Goal: Task Accomplishment & Management: Manage account settings

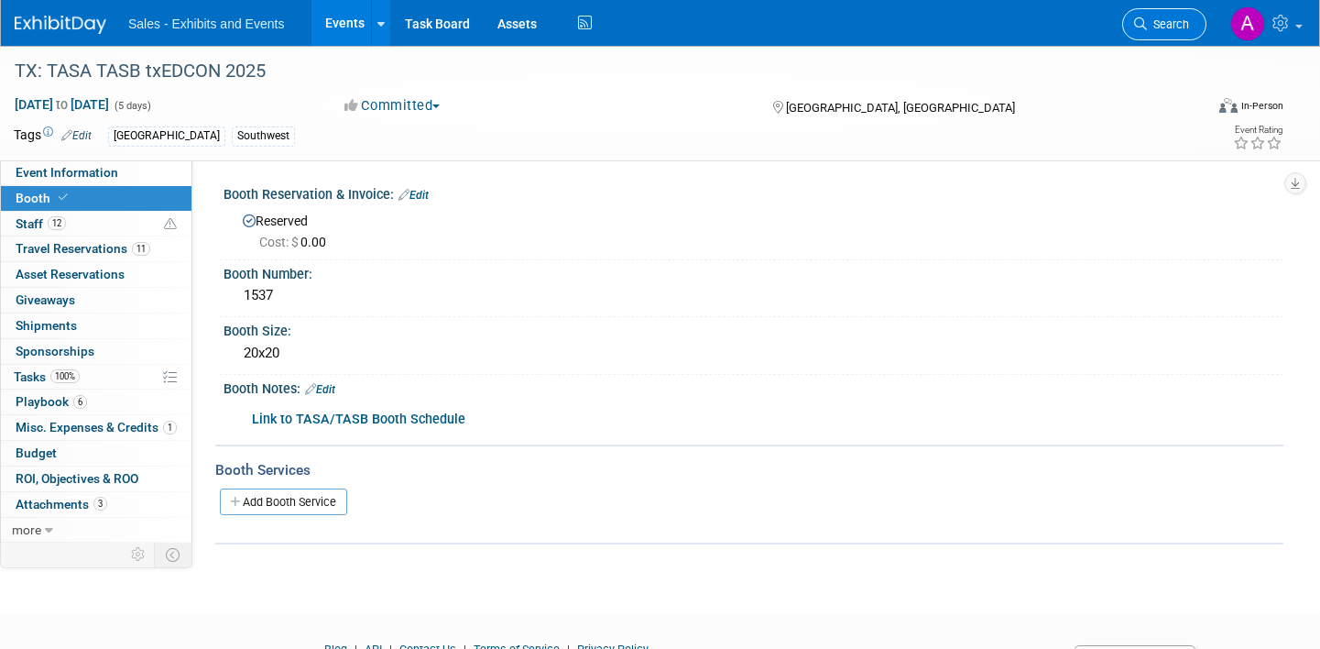
click at [1188, 30] on span "Search" at bounding box center [1168, 24] width 42 height 14
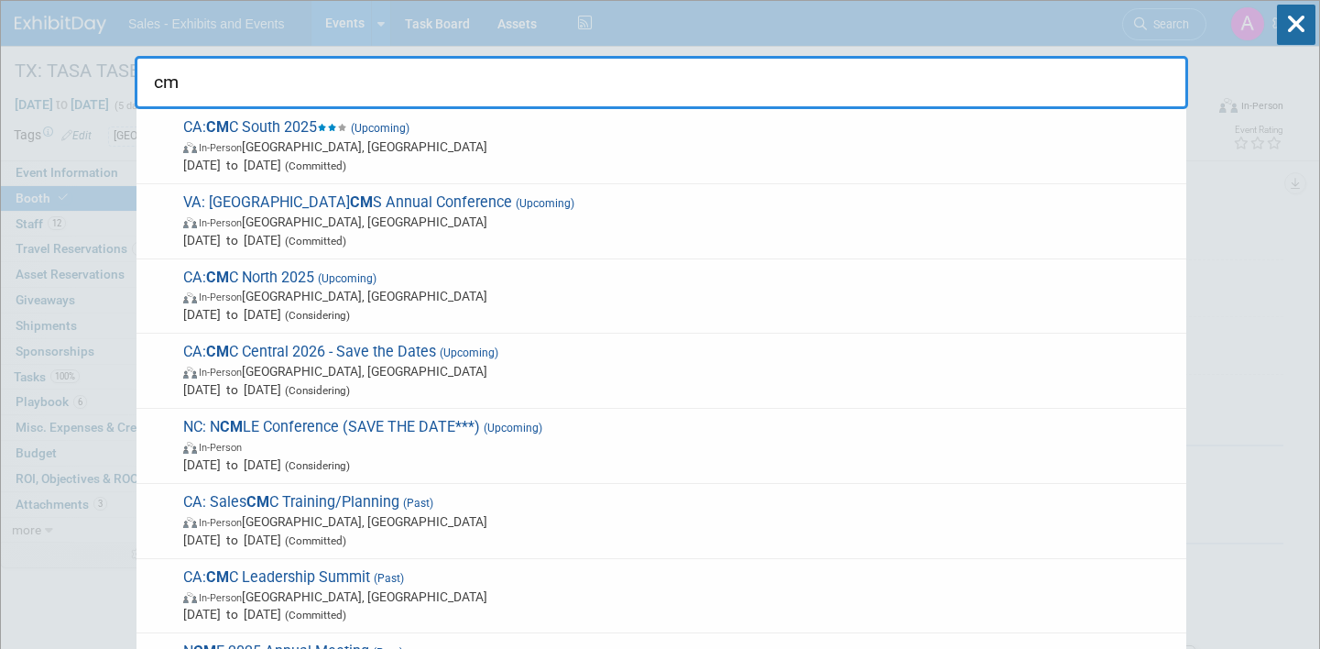
type input "c"
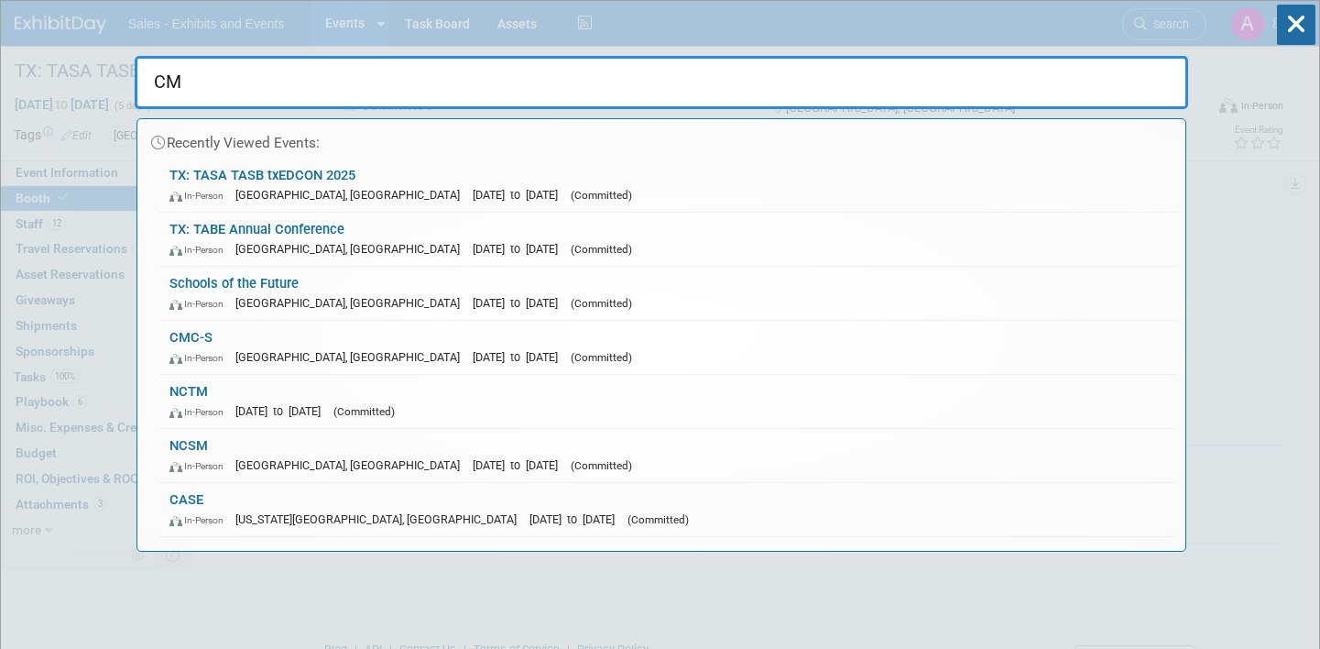
type input "CMC"
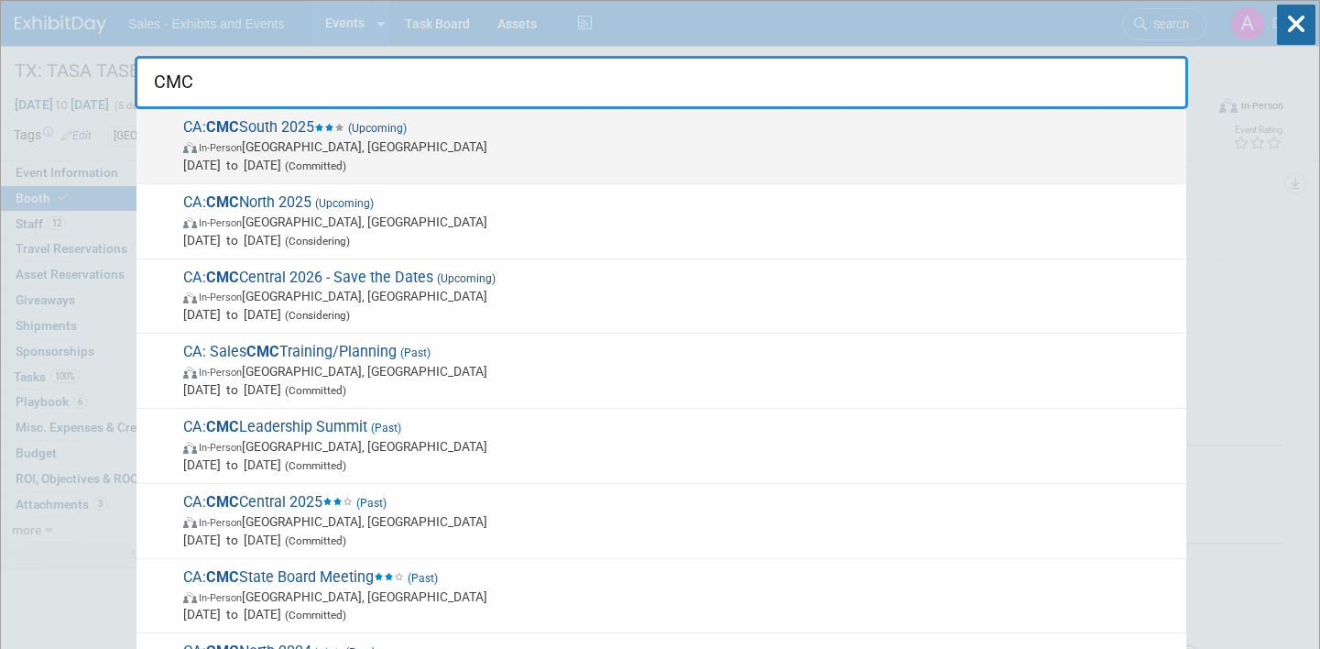
click at [311, 157] on span "Nov 7, 2025 to Nov 8, 2025 (Committed)" at bounding box center [680, 165] width 994 height 18
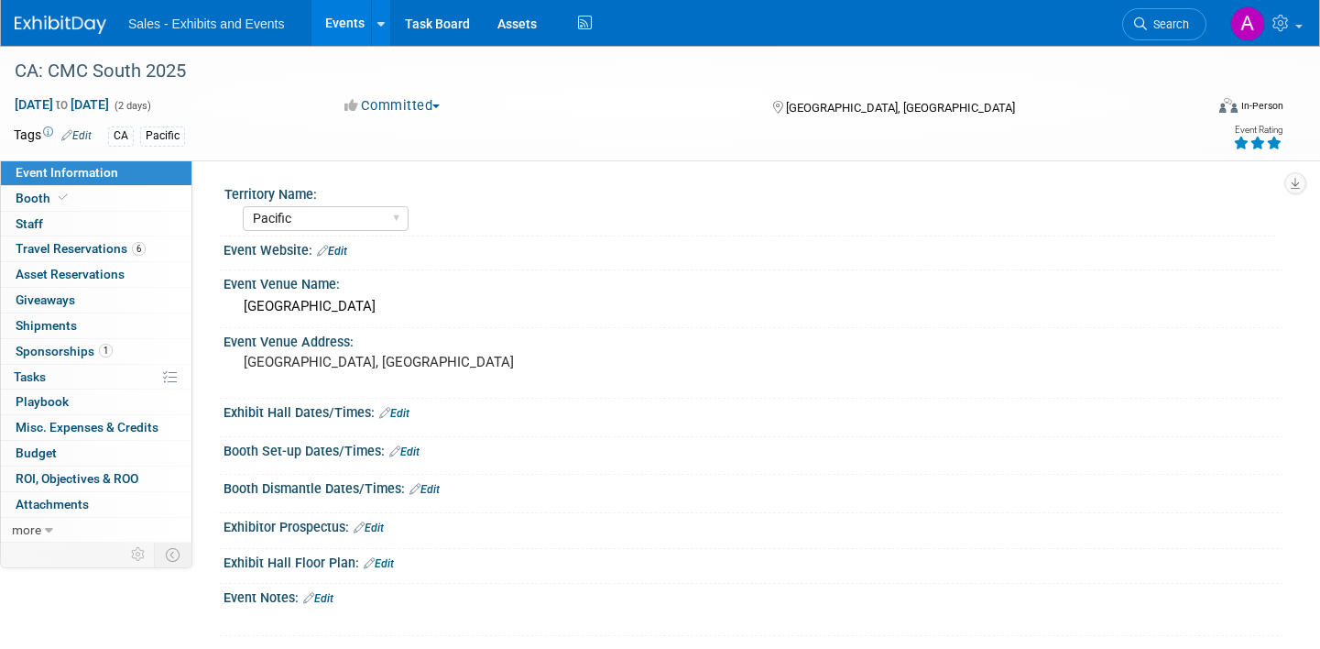
select select "Pacific"
click at [101, 195] on link "Booth" at bounding box center [96, 198] width 191 height 25
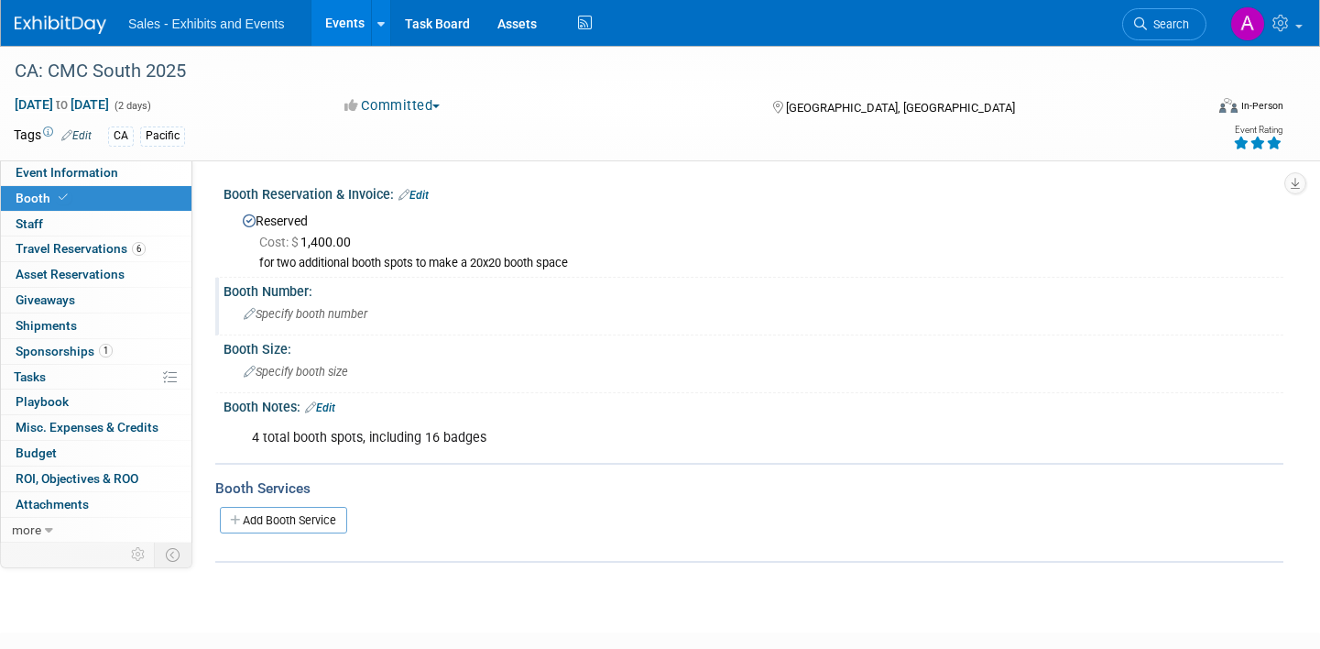
click at [339, 310] on span "Specify booth number" at bounding box center [306, 314] width 124 height 14
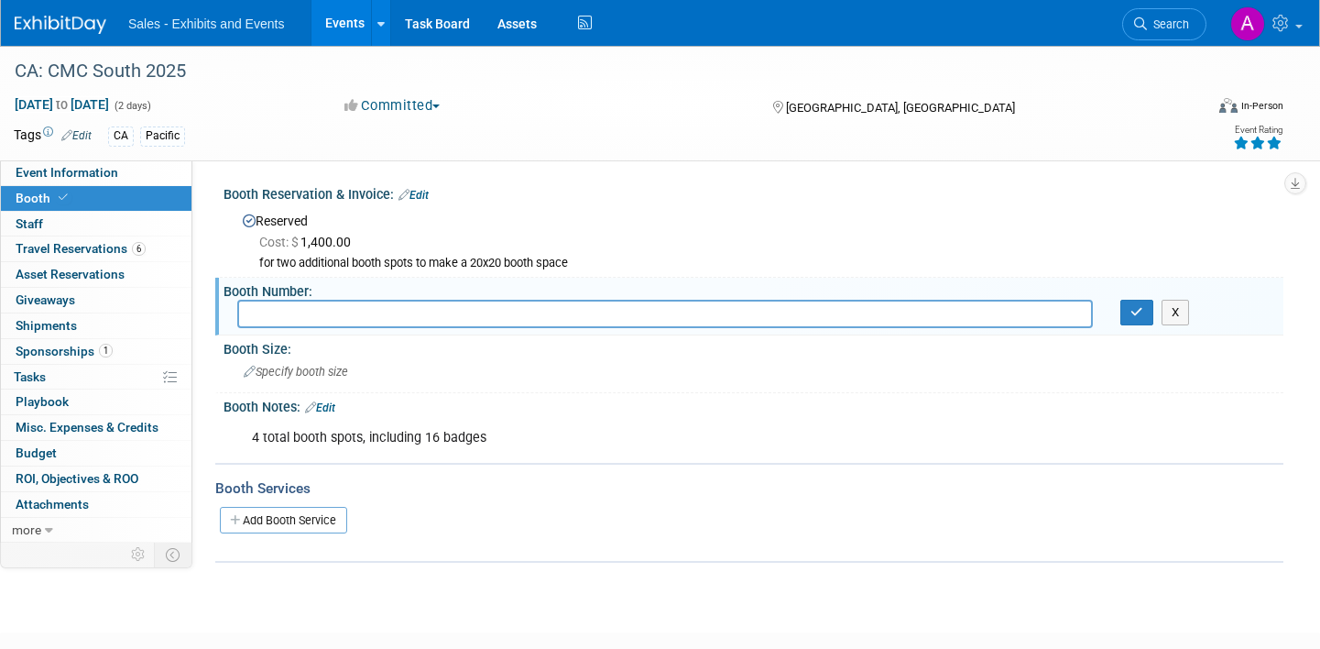
type input "2"
type input "303"
click at [1132, 312] on icon "button" at bounding box center [1137, 312] width 13 height 12
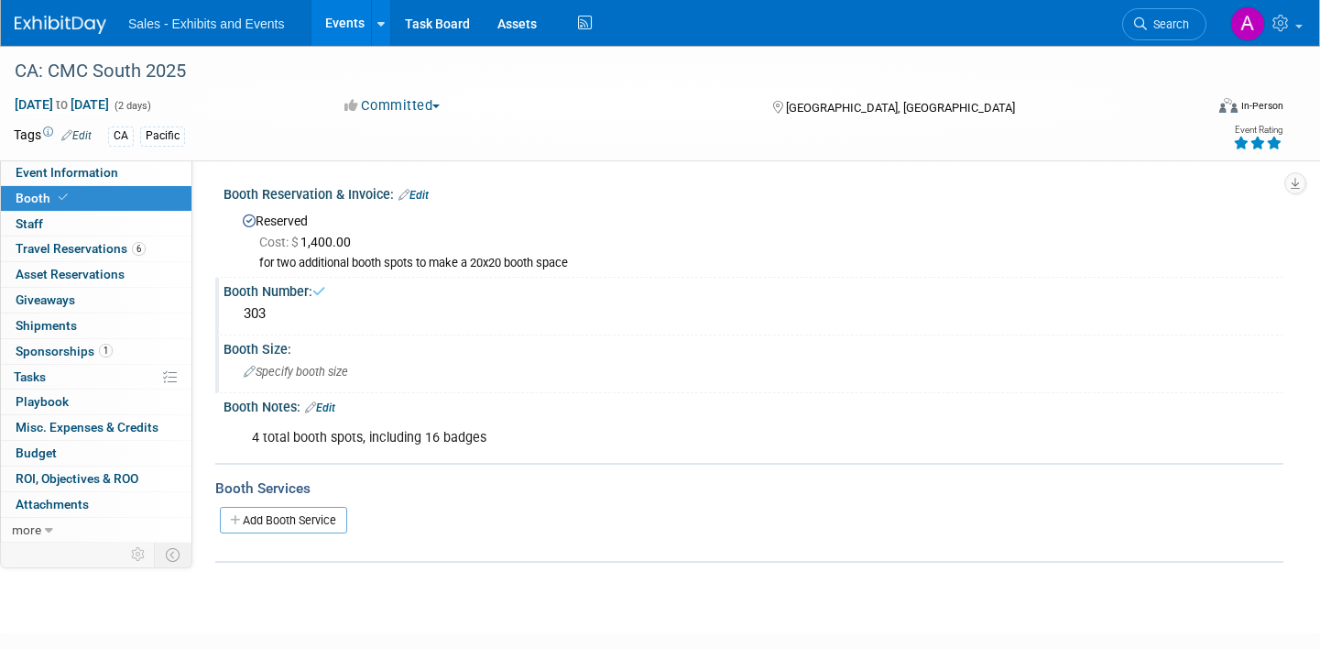
click at [389, 367] on div "Specify booth size" at bounding box center [753, 371] width 1033 height 28
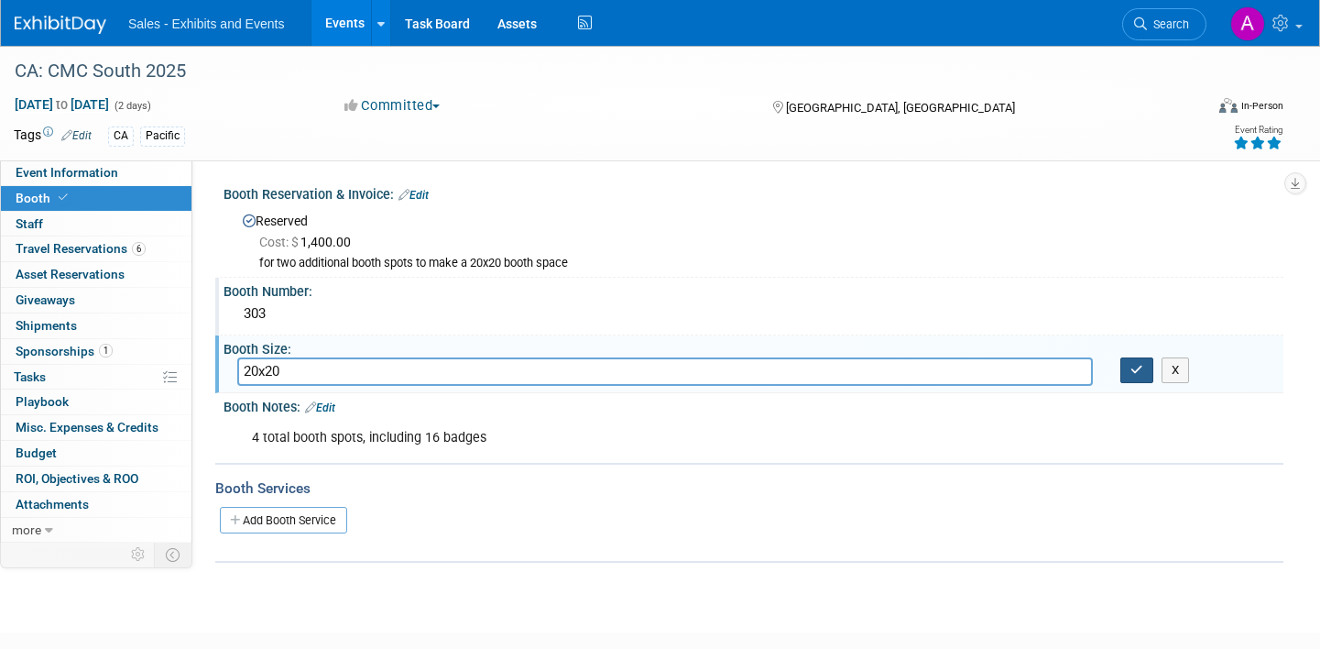
type input "20x20"
click at [1132, 368] on icon "button" at bounding box center [1137, 370] width 13 height 12
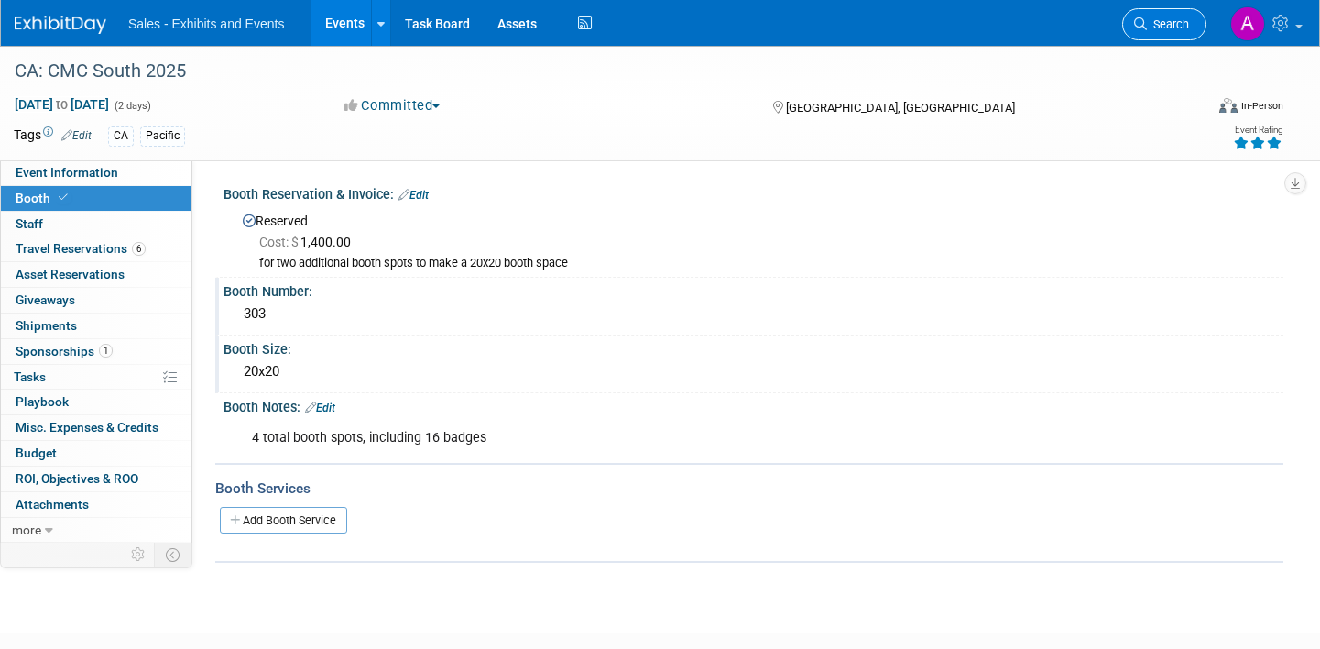
click at [1185, 18] on span "Search" at bounding box center [1168, 24] width 42 height 14
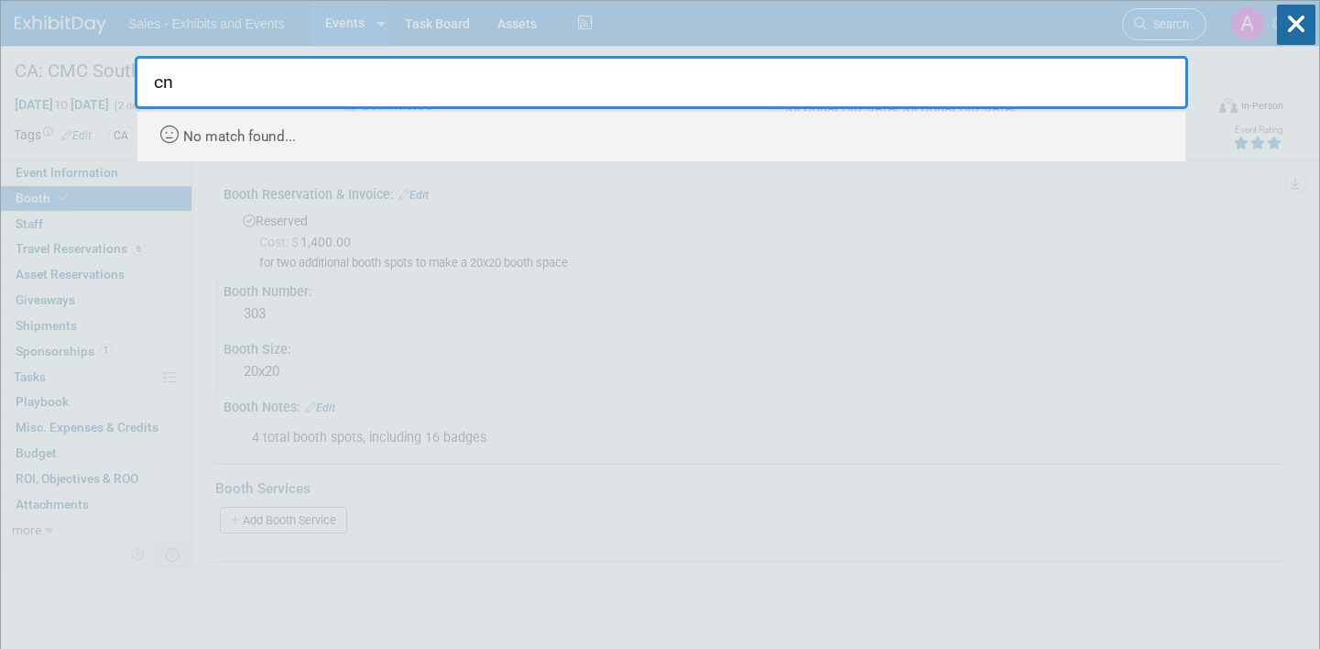
type input "c"
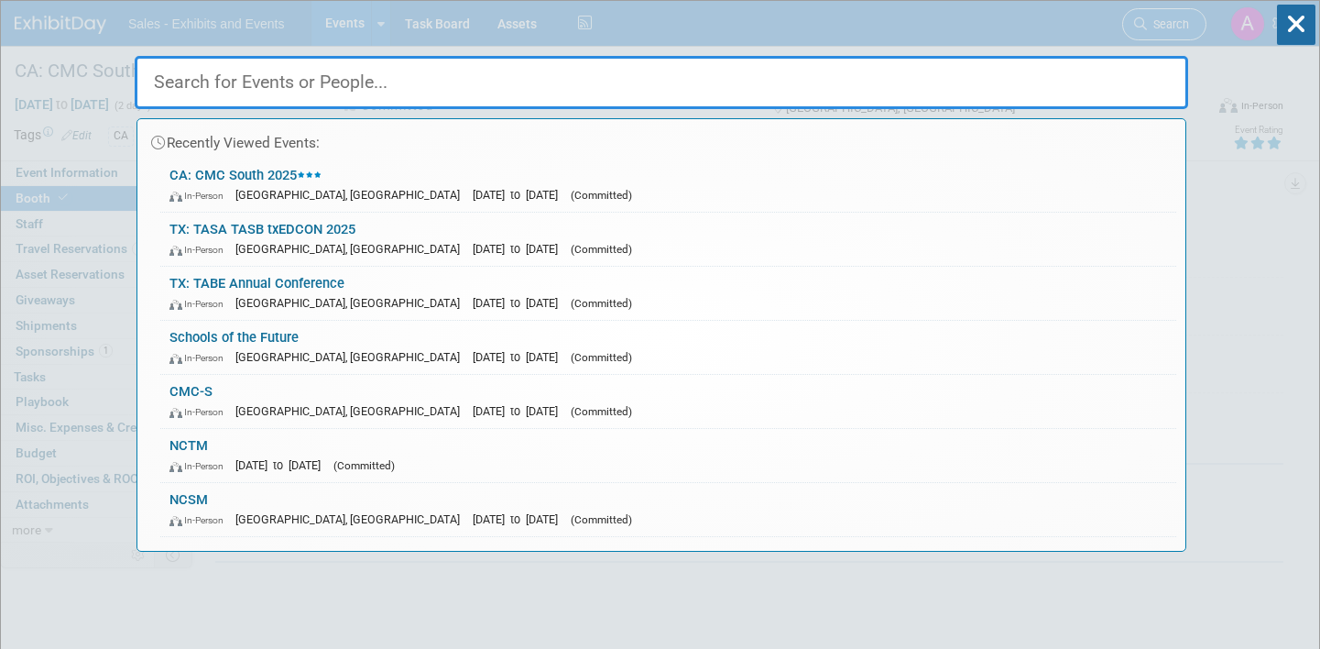
type input "c"
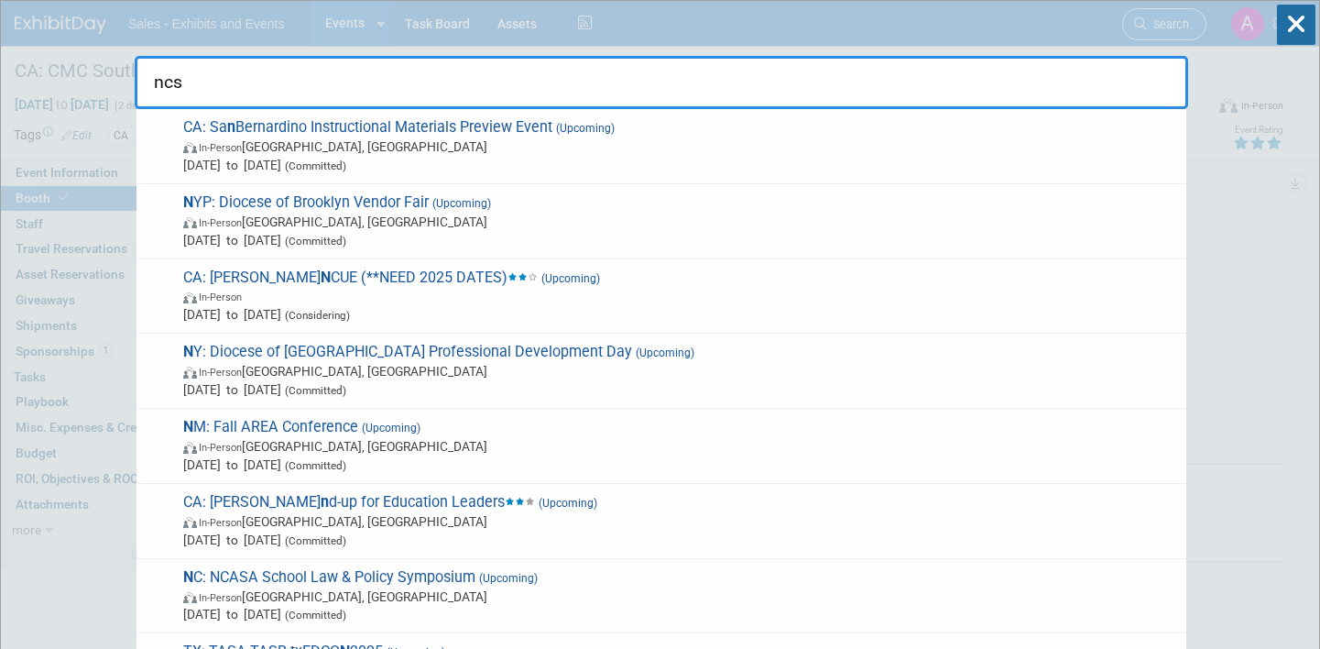
type input "ncsm"
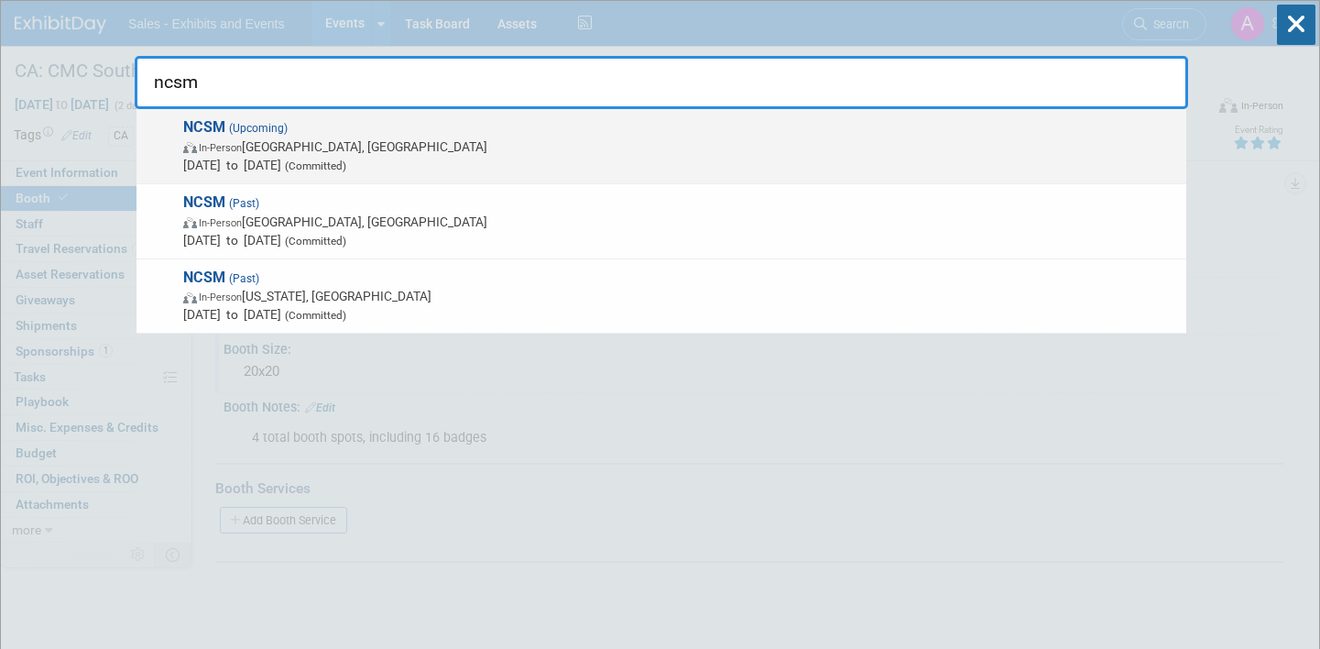
click at [505, 144] on span "In-Person Atlanta, GA" at bounding box center [680, 146] width 994 height 18
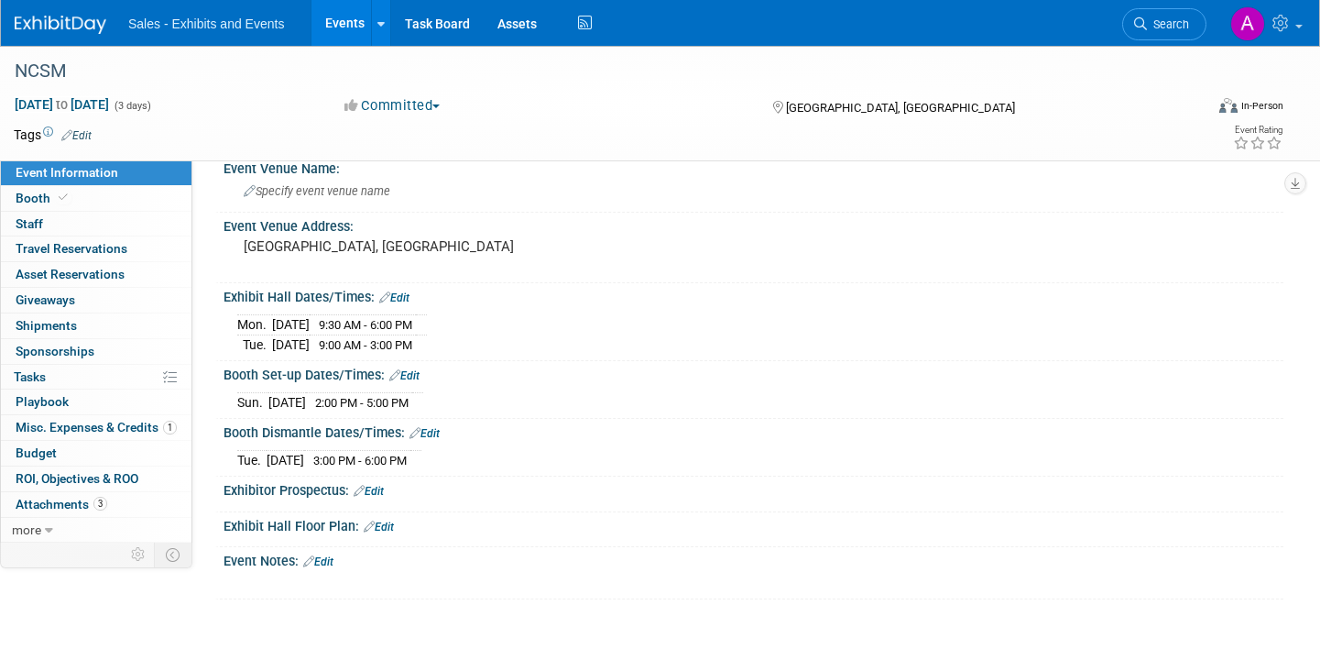
scroll to position [126, 0]
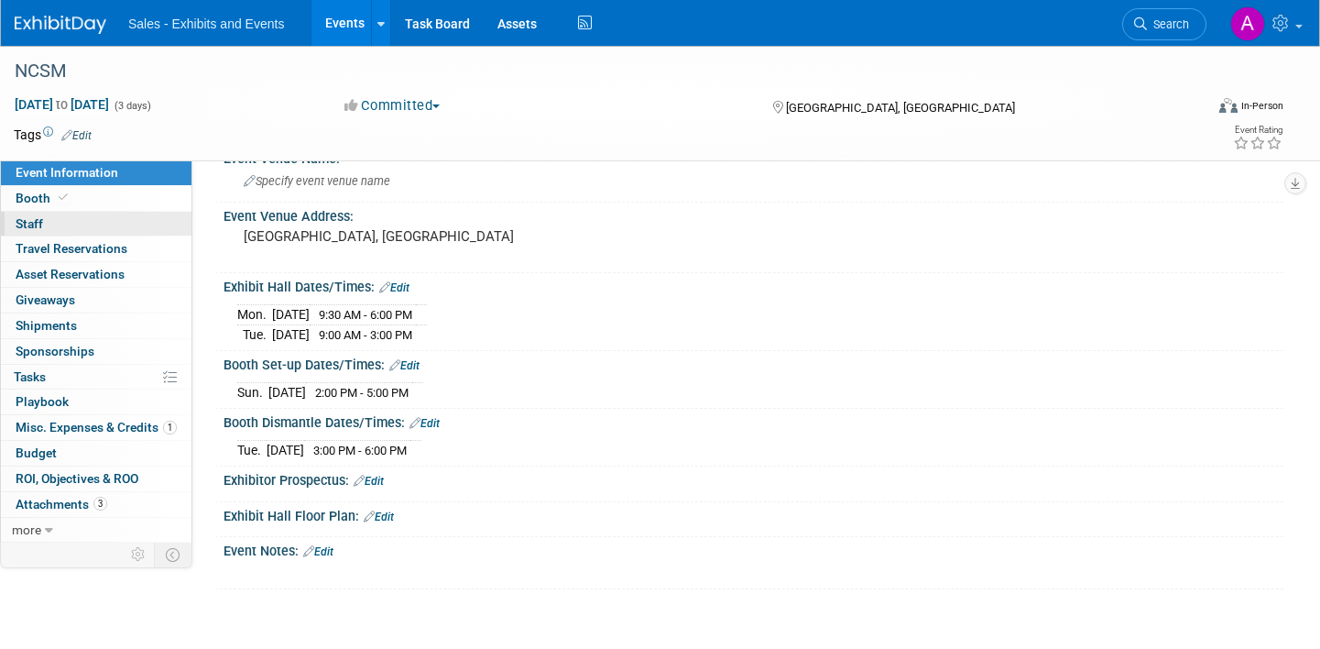
click at [66, 235] on link "0 Staff 0" at bounding box center [96, 224] width 191 height 25
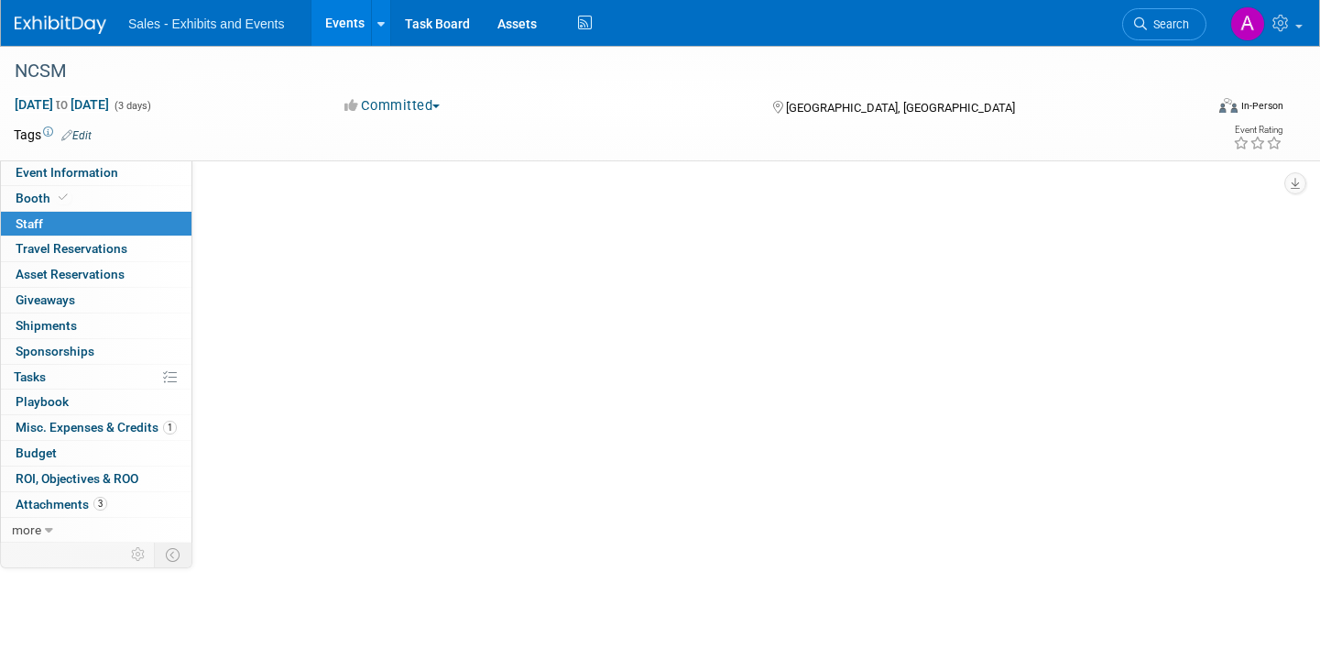
scroll to position [0, 0]
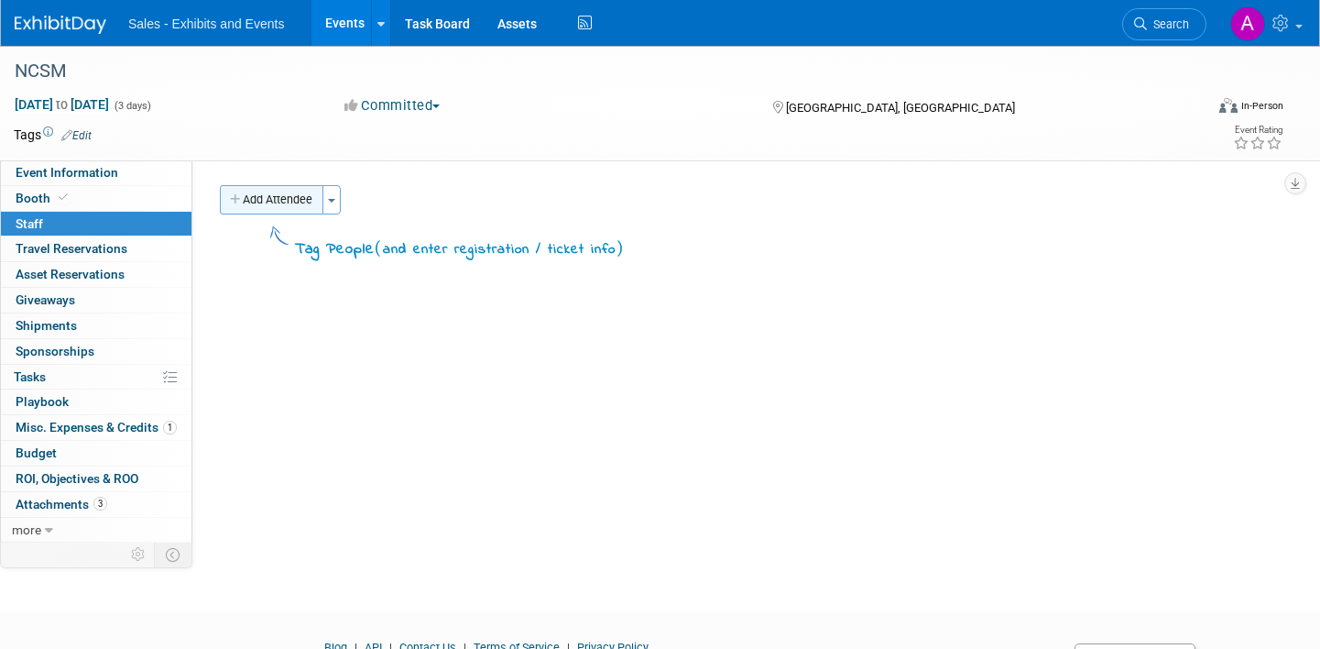
click at [287, 198] on button "Add Attendee" at bounding box center [272, 199] width 104 height 29
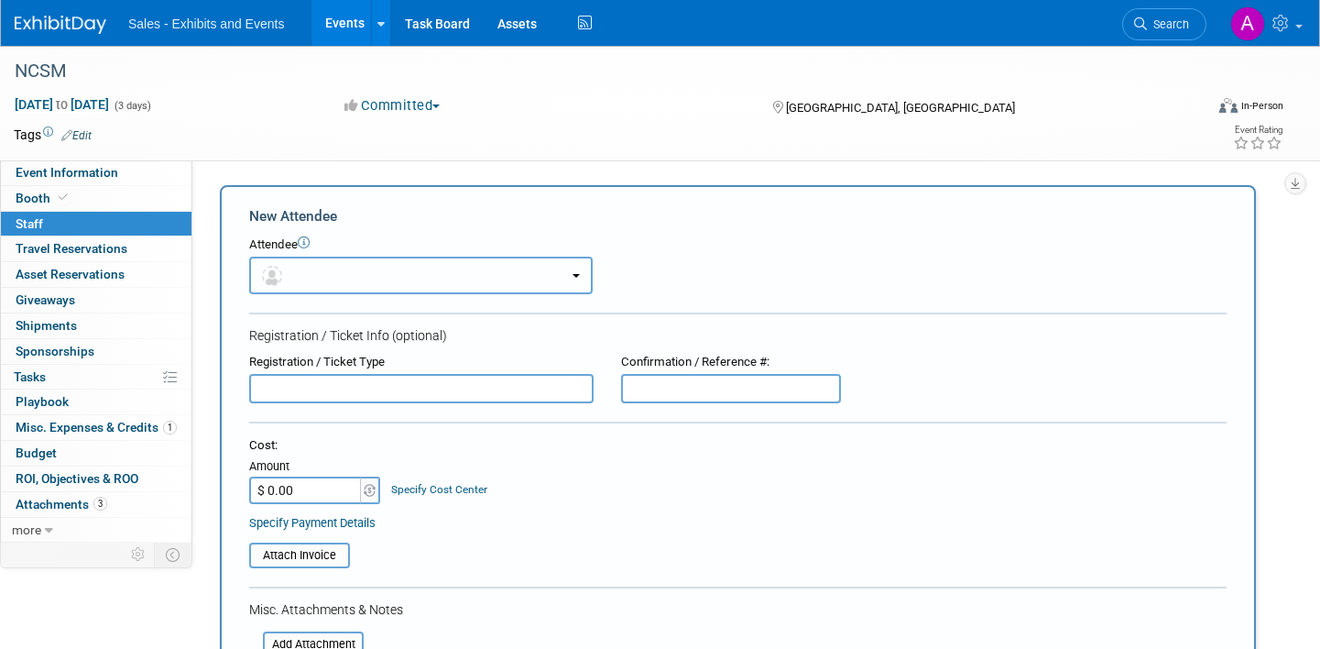
click at [345, 278] on button "button" at bounding box center [421, 276] width 344 height 38
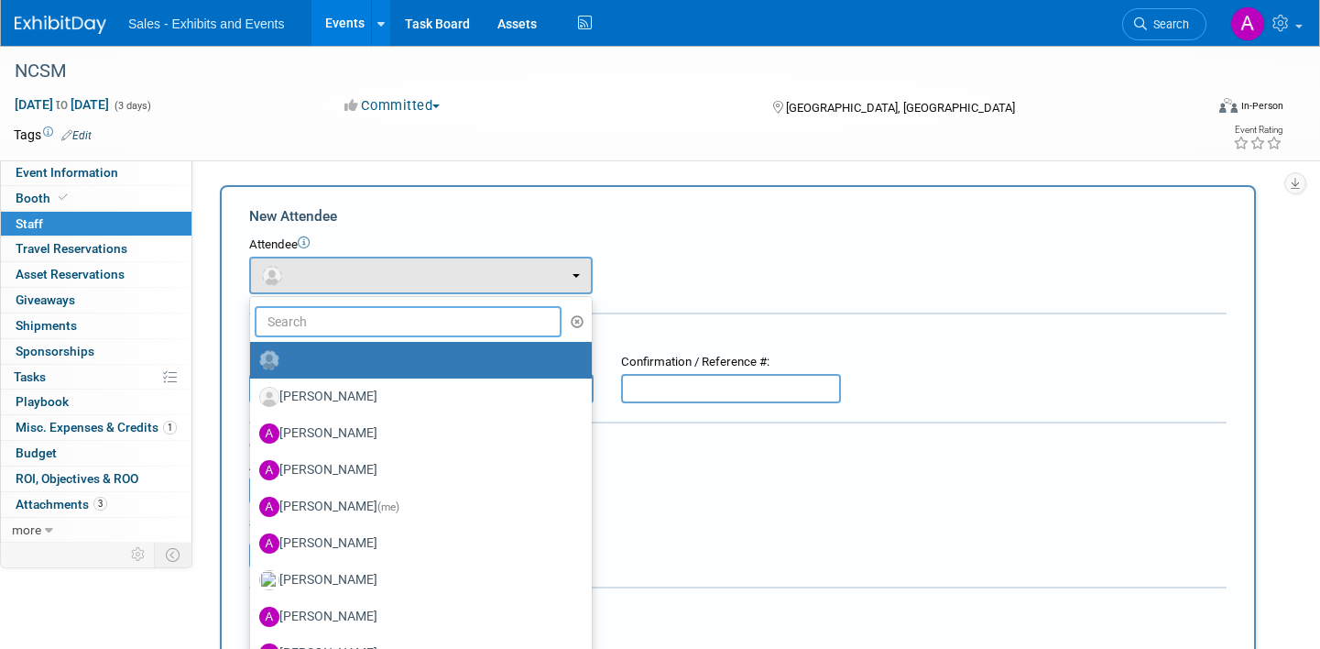
click at [358, 309] on input "text" at bounding box center [408, 321] width 307 height 31
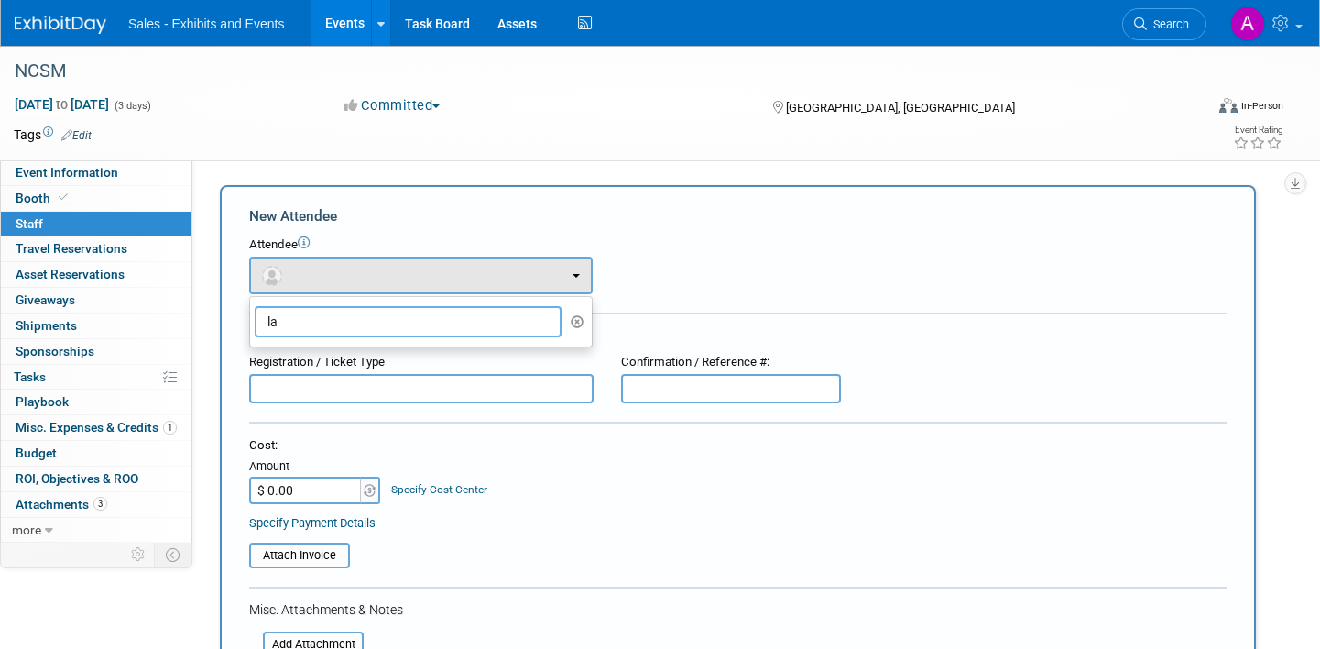
type input "l"
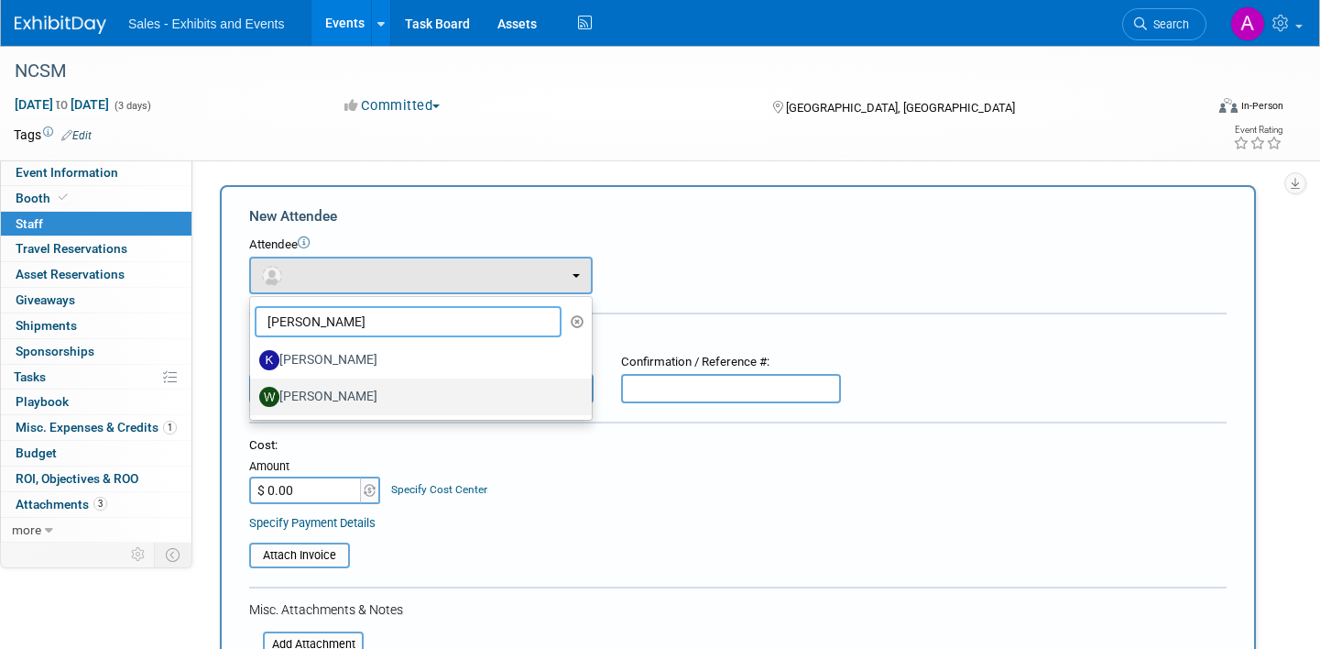
type input "william"
click at [323, 380] on link "[PERSON_NAME]" at bounding box center [421, 396] width 342 height 37
click at [320, 389] on label "[PERSON_NAME]" at bounding box center [416, 396] width 314 height 29
click at [253, 389] on input "[PERSON_NAME]" at bounding box center [247, 395] width 12 height 12
select select "d2579328-76f0-4037-97fa-381761f88d4f"
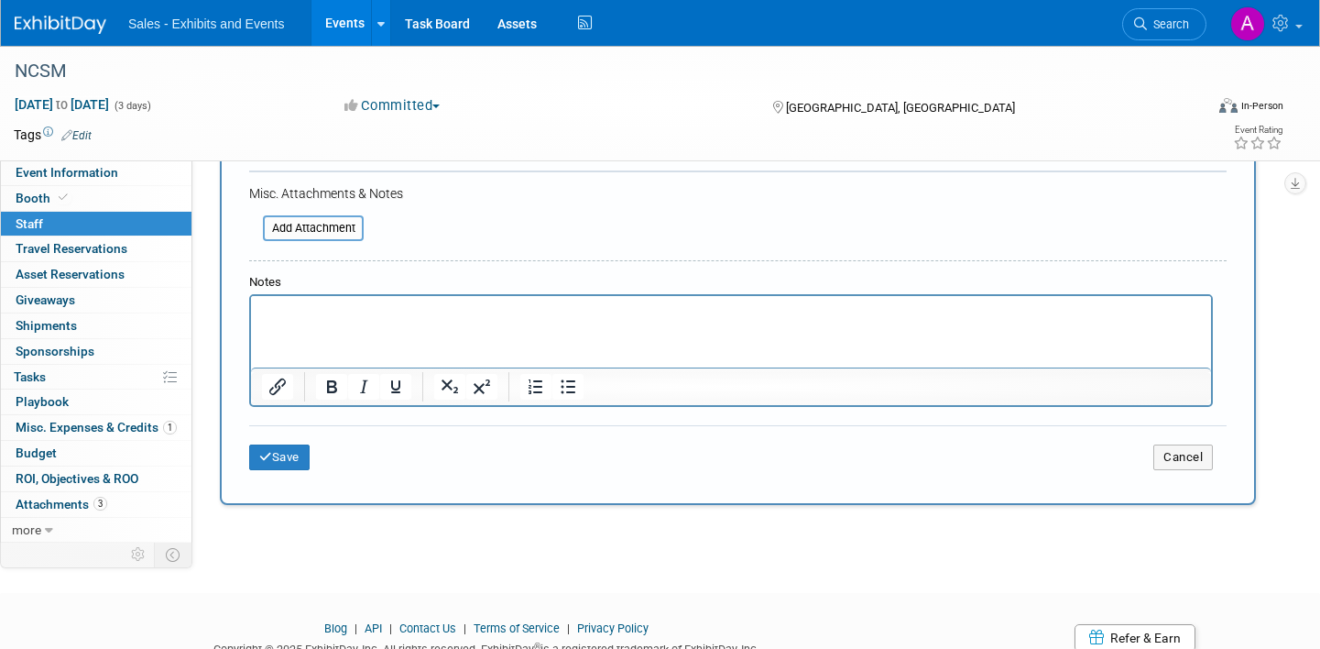
scroll to position [497, 0]
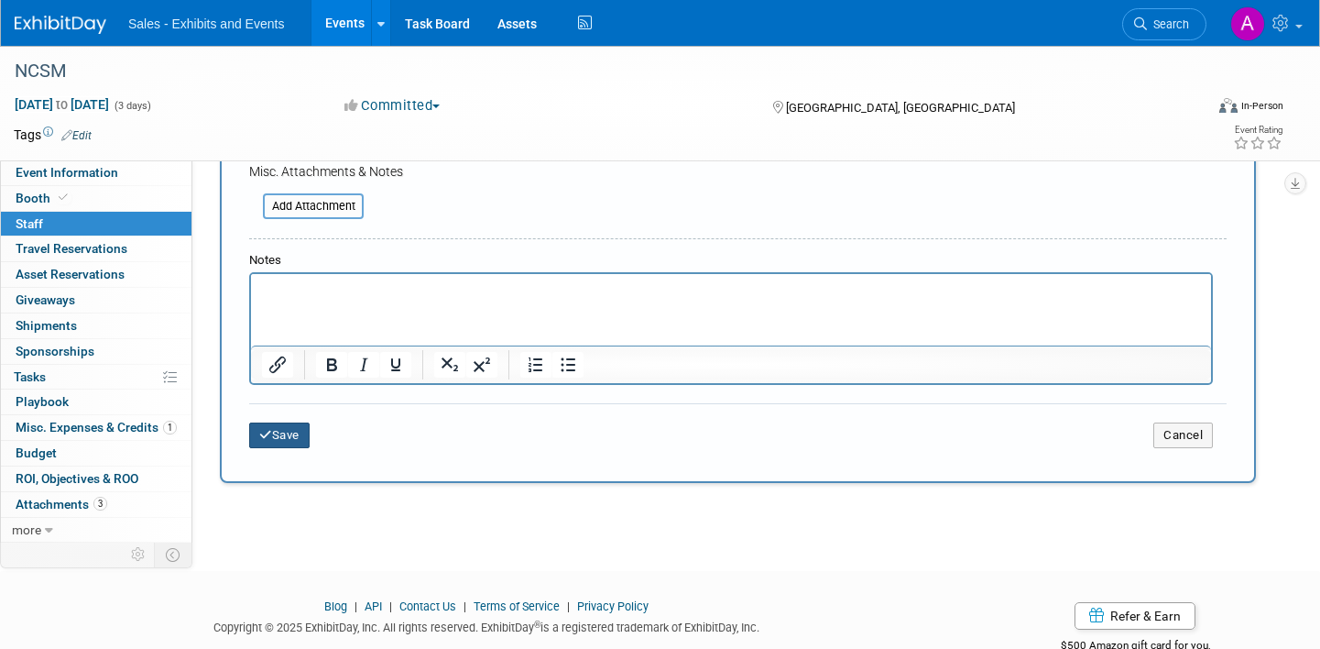
click at [285, 438] on button "Save" at bounding box center [279, 435] width 60 height 26
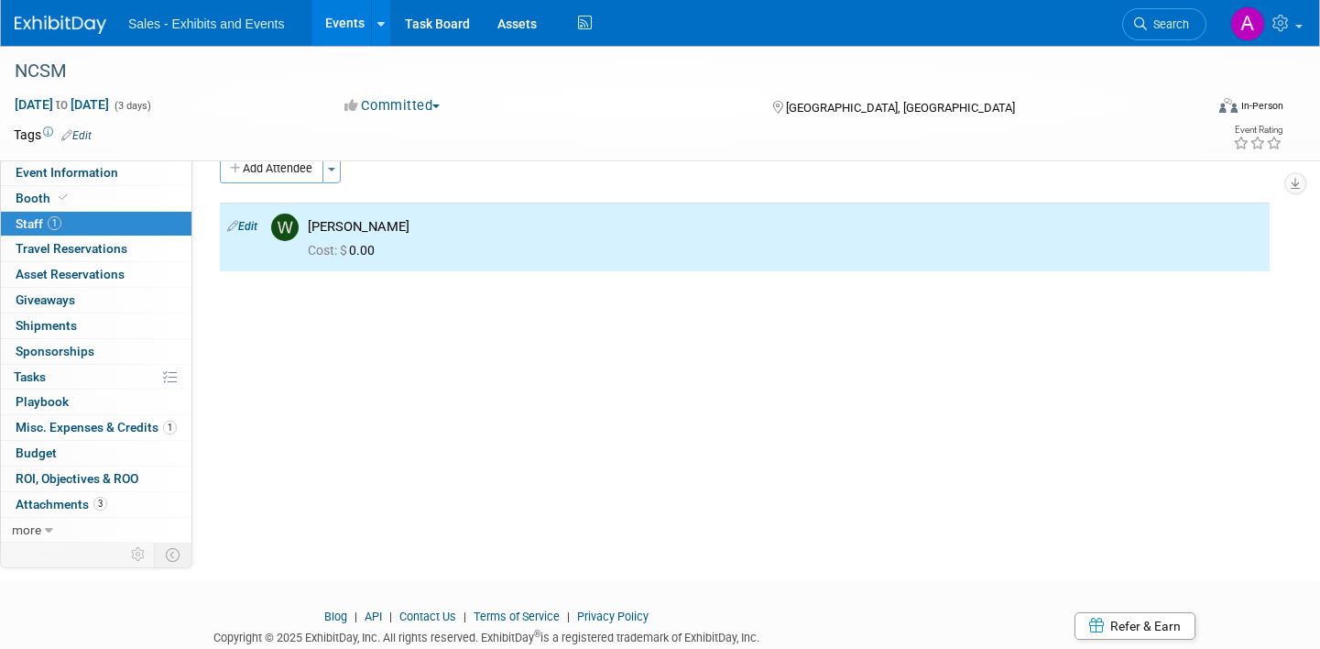
scroll to position [0, 0]
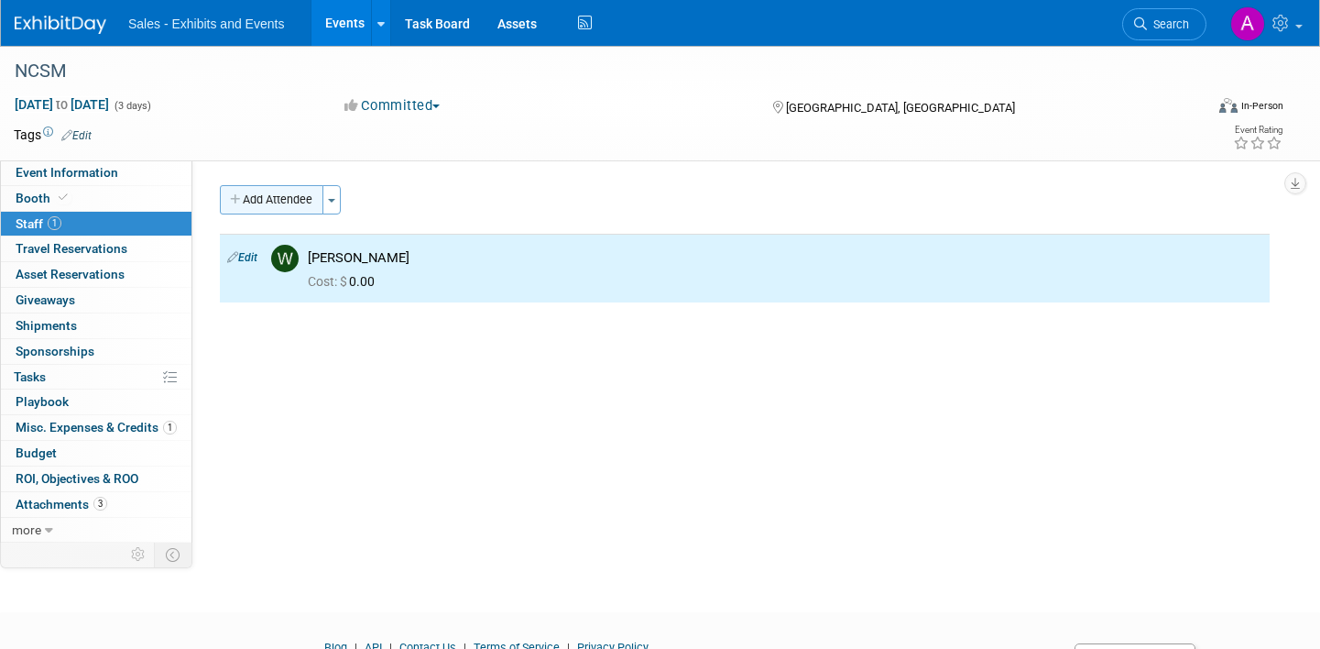
click at [269, 195] on button "Add Attendee" at bounding box center [272, 199] width 104 height 29
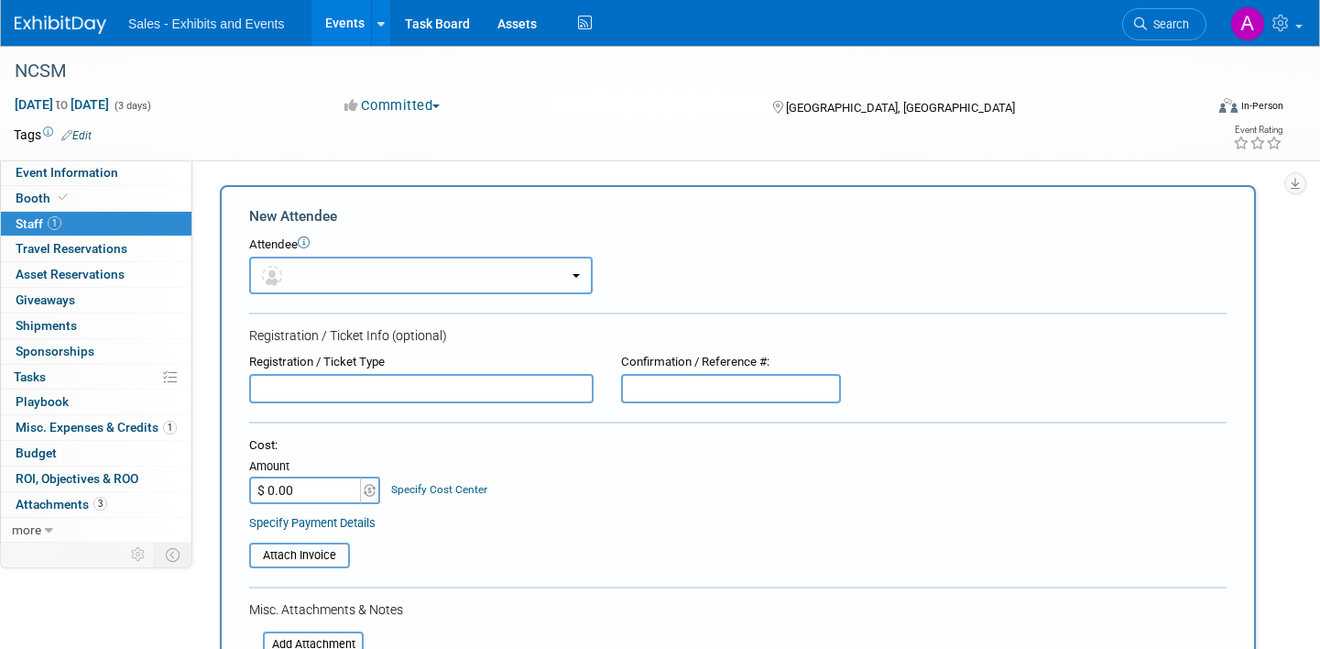
click at [314, 277] on button "button" at bounding box center [421, 276] width 344 height 38
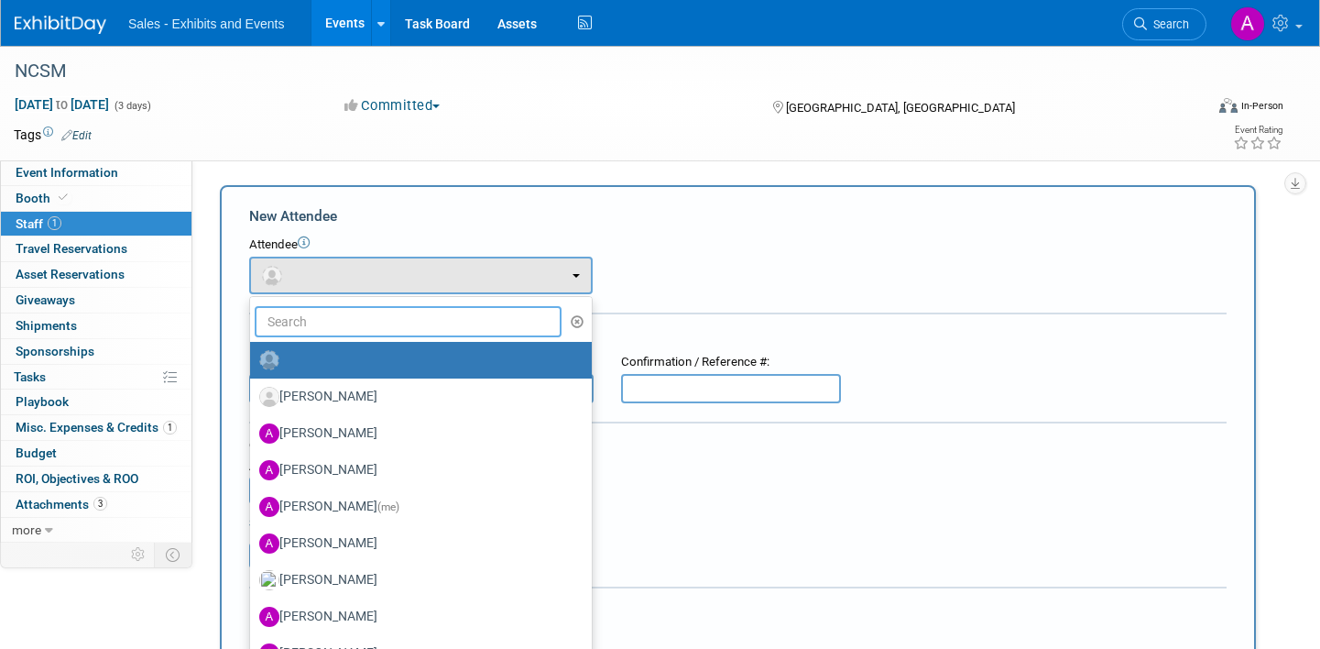
click at [326, 331] on input "text" at bounding box center [408, 321] width 307 height 31
type input "[PERSON_NAME]"
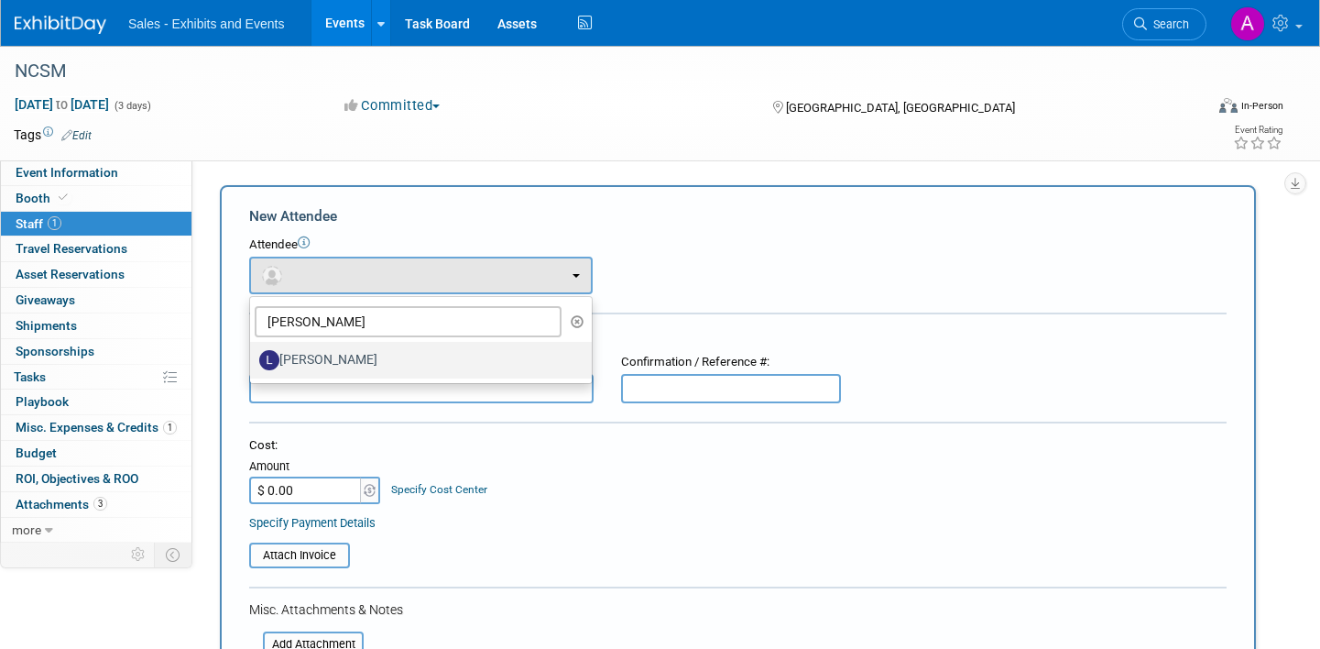
click at [338, 367] on label "[PERSON_NAME]" at bounding box center [416, 359] width 314 height 29
click at [253, 364] on input "[PERSON_NAME]" at bounding box center [247, 358] width 12 height 12
select select "d282e8e3-3475-4ed9-bfbe-366c4a835b1e"
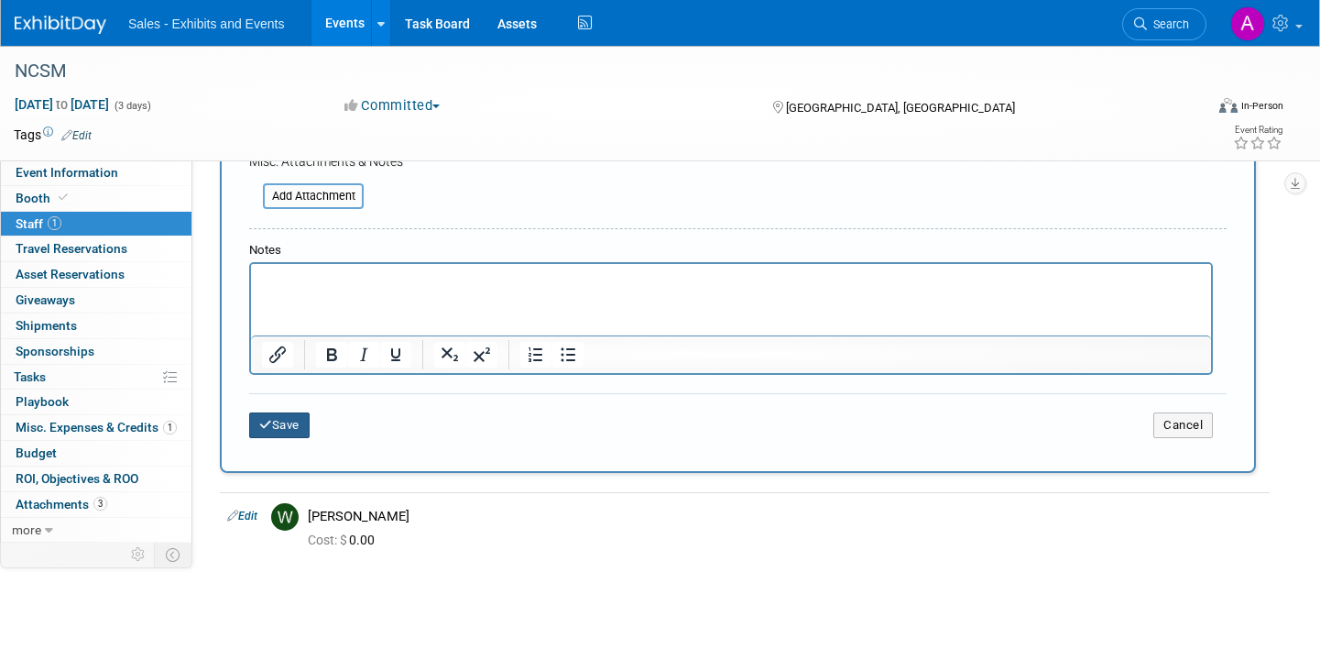
click at [292, 424] on button "Save" at bounding box center [279, 425] width 60 height 26
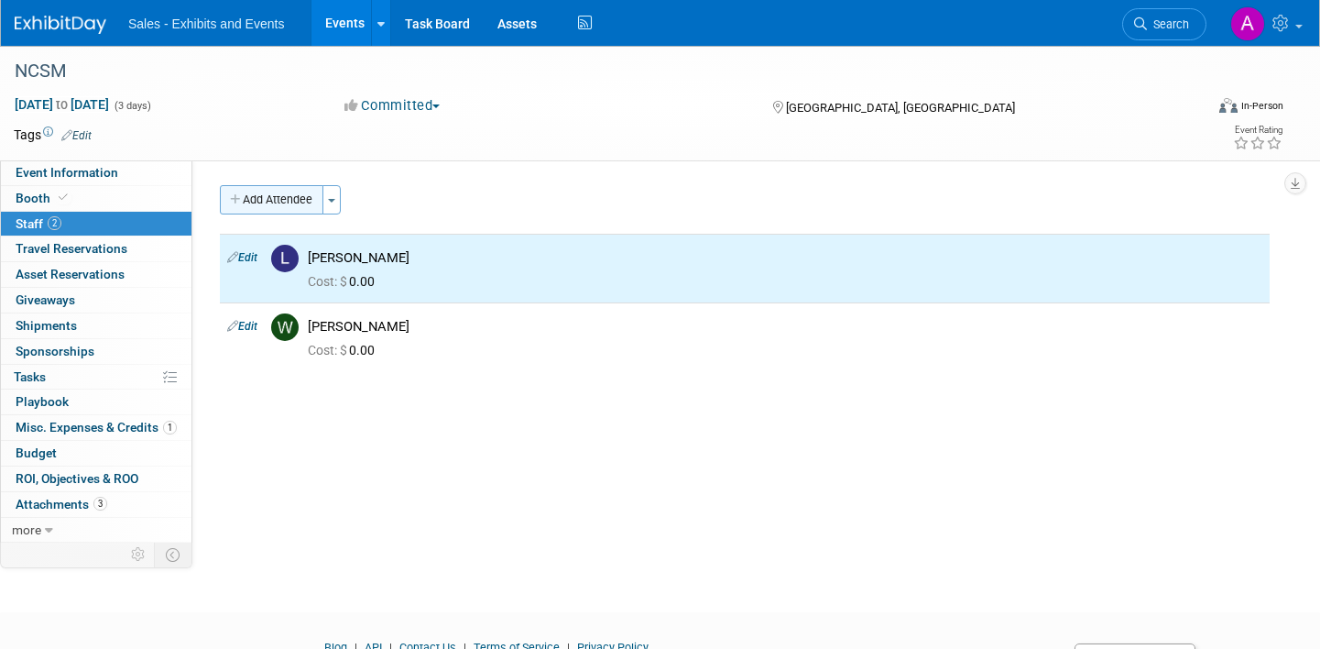
click at [268, 205] on button "Add Attendee" at bounding box center [272, 199] width 104 height 29
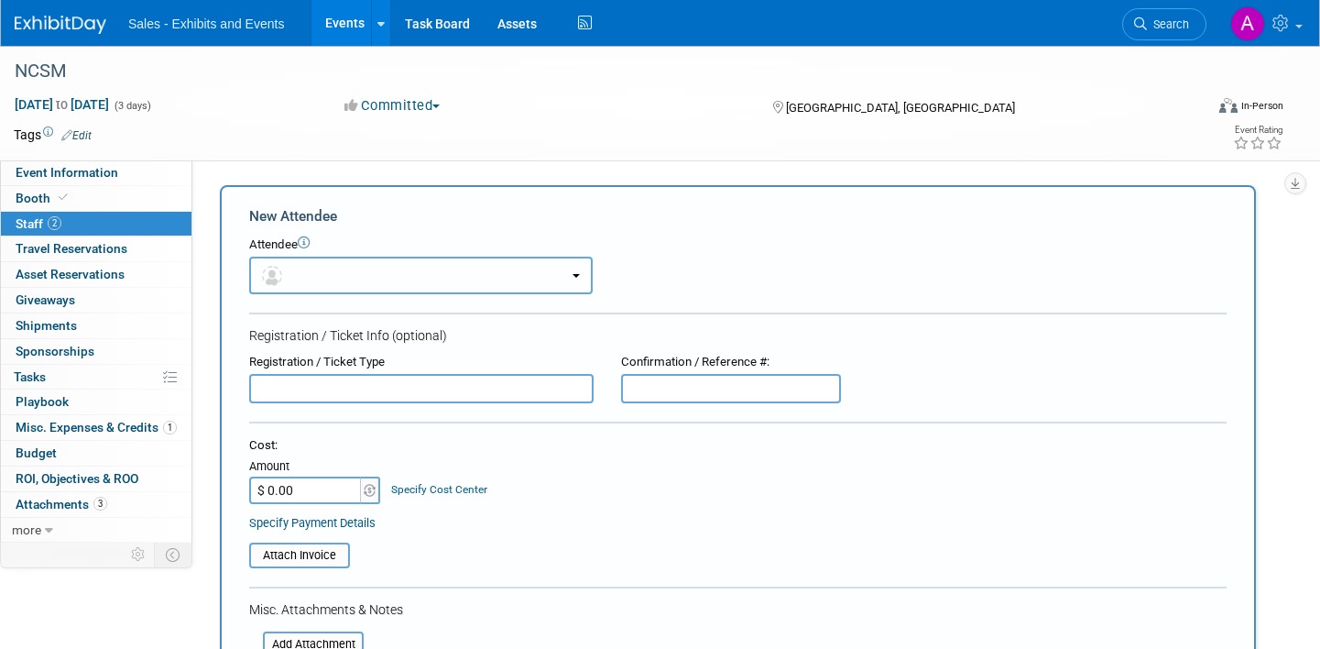
click at [345, 272] on button "button" at bounding box center [421, 276] width 344 height 38
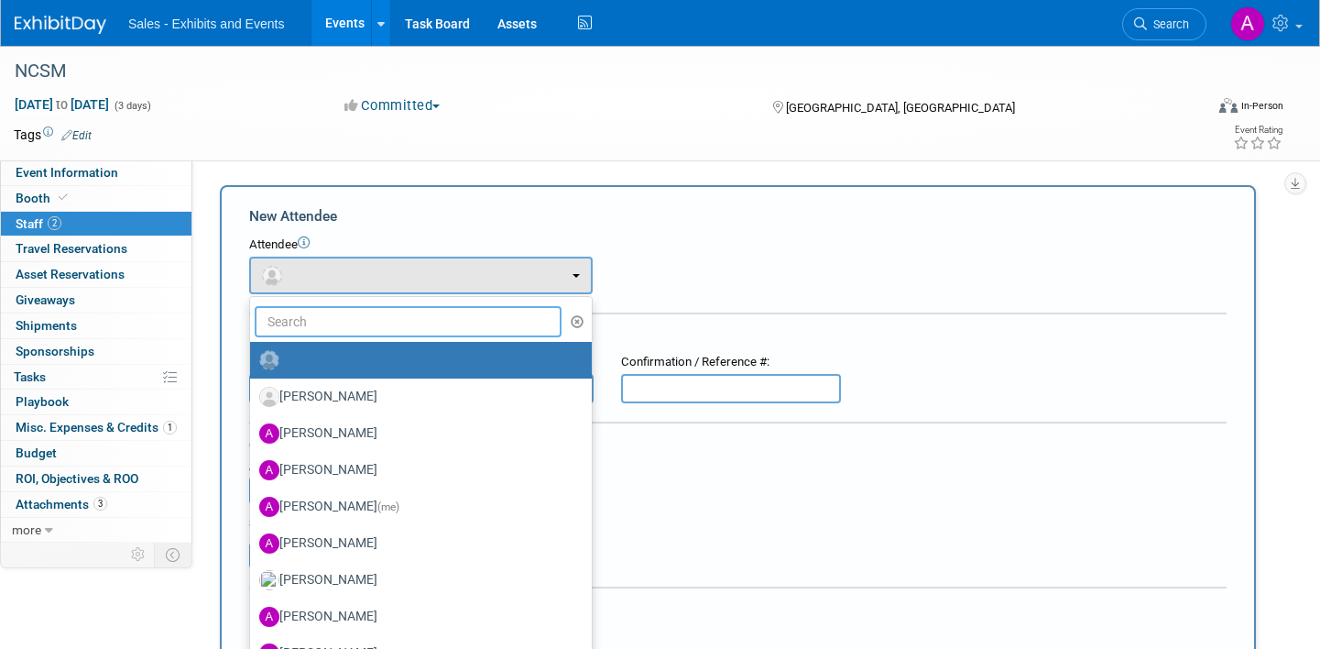
click at [322, 320] on input "text" at bounding box center [408, 321] width 307 height 31
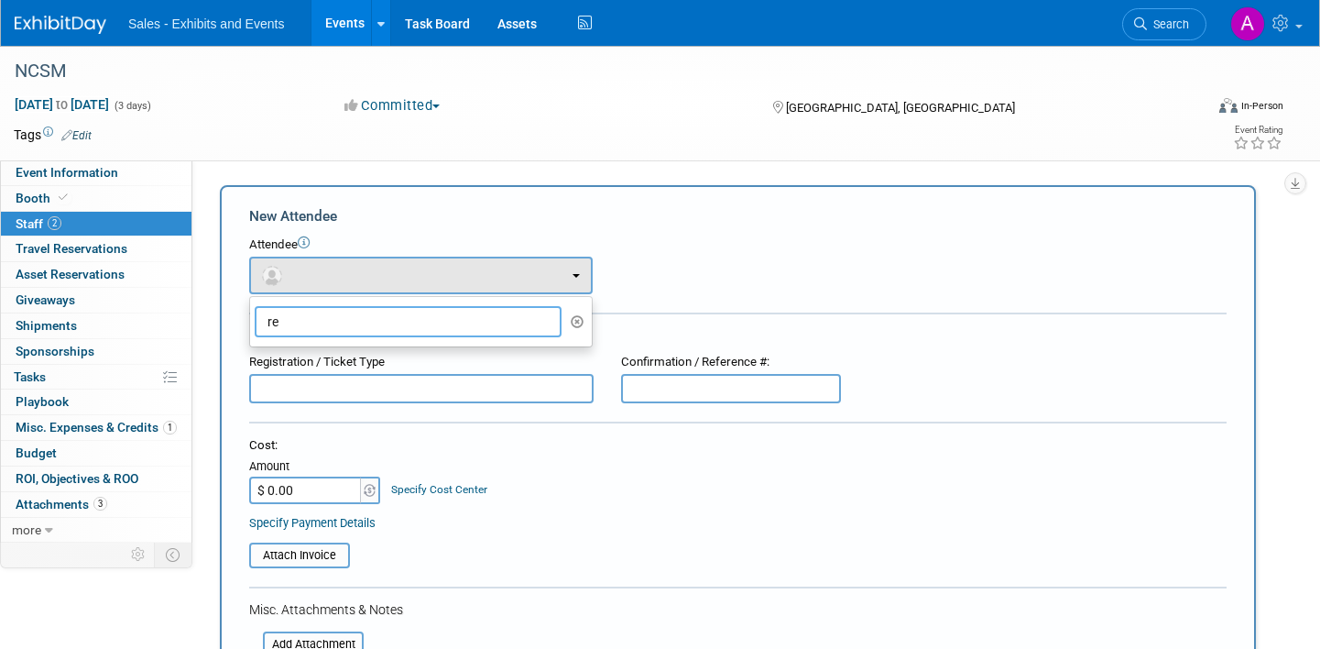
type input "r"
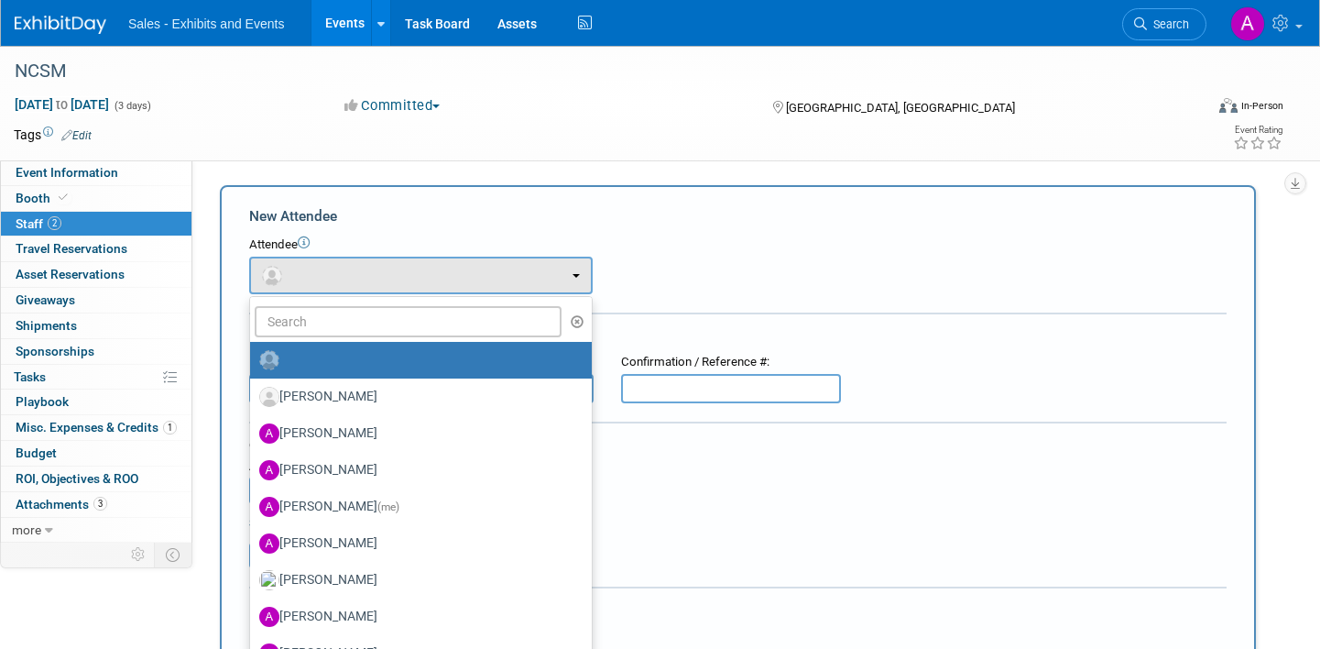
click at [290, 123] on div "Tags Edit" at bounding box center [541, 135] width 1054 height 25
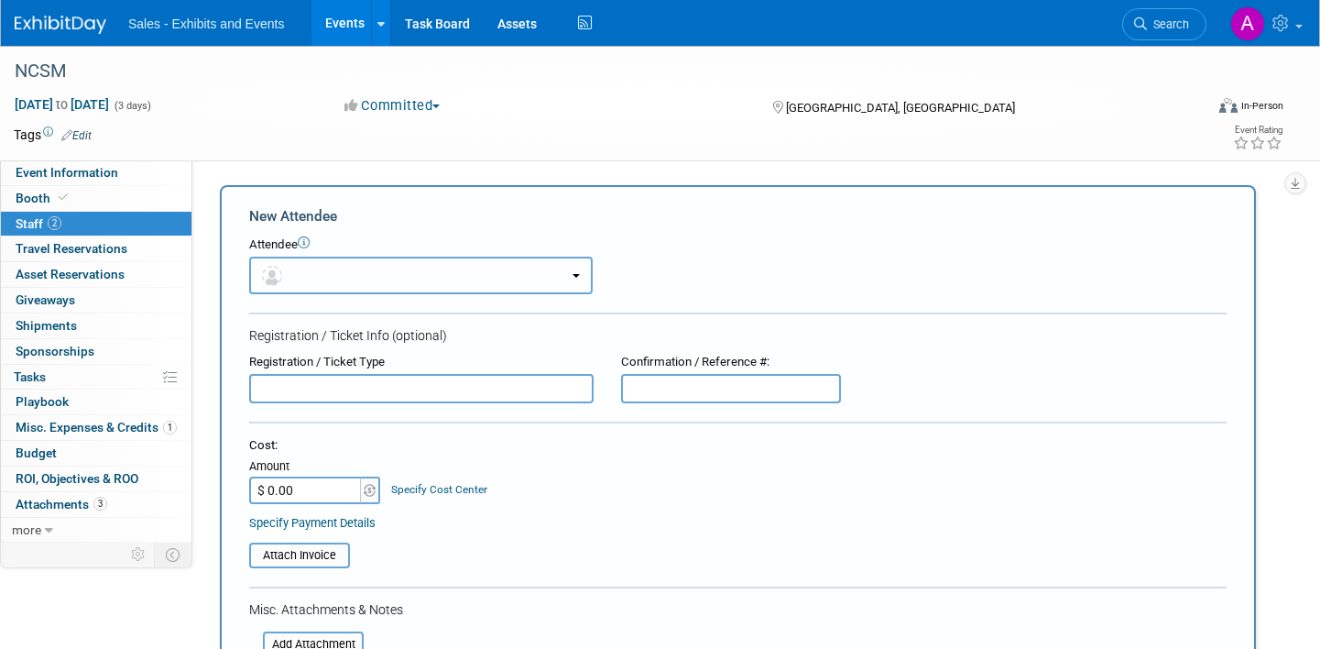
click at [378, 283] on button "button" at bounding box center [421, 276] width 344 height 38
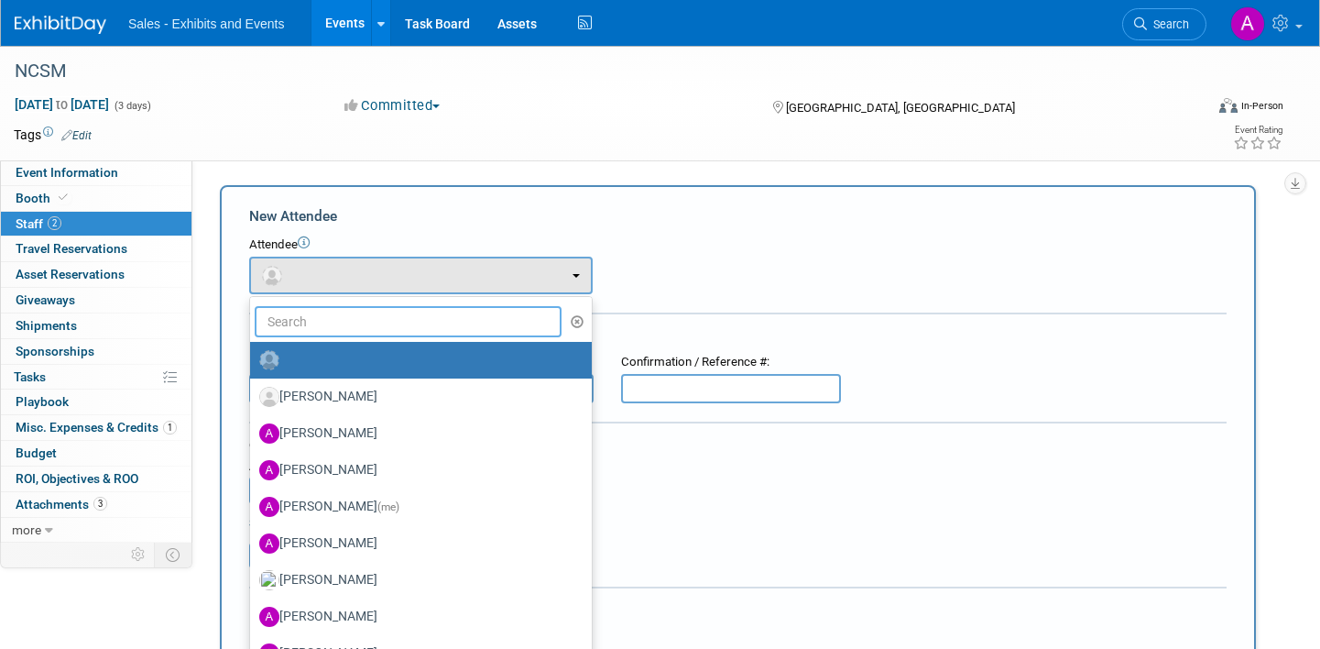
click at [369, 324] on input "text" at bounding box center [408, 321] width 307 height 31
type input "duke"
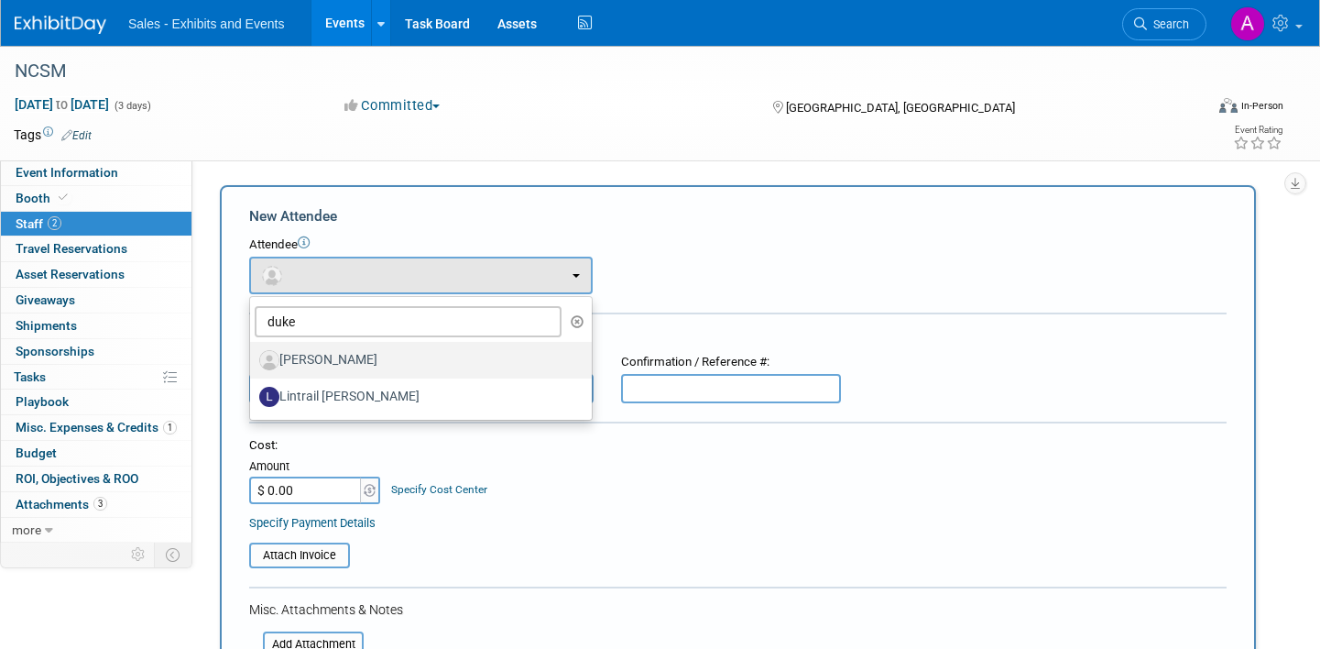
click at [343, 370] on label "[PERSON_NAME]" at bounding box center [416, 359] width 314 height 29
click at [253, 364] on input "[PERSON_NAME]" at bounding box center [247, 358] width 12 height 12
select select "6a56486a-e18f-4218-b664-0fc46b318d92"
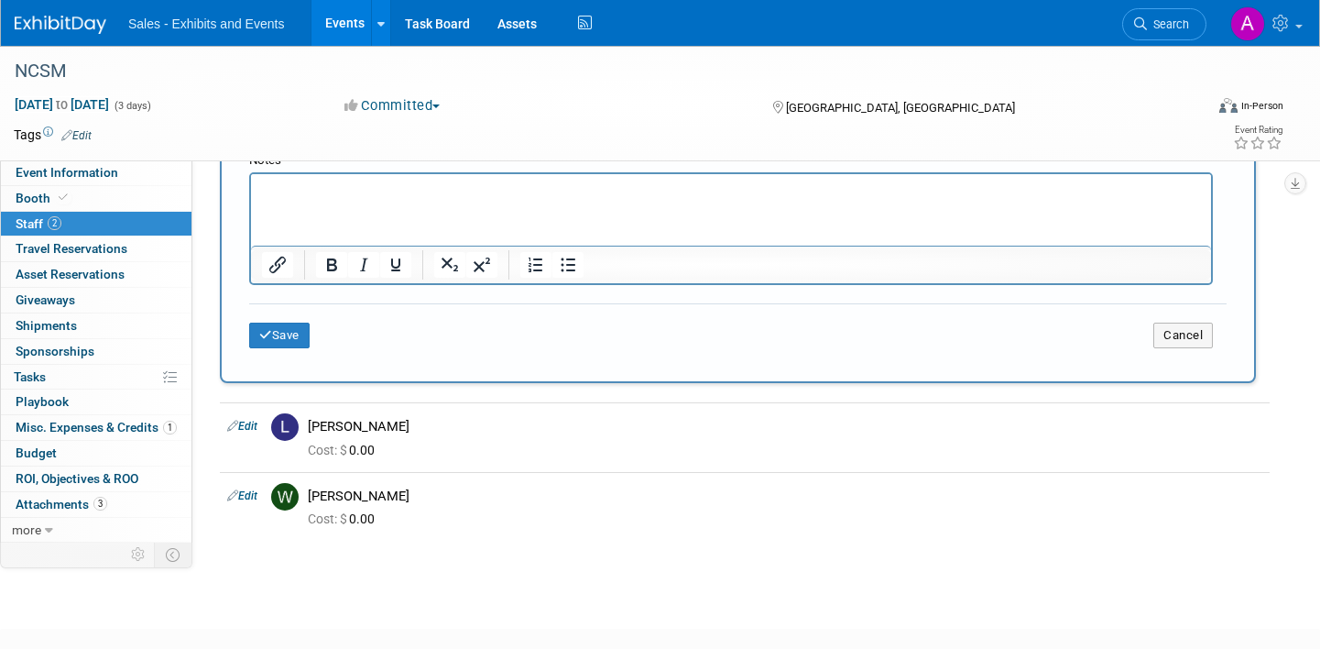
scroll to position [666, 0]
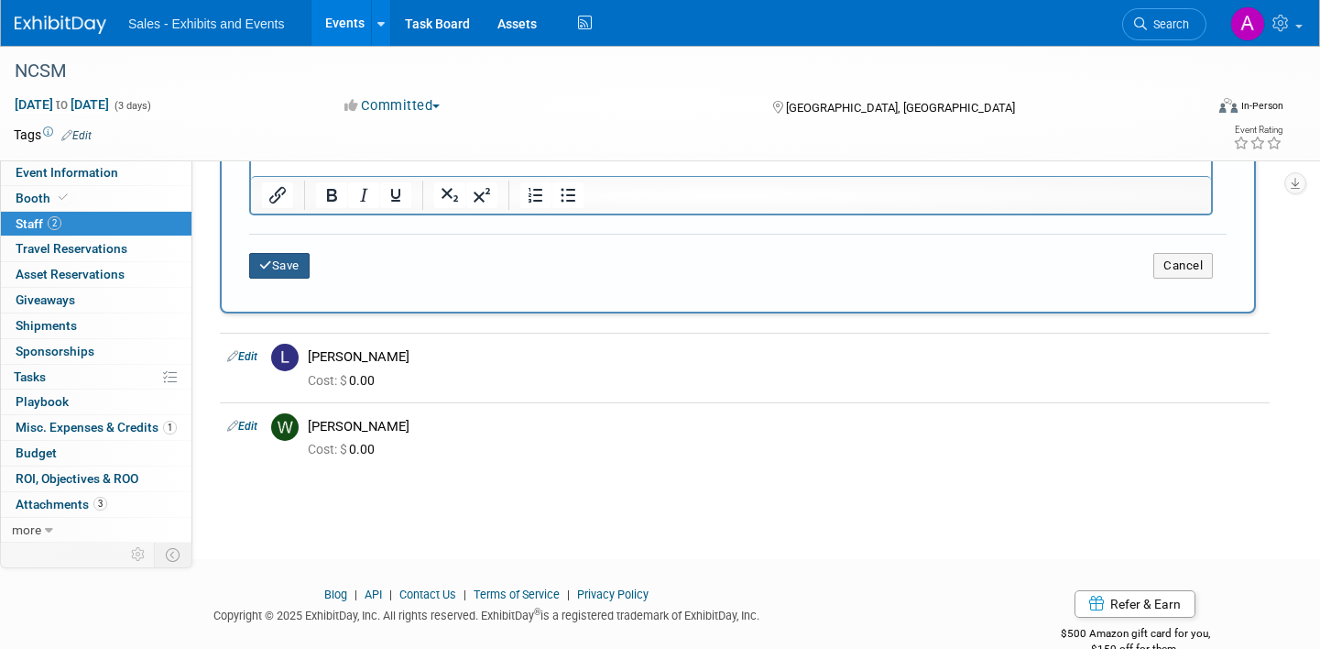
click at [294, 258] on button "Save" at bounding box center [279, 266] width 60 height 26
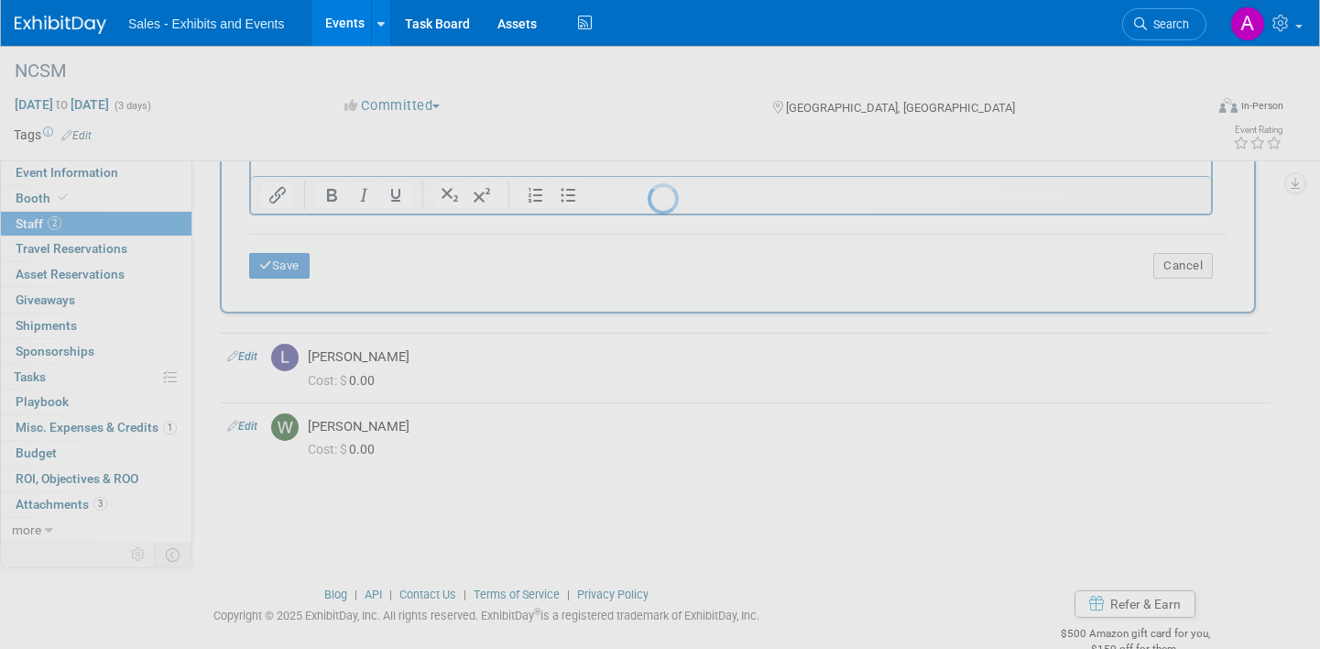
scroll to position [92, 0]
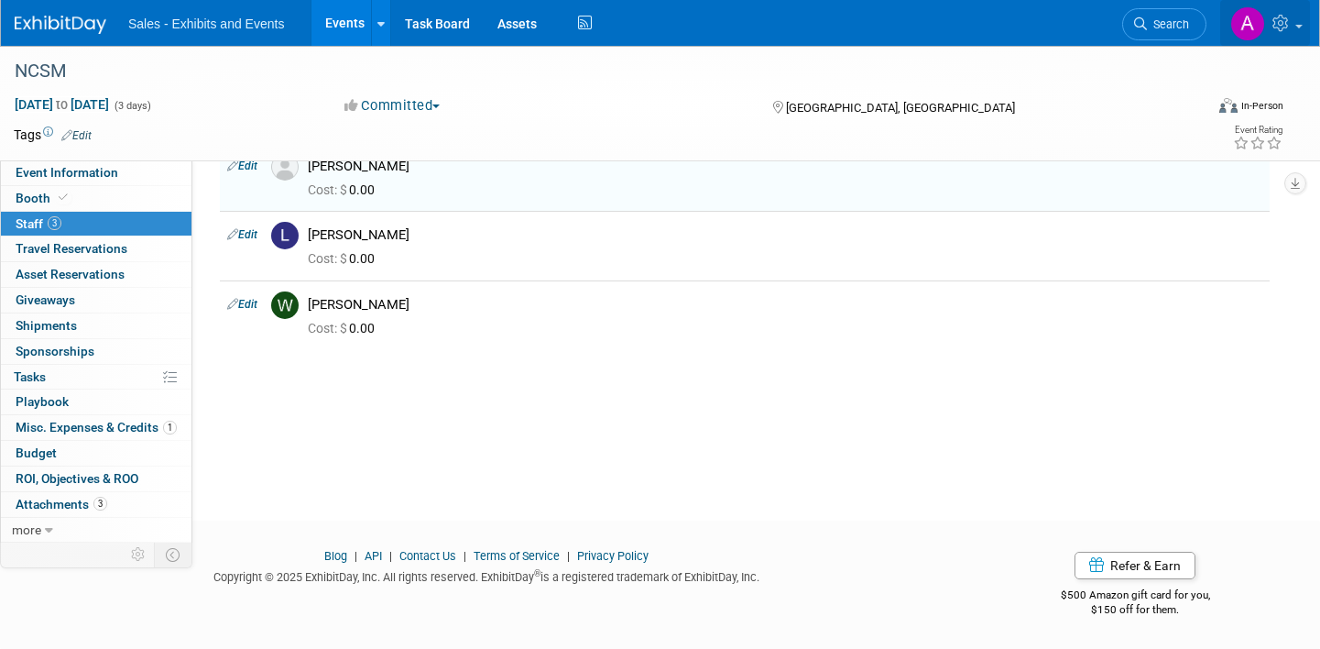
click at [1273, 18] on icon at bounding box center [1283, 23] width 21 height 16
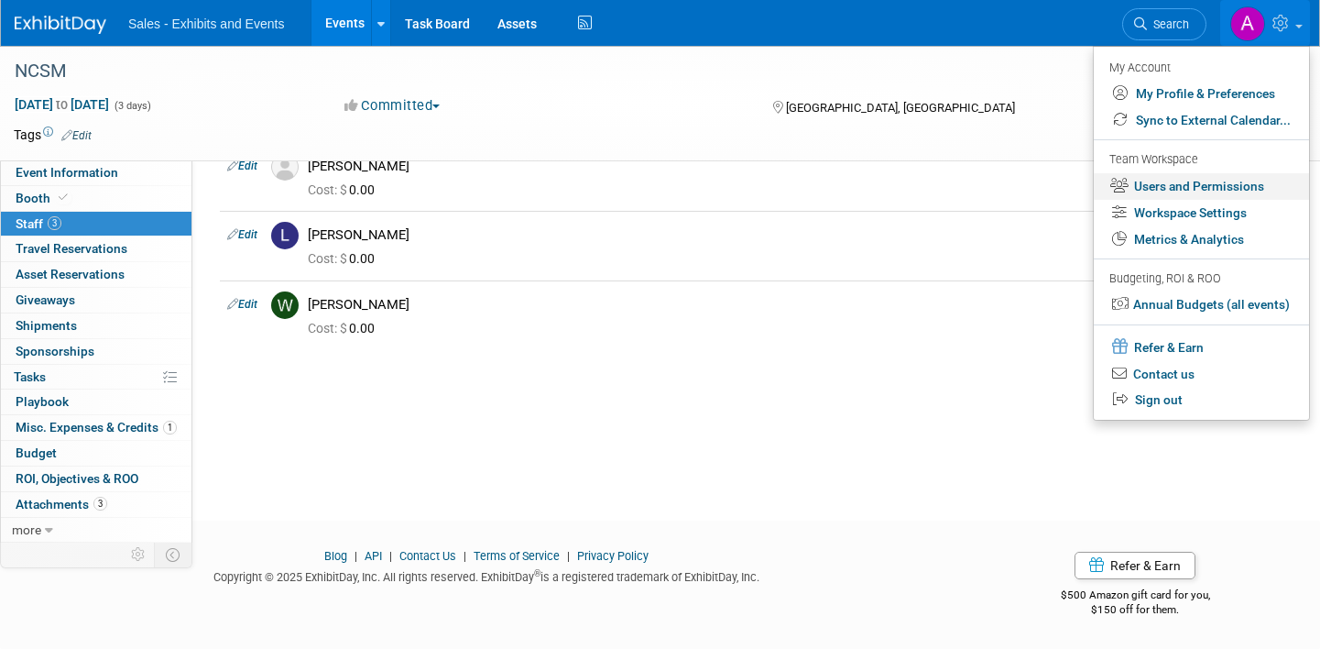
click at [1188, 189] on link "Users and Permissions" at bounding box center [1201, 186] width 215 height 27
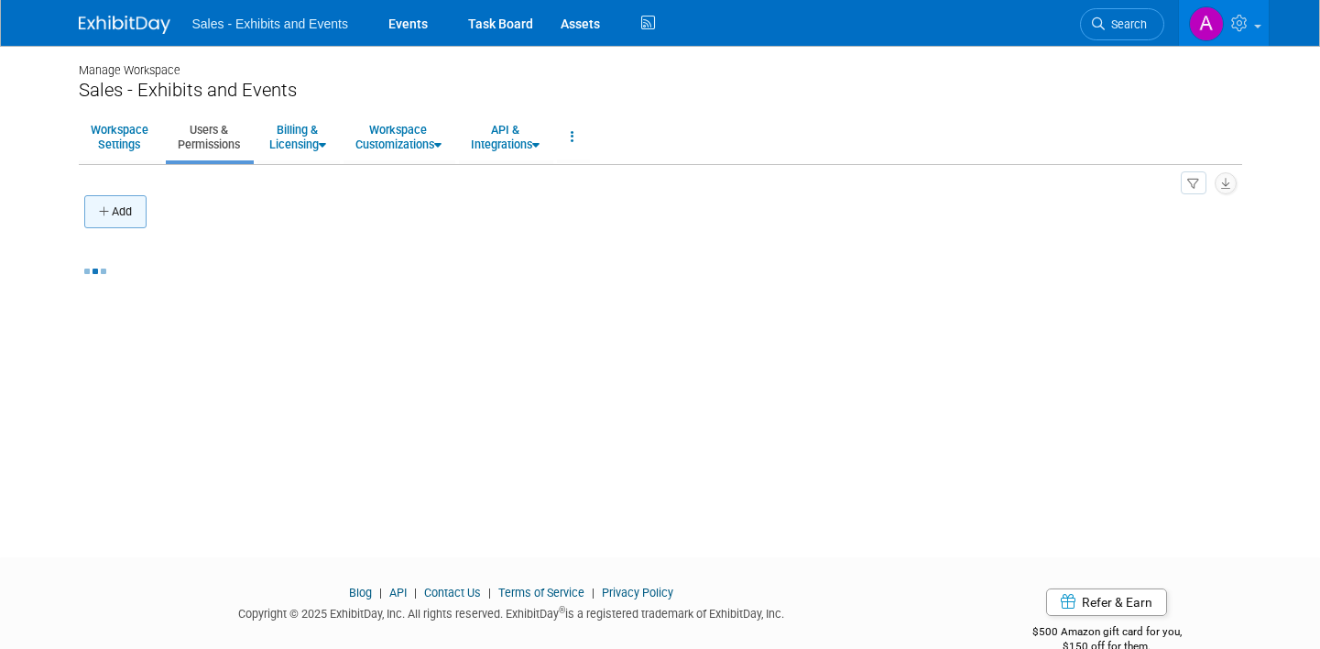
click at [118, 206] on button "Add" at bounding box center [115, 211] width 62 height 33
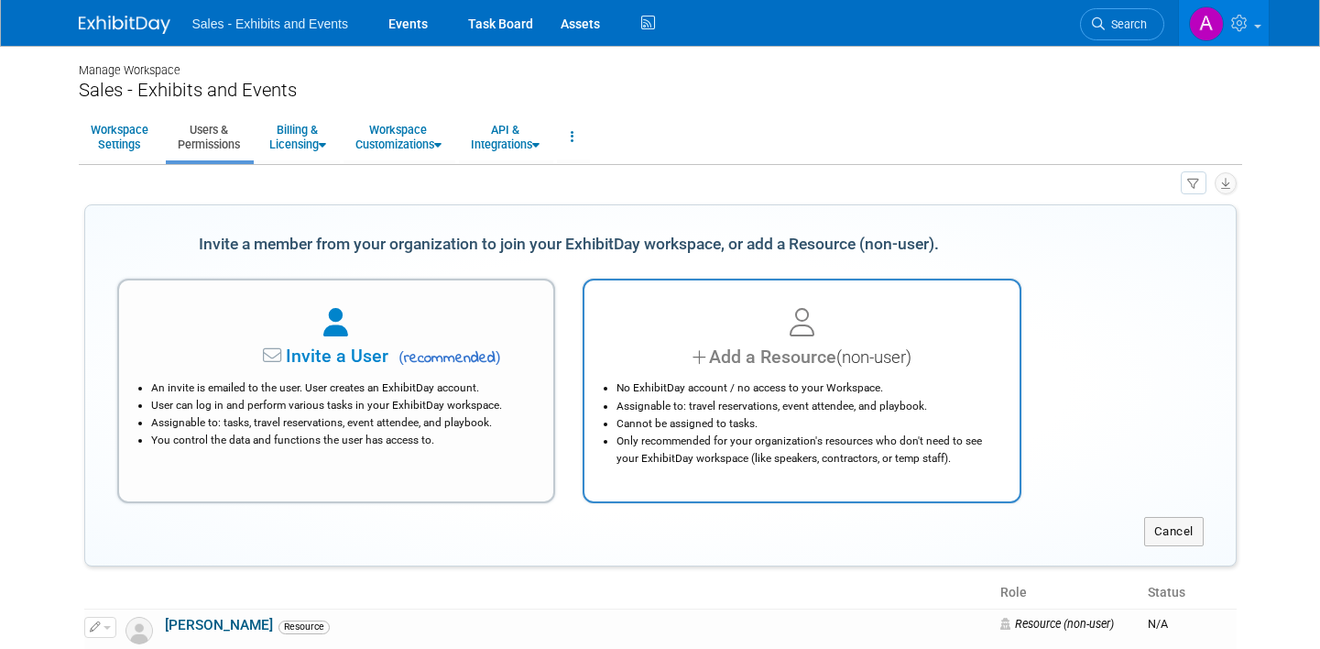
click at [710, 388] on li "No ExhibitDay account / no access to your Workspace." at bounding box center [807, 387] width 380 height 17
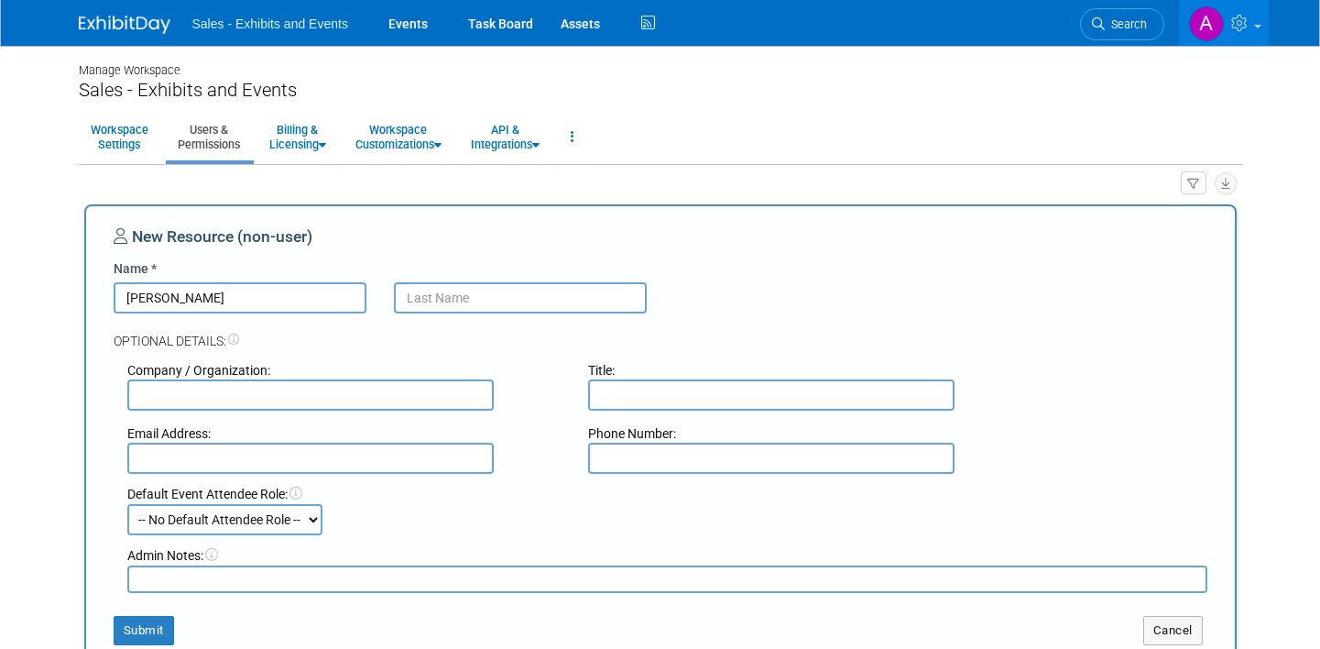
type input "Lance"
type input "Muller"
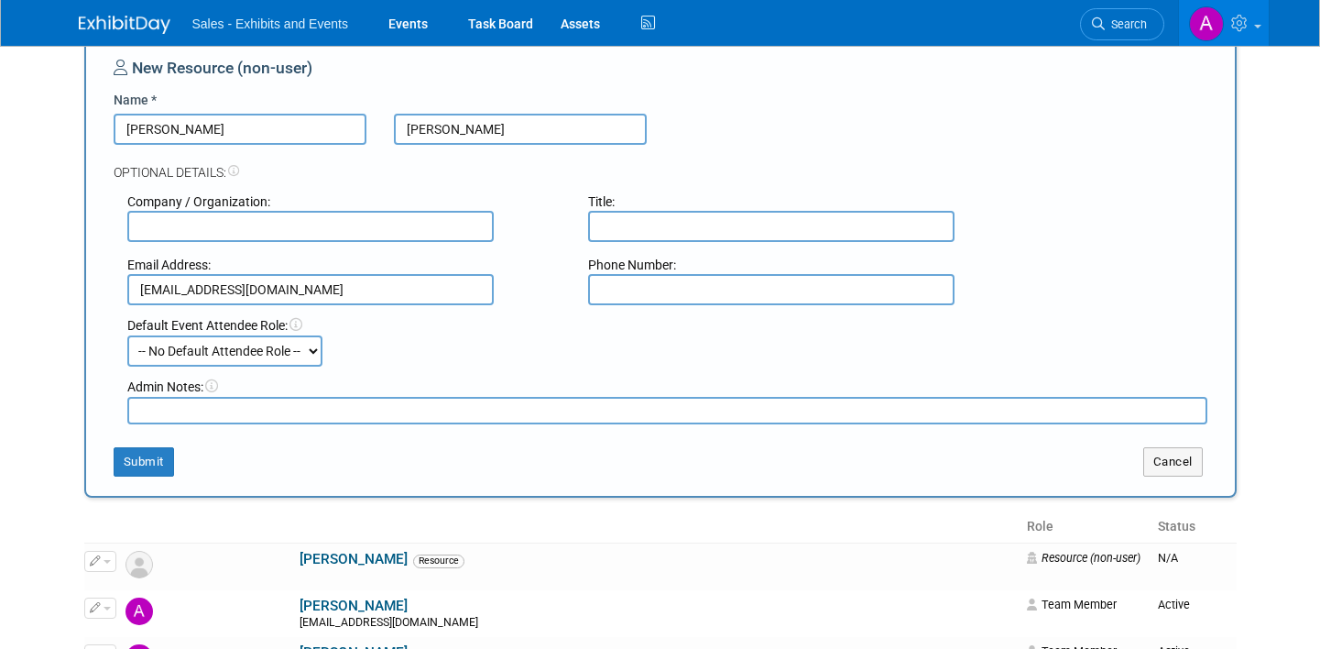
scroll to position [312, 0]
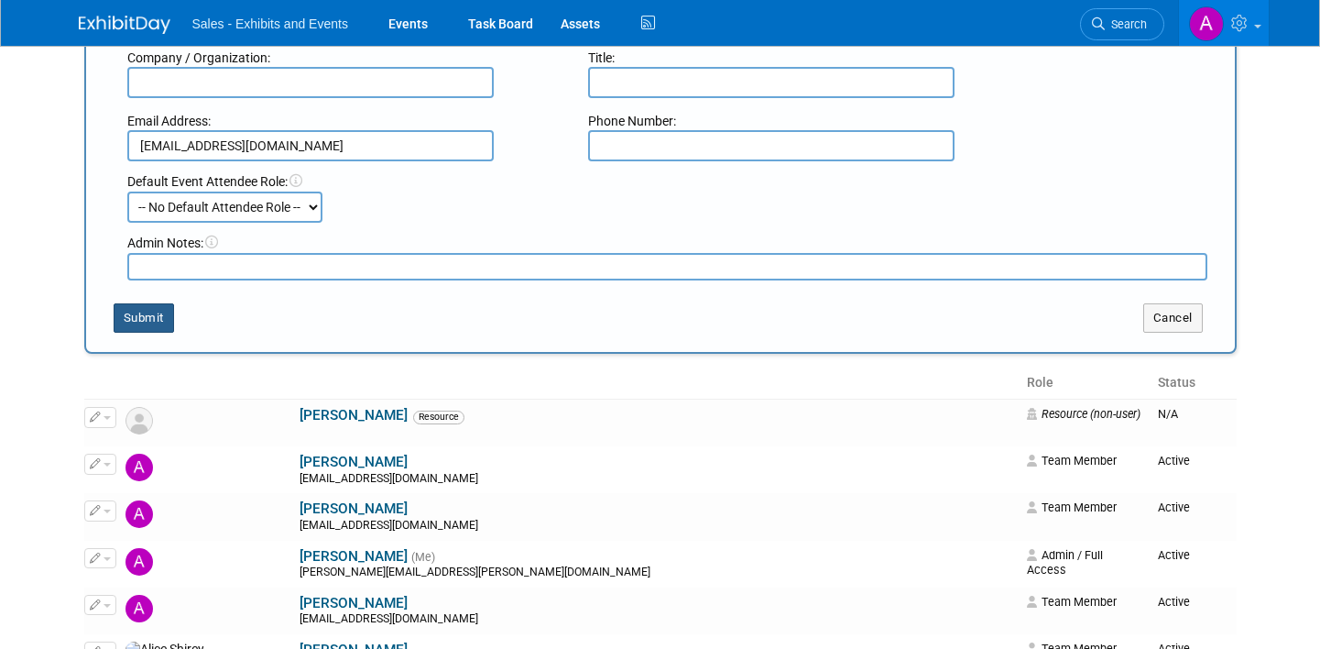
type input "lmuller@cainc.com"
click at [169, 321] on button "Submit" at bounding box center [144, 317] width 60 height 29
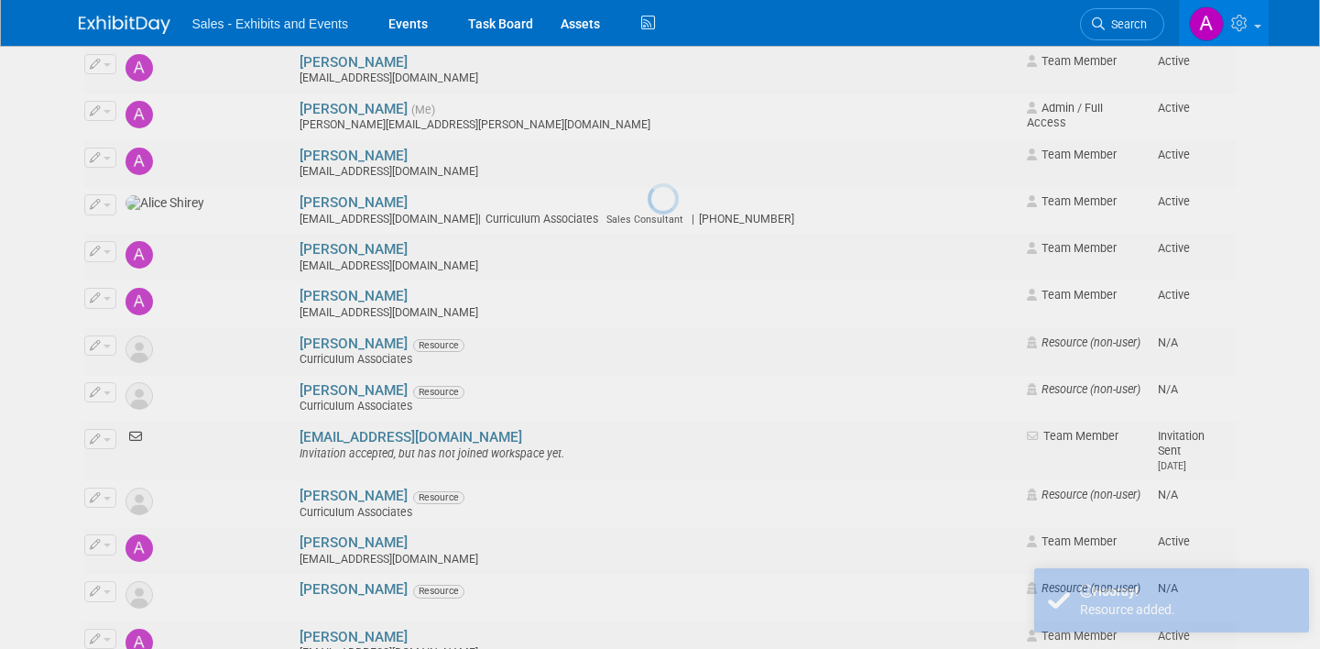
scroll to position [0, 0]
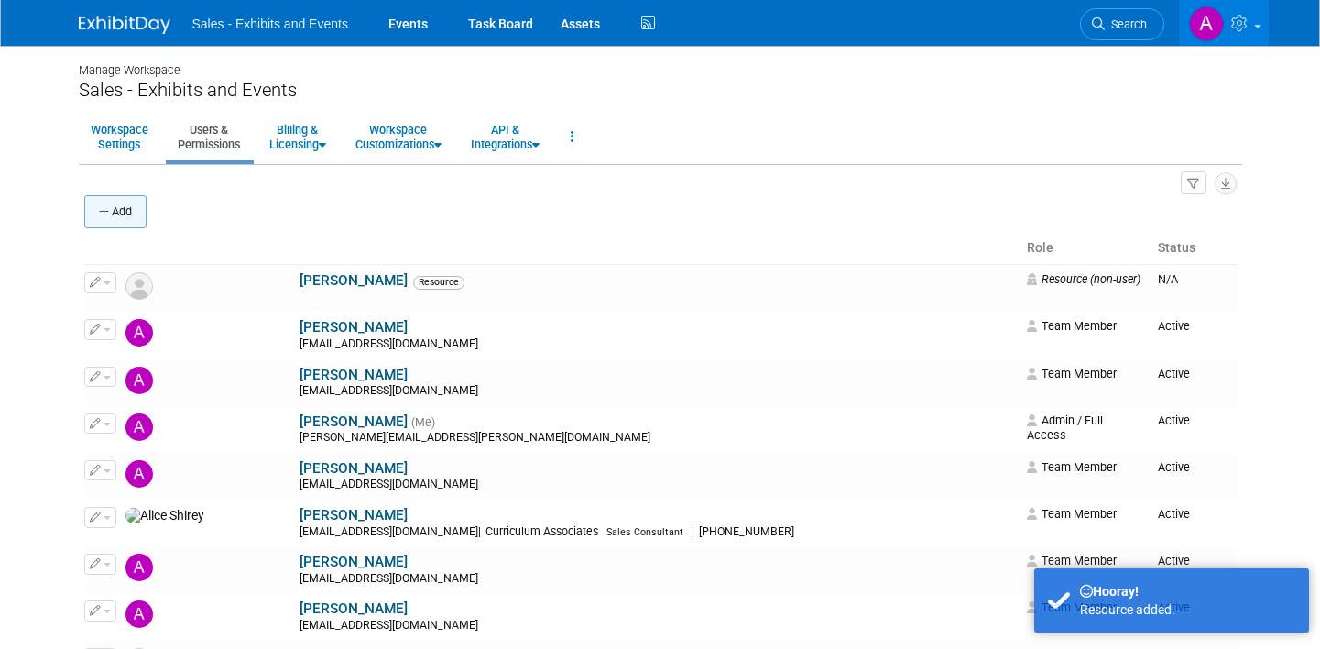
click at [105, 211] on icon "button" at bounding box center [105, 212] width 13 height 12
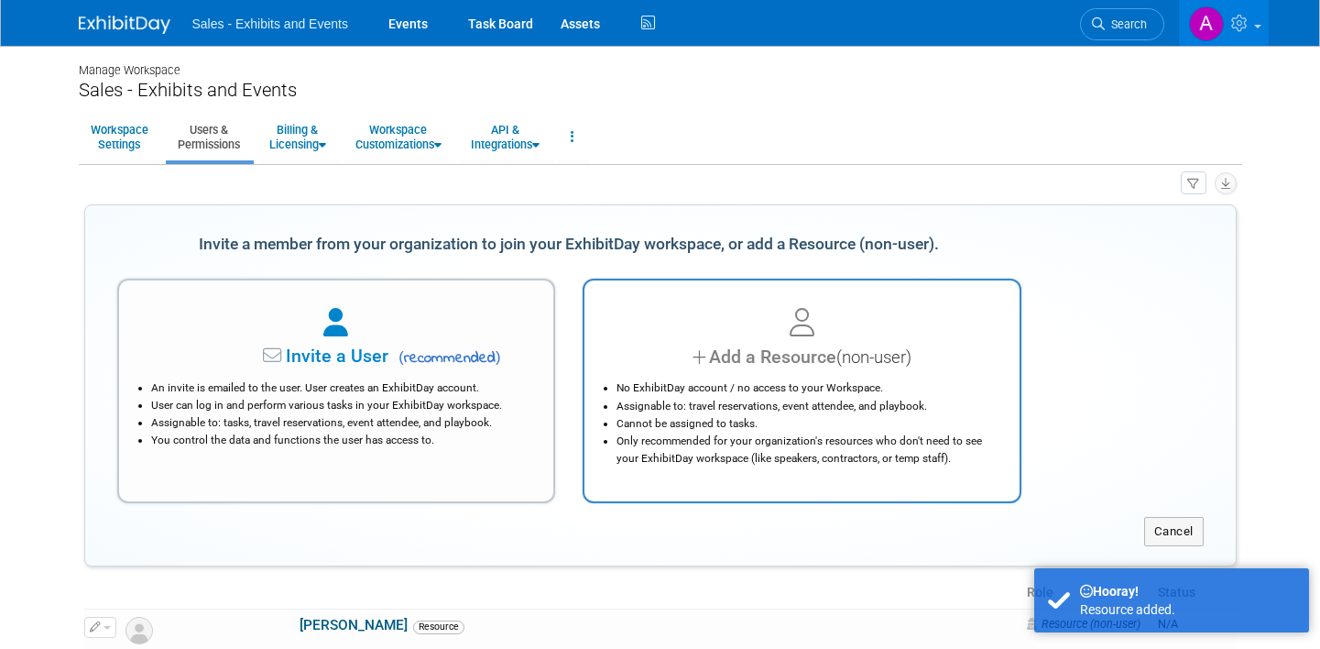
click at [679, 363] on div "Add a Resource (non-user)" at bounding box center [802, 357] width 389 height 27
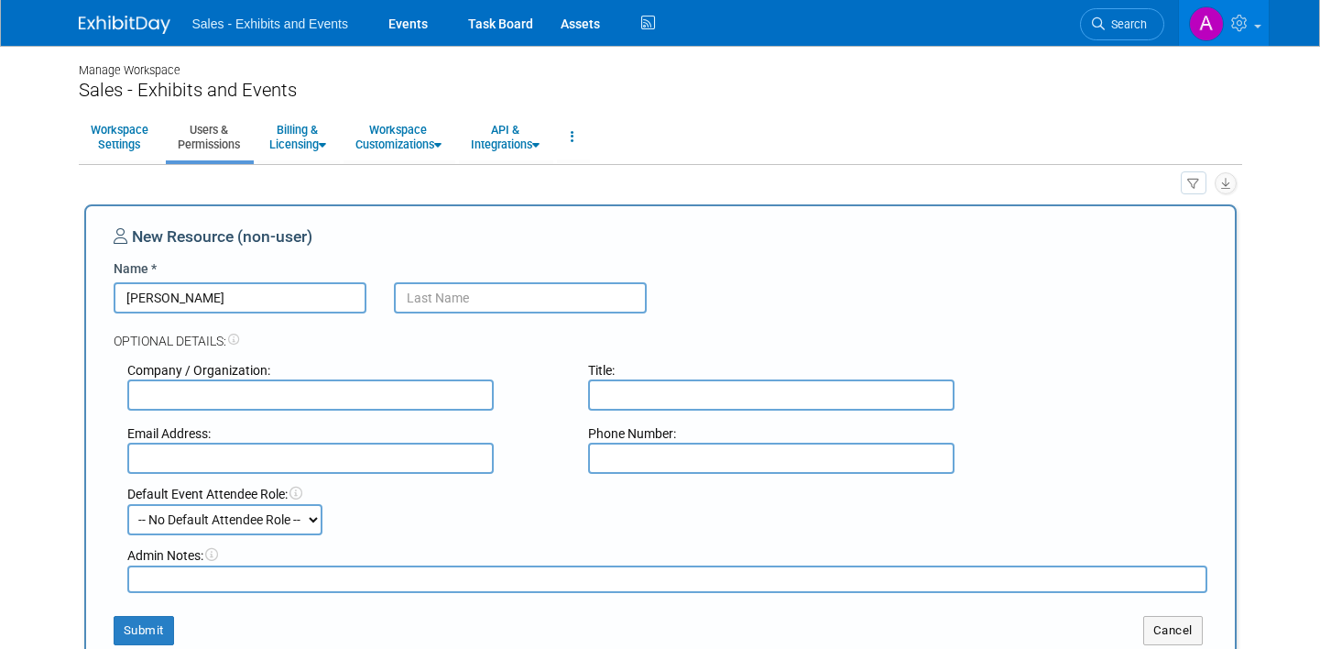
type input "Reginald"
type input "Young"
type input "ryoung@cainc.com"
click at [445, 326] on div "Optional Details:" at bounding box center [661, 331] width 1094 height 37
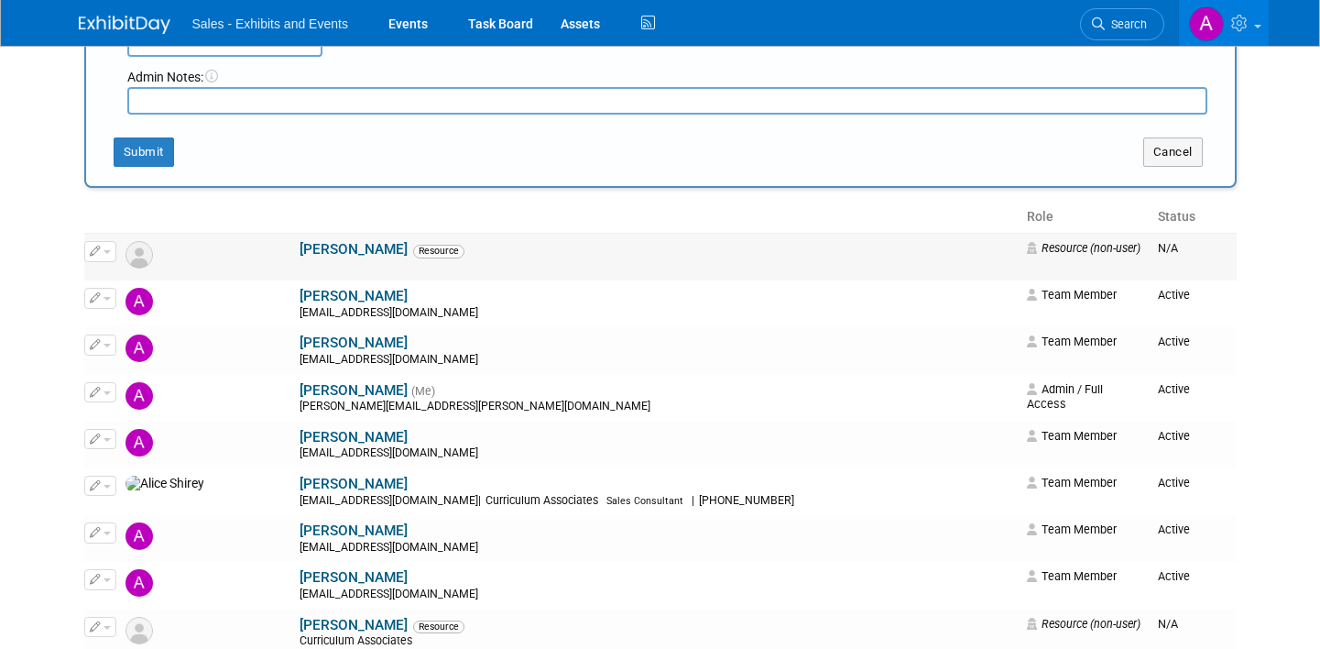
scroll to position [476, 0]
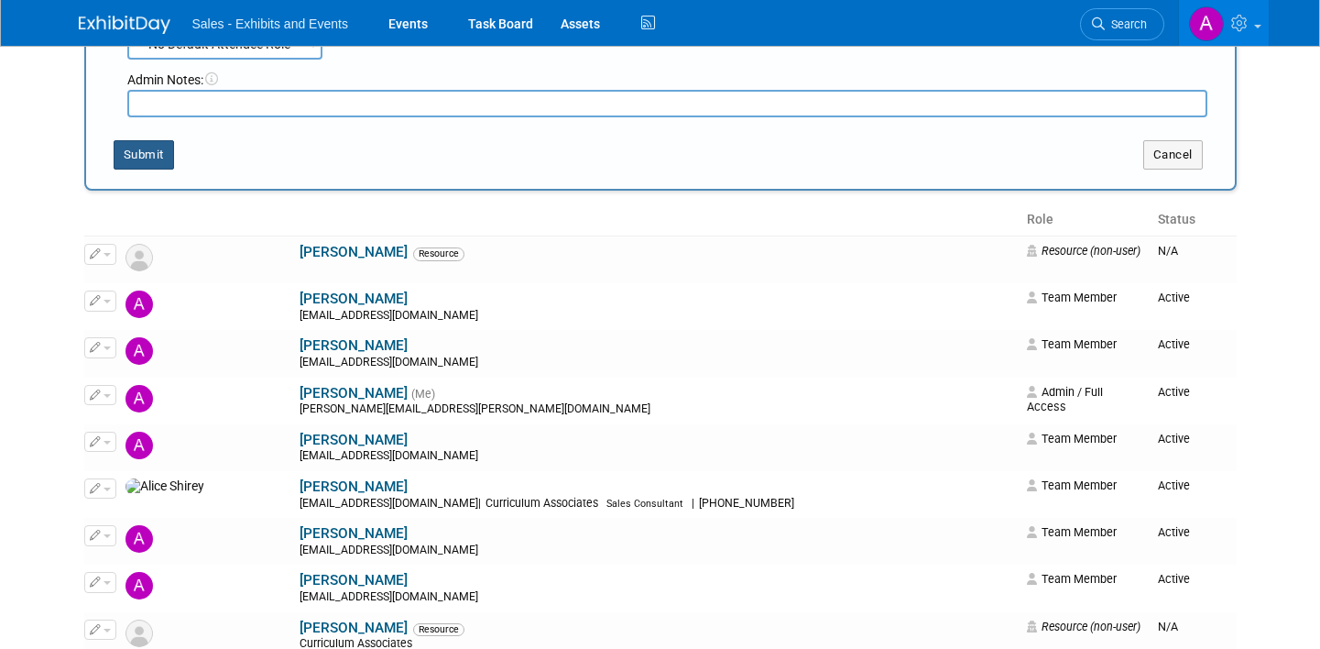
click at [156, 147] on button "Submit" at bounding box center [144, 154] width 60 height 29
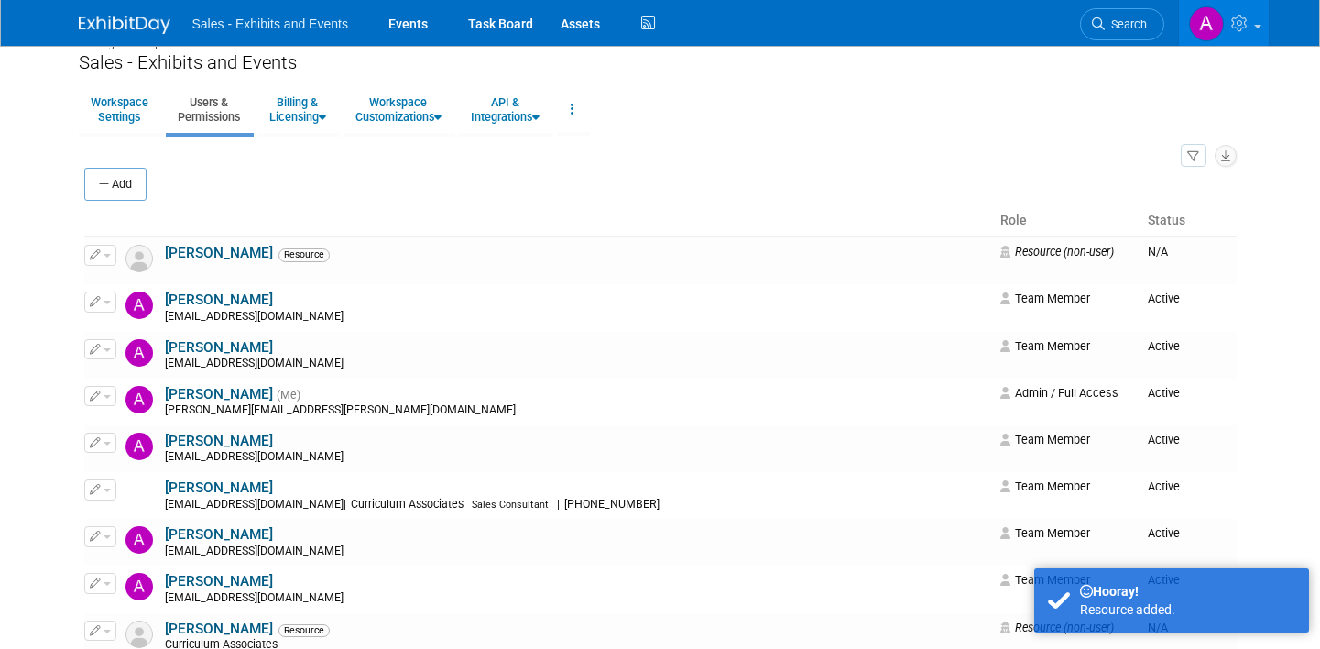
scroll to position [0, 0]
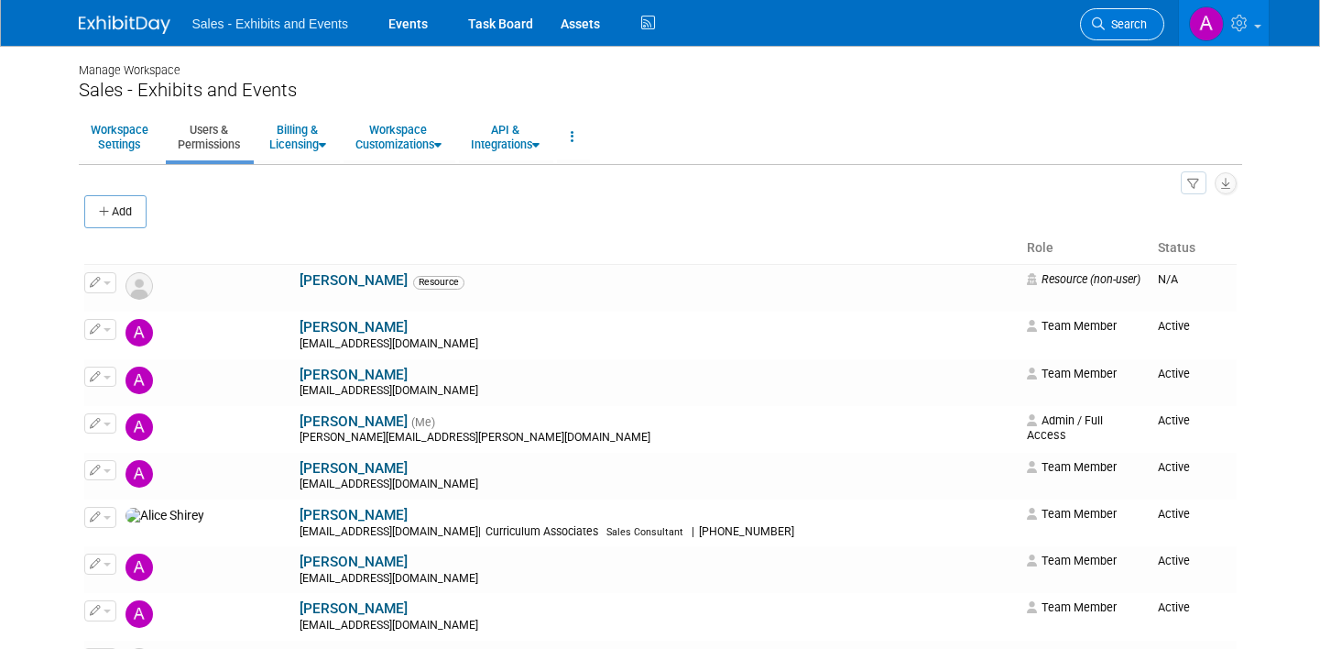
click at [1135, 14] on link "Search" at bounding box center [1122, 24] width 84 height 32
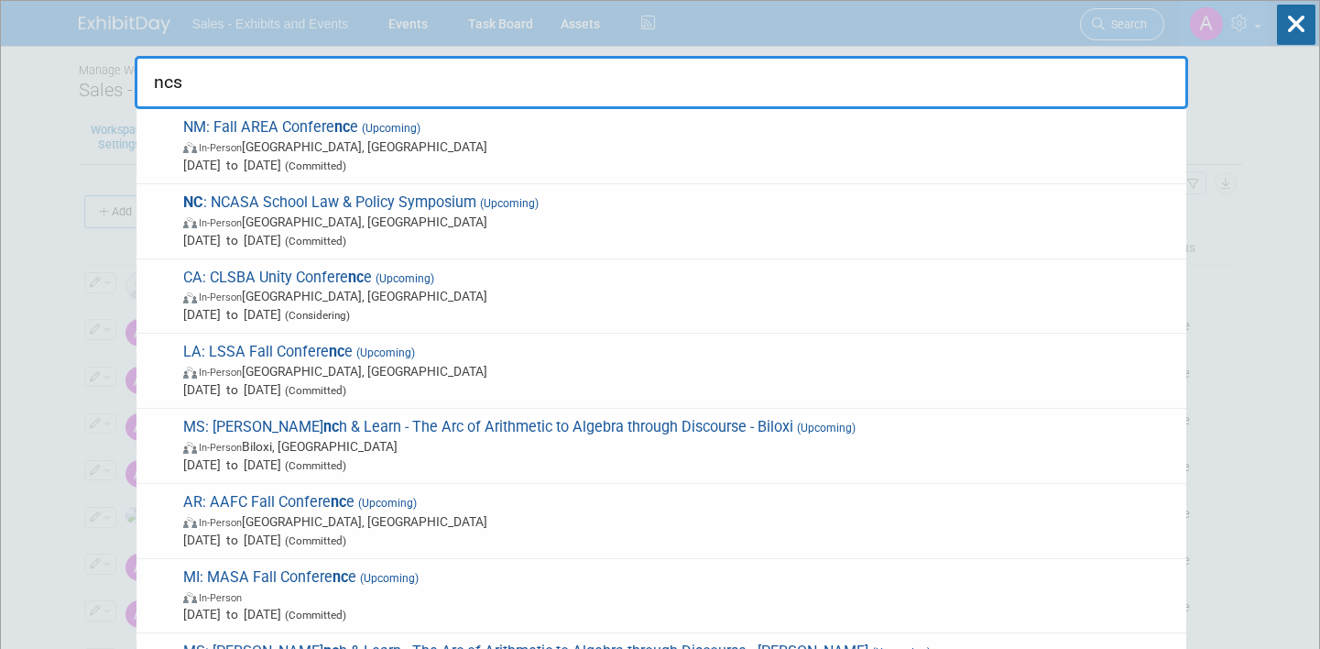
type input "ncsm"
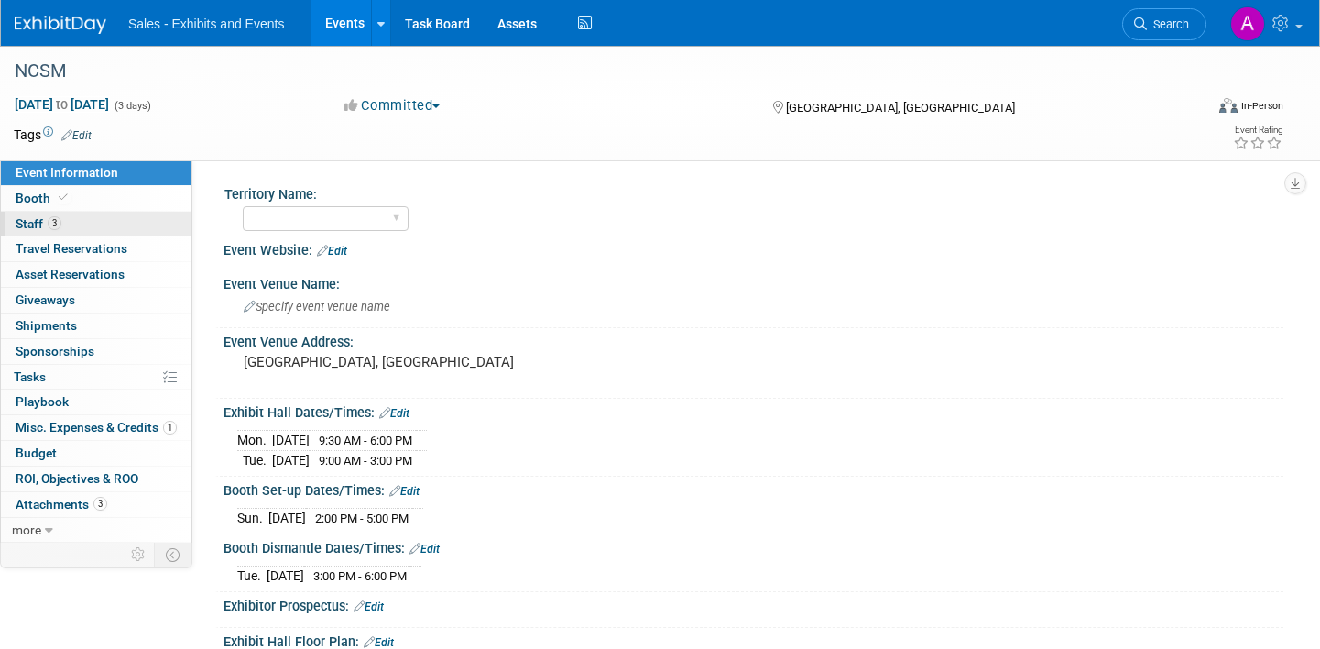
click at [91, 224] on link "3 Staff 3" at bounding box center [96, 224] width 191 height 25
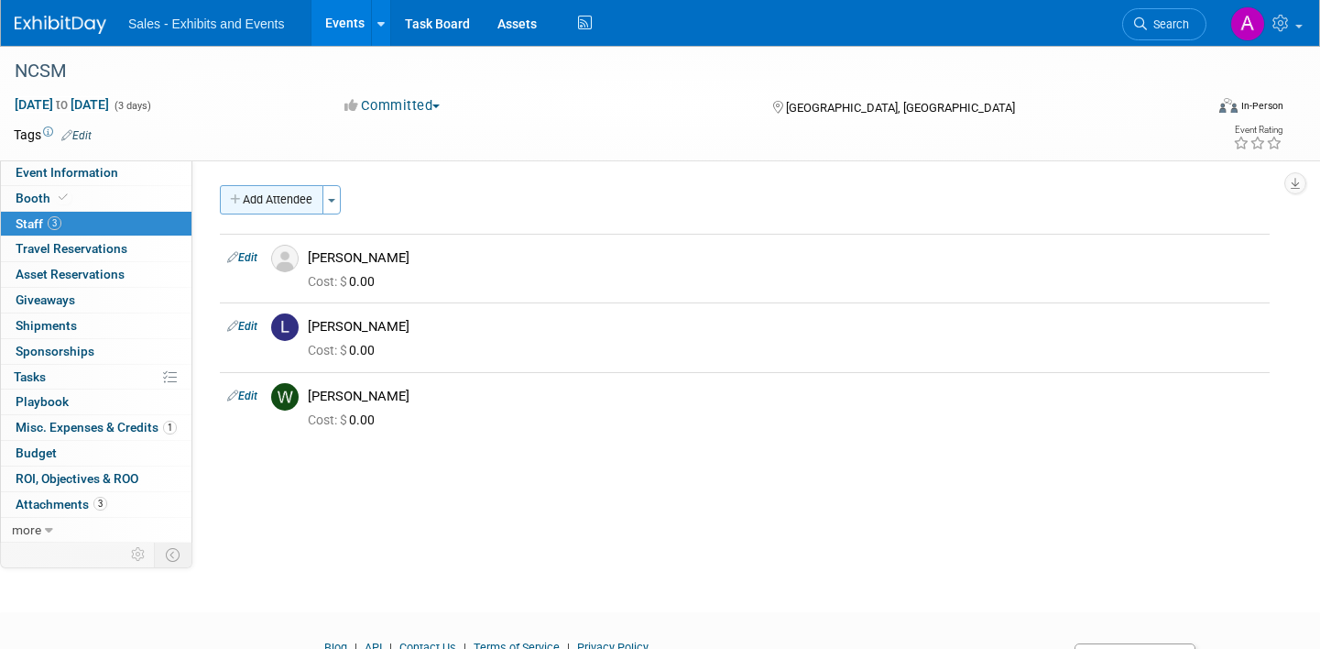
click at [273, 193] on button "Add Attendee" at bounding box center [272, 199] width 104 height 29
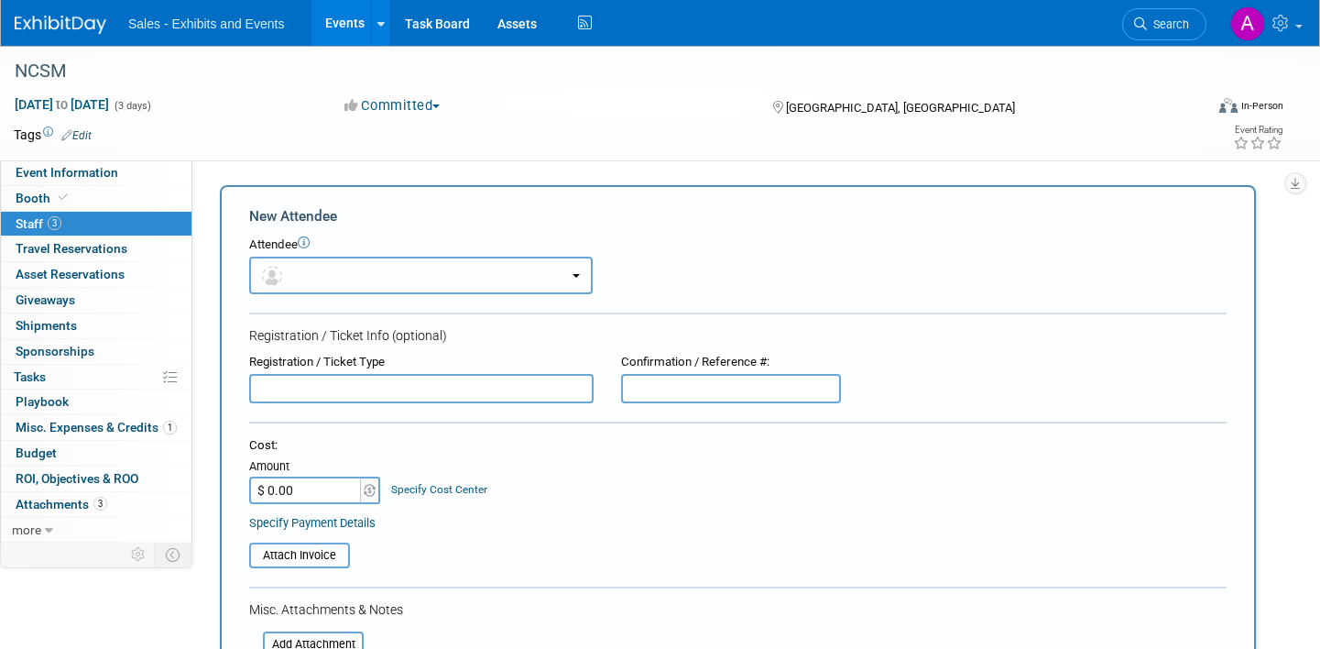
click at [345, 270] on button "button" at bounding box center [421, 276] width 344 height 38
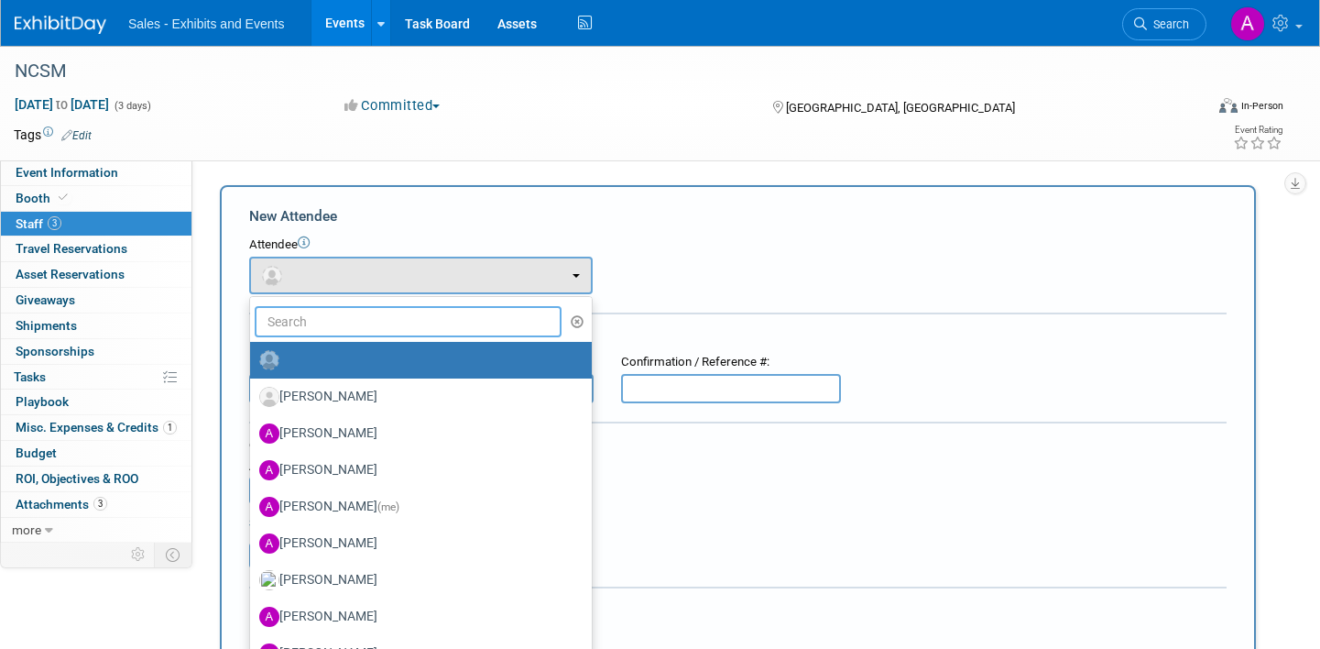
click at [336, 322] on input "text" at bounding box center [408, 321] width 307 height 31
type input "regin"
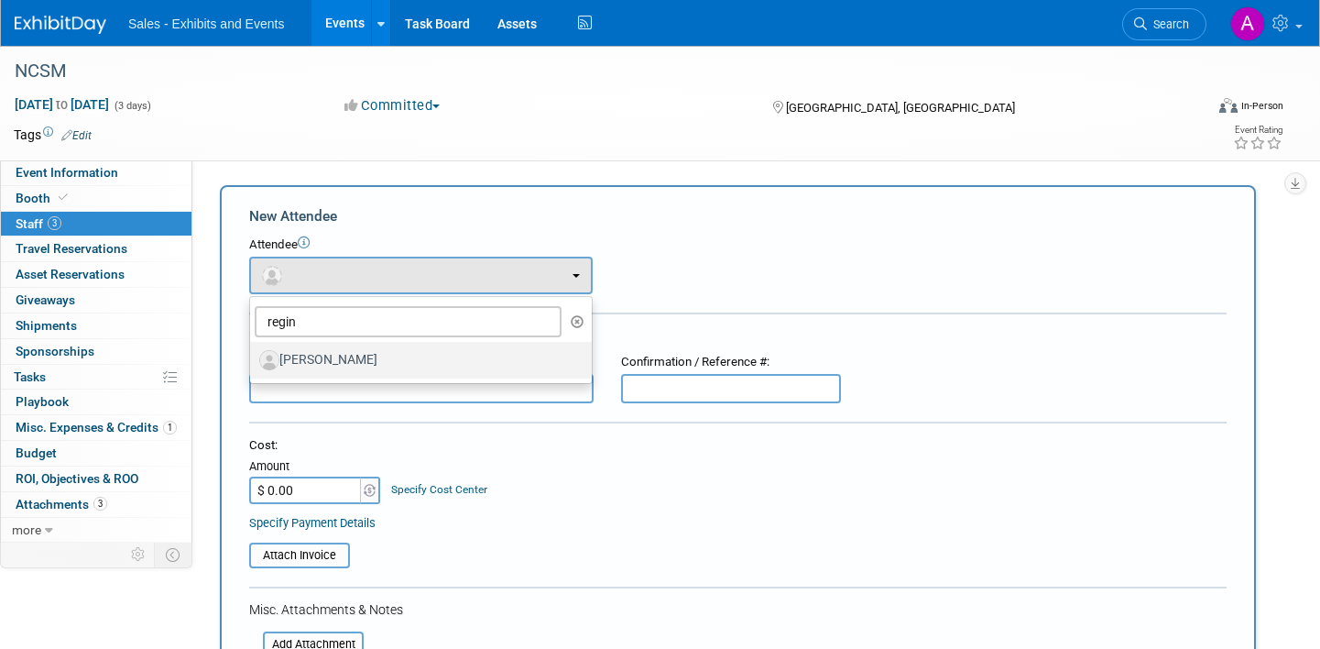
click at [342, 370] on label "[PERSON_NAME]" at bounding box center [416, 359] width 314 height 29
click at [253, 364] on input "[PERSON_NAME]" at bounding box center [247, 358] width 12 height 12
select select "f27ebfc1-9270-43c6-8532-35cdca4c3332"
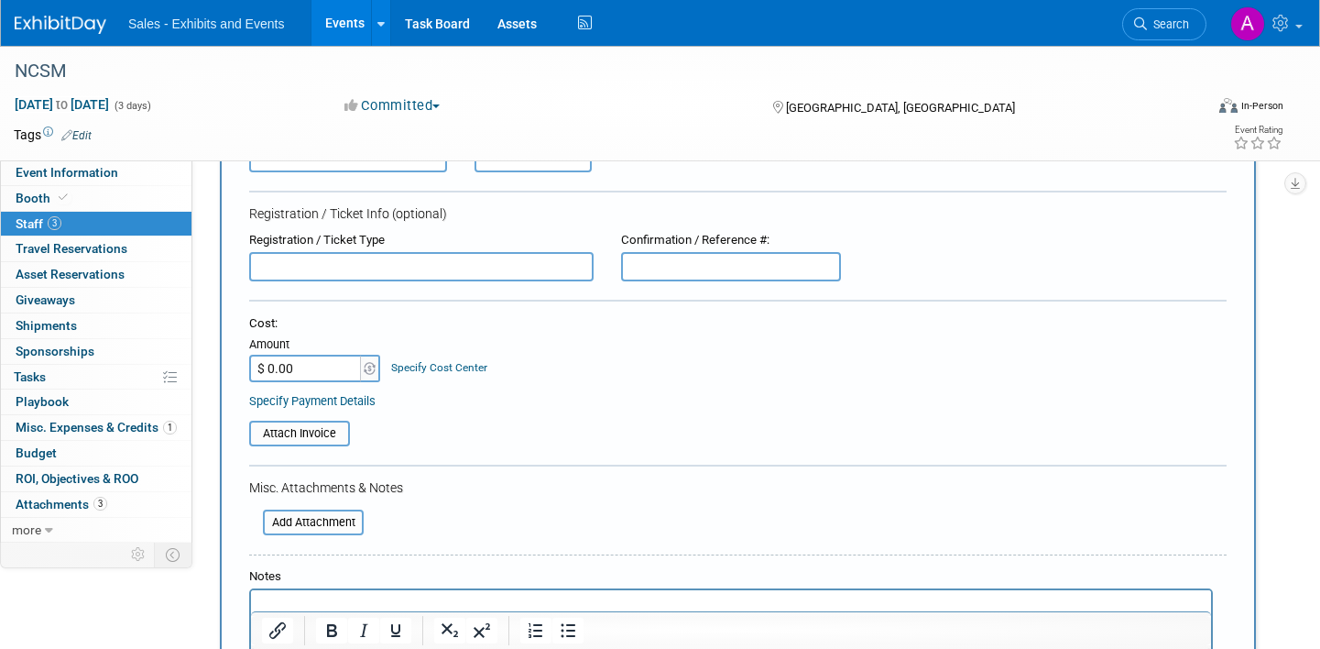
scroll to position [331, 0]
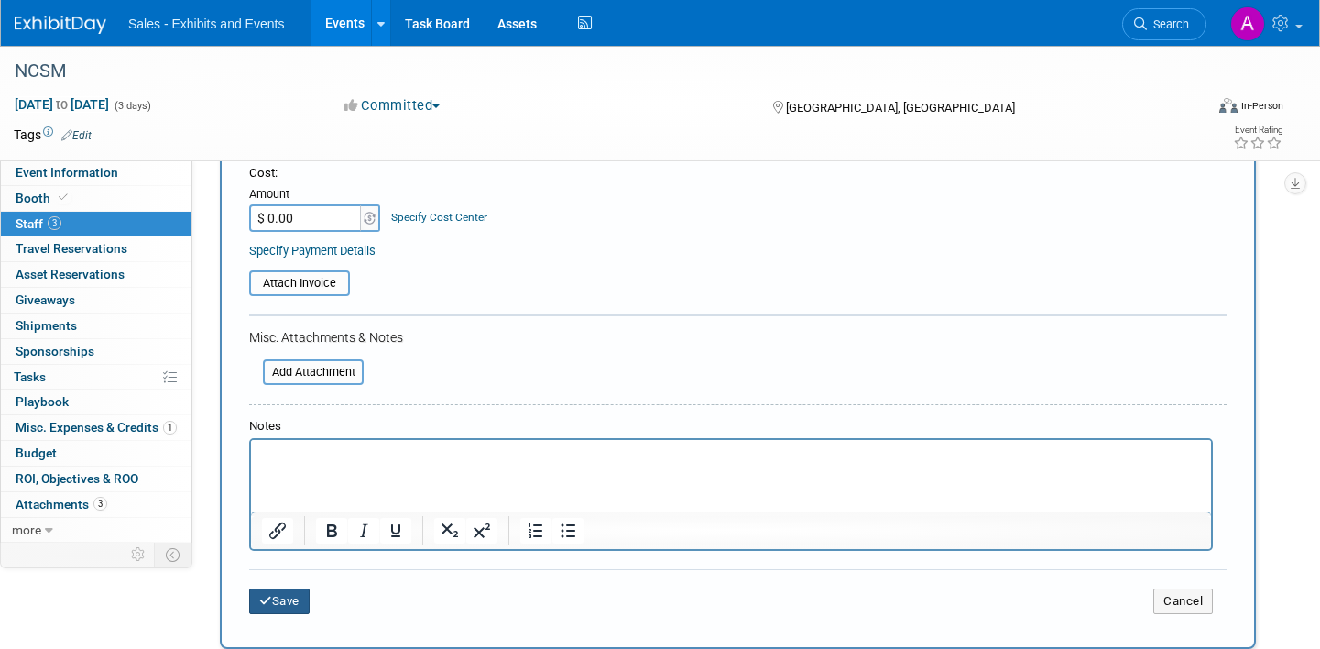
click at [286, 594] on button "Save" at bounding box center [279, 601] width 60 height 26
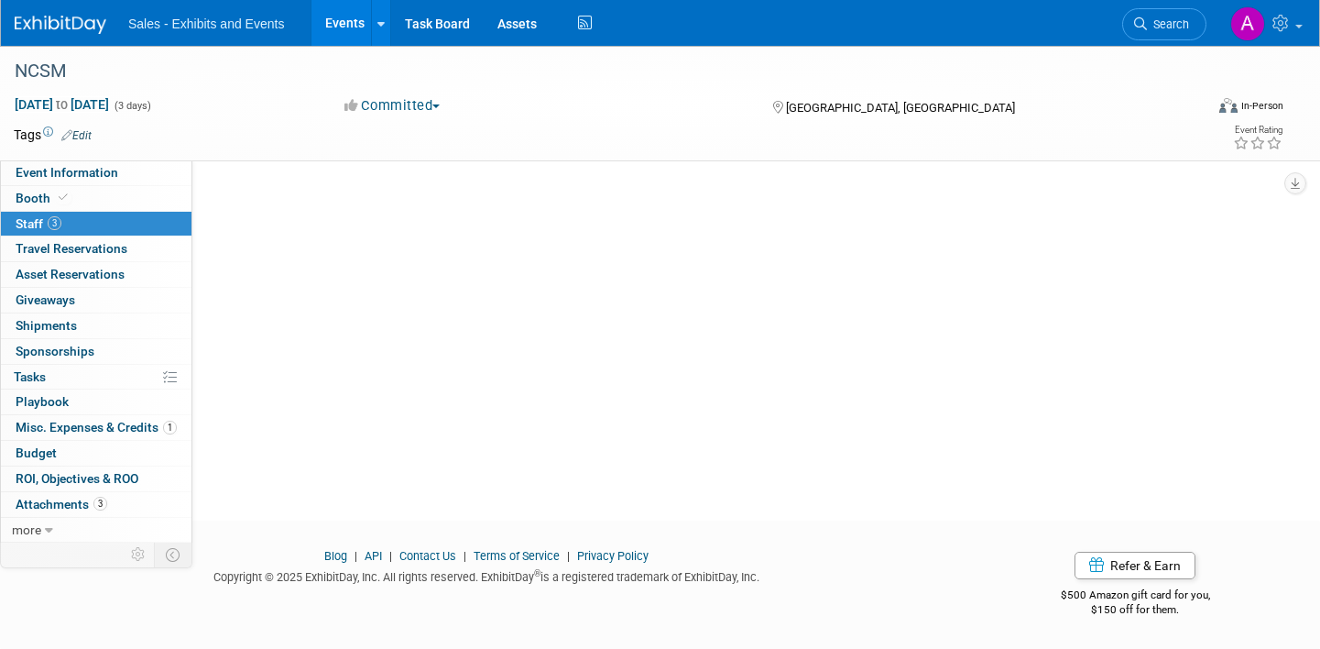
scroll to position [0, 0]
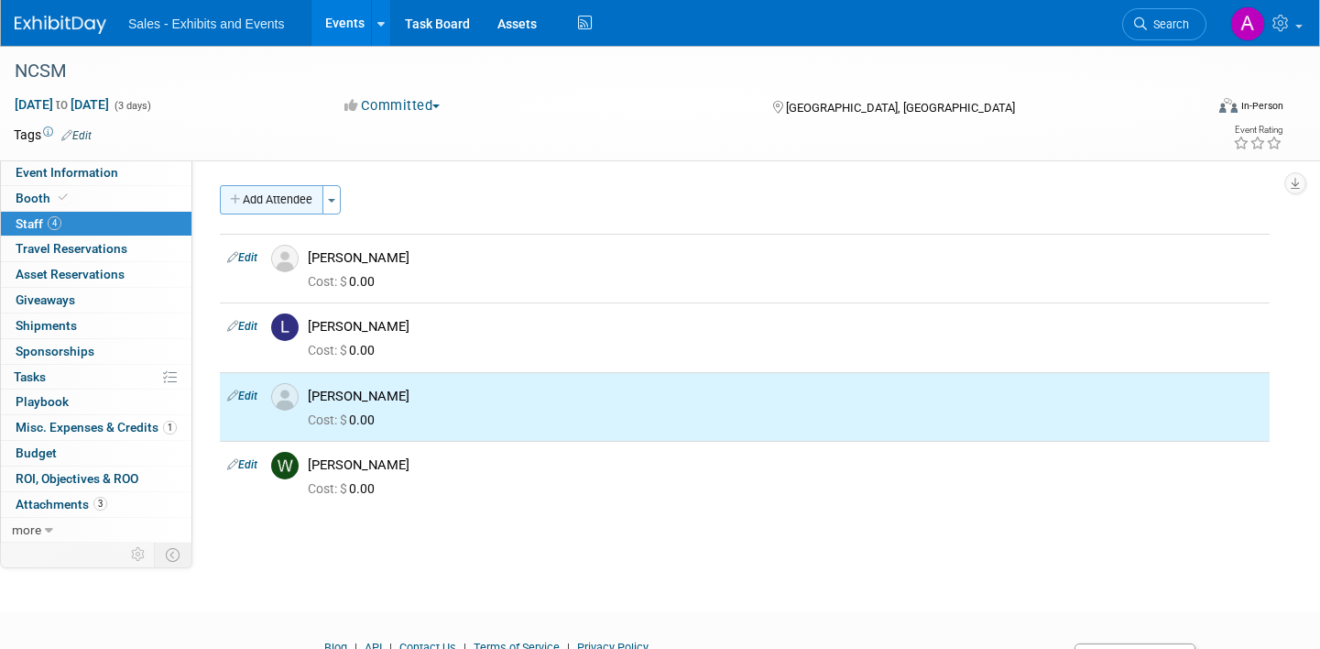
click at [286, 197] on button "Add Attendee" at bounding box center [272, 199] width 104 height 29
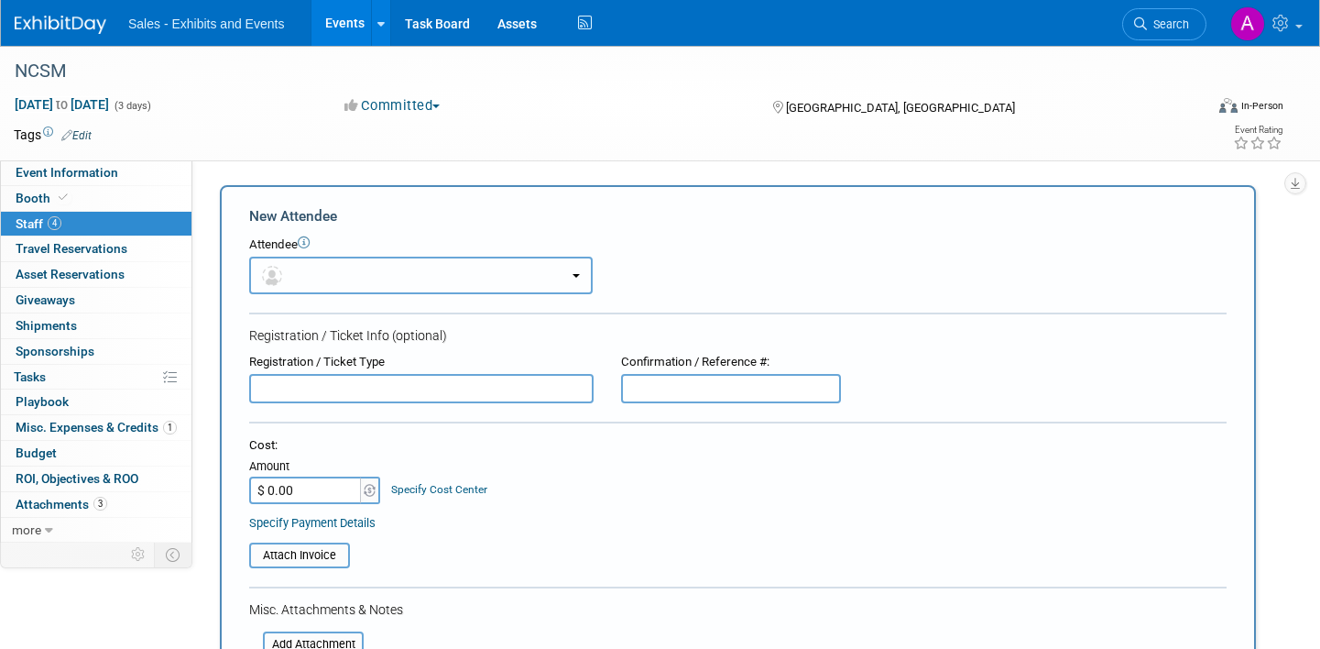
click at [320, 281] on button "button" at bounding box center [421, 276] width 344 height 38
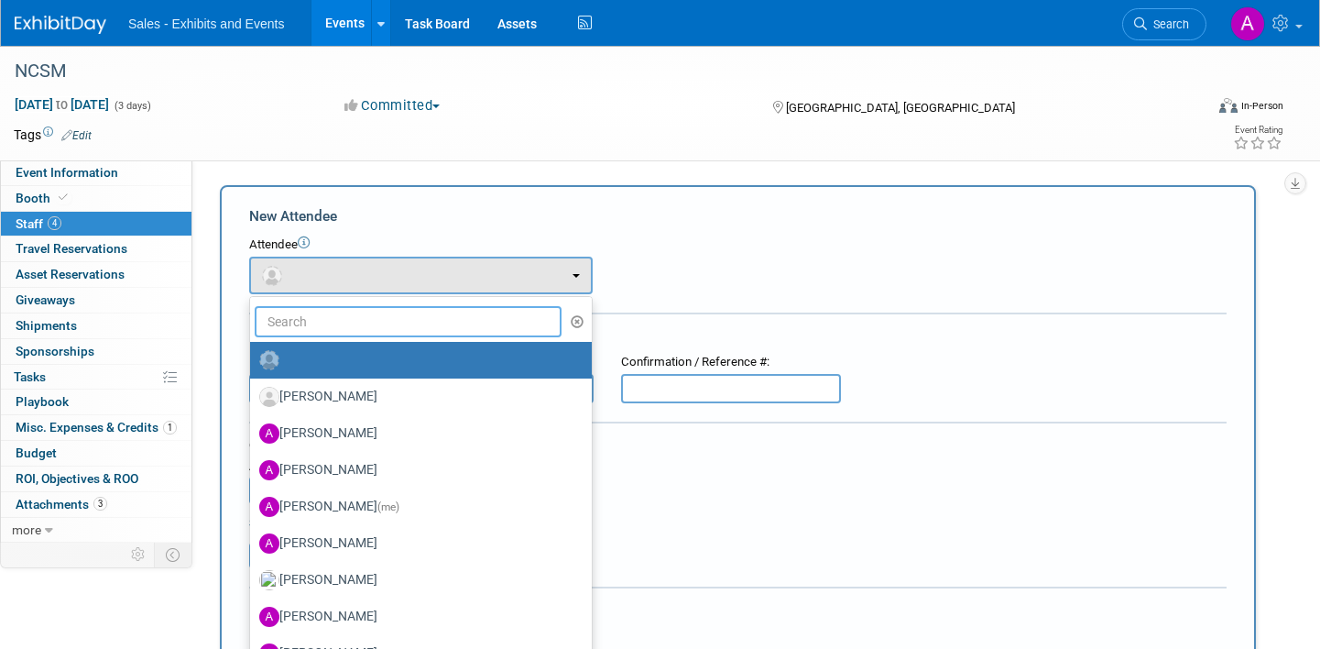
click at [334, 318] on input "text" at bounding box center [408, 321] width 307 height 31
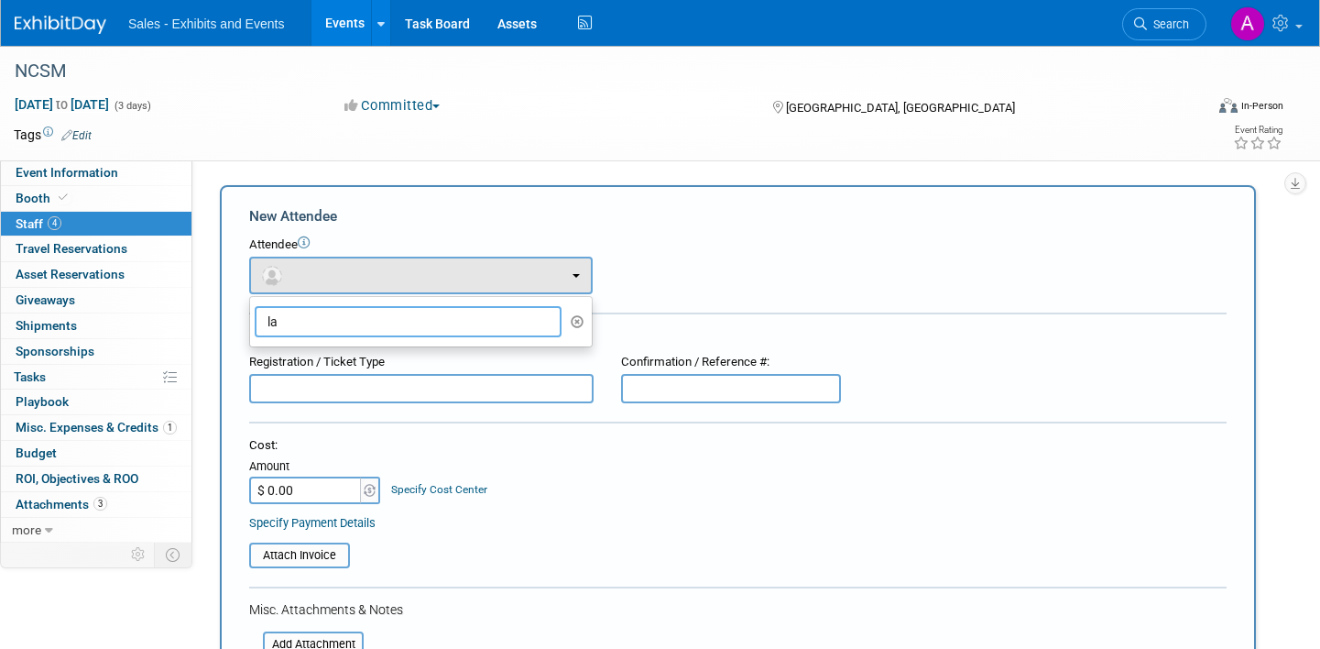
type input "l"
type input "p"
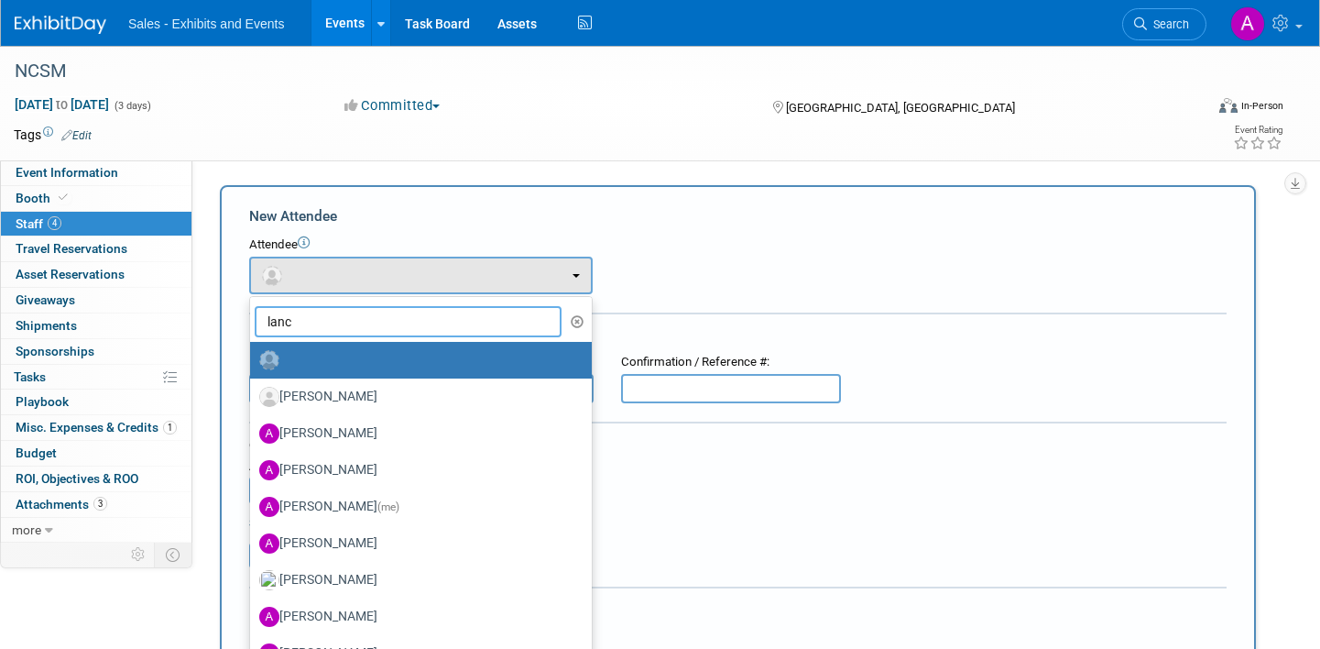
type input "lance"
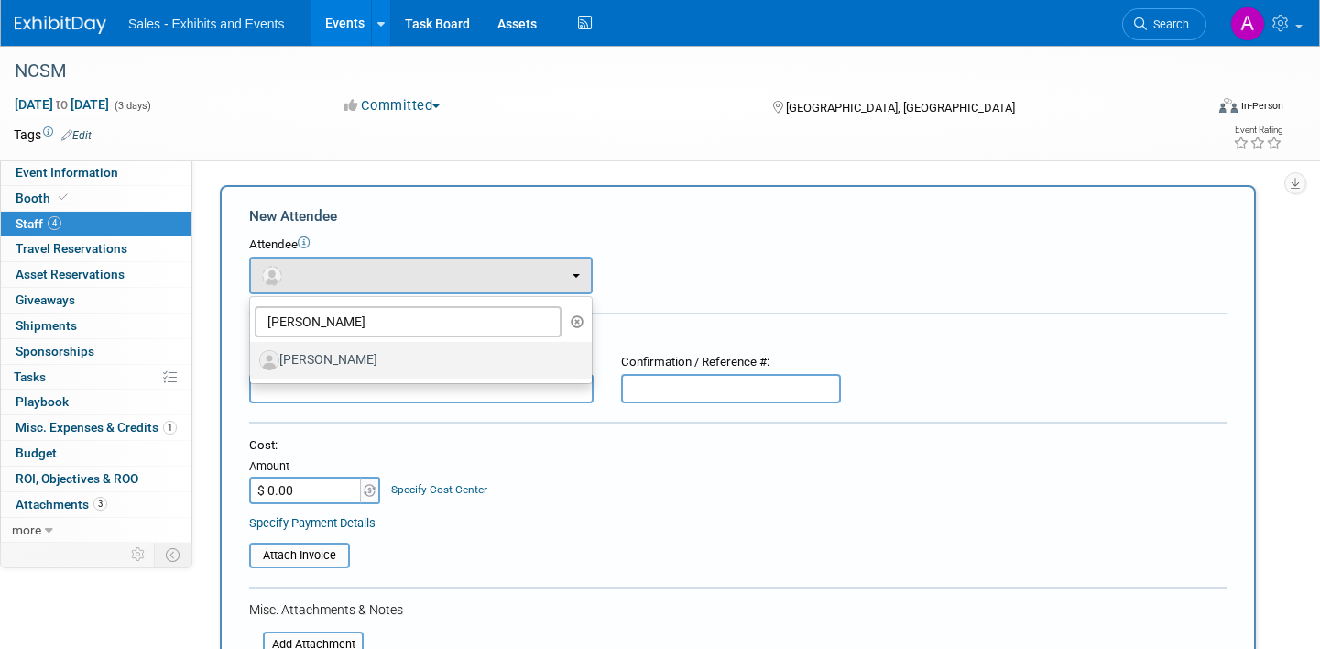
click at [323, 360] on label "[PERSON_NAME]" at bounding box center [416, 359] width 314 height 29
click at [253, 360] on input "[PERSON_NAME]" at bounding box center [247, 358] width 12 height 12
select select "53fcab48-1a09-4219-aa49-b0775b8b4aa4"
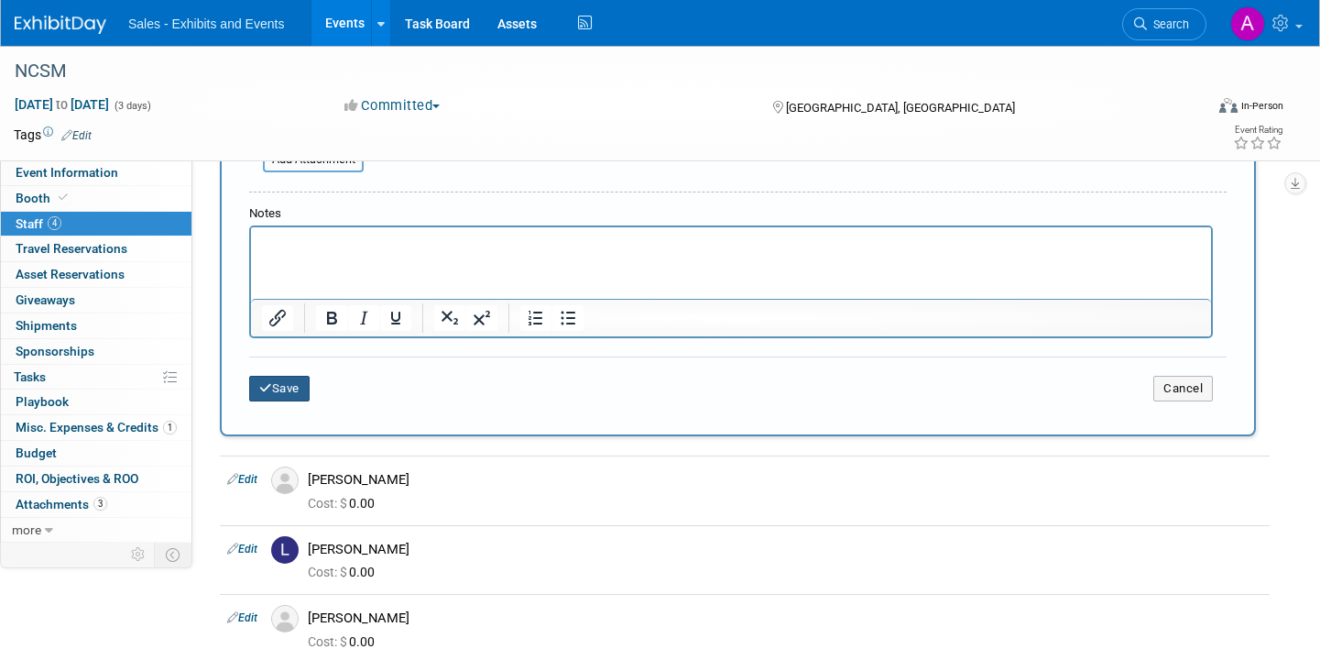
click at [286, 391] on button "Save" at bounding box center [279, 389] width 60 height 26
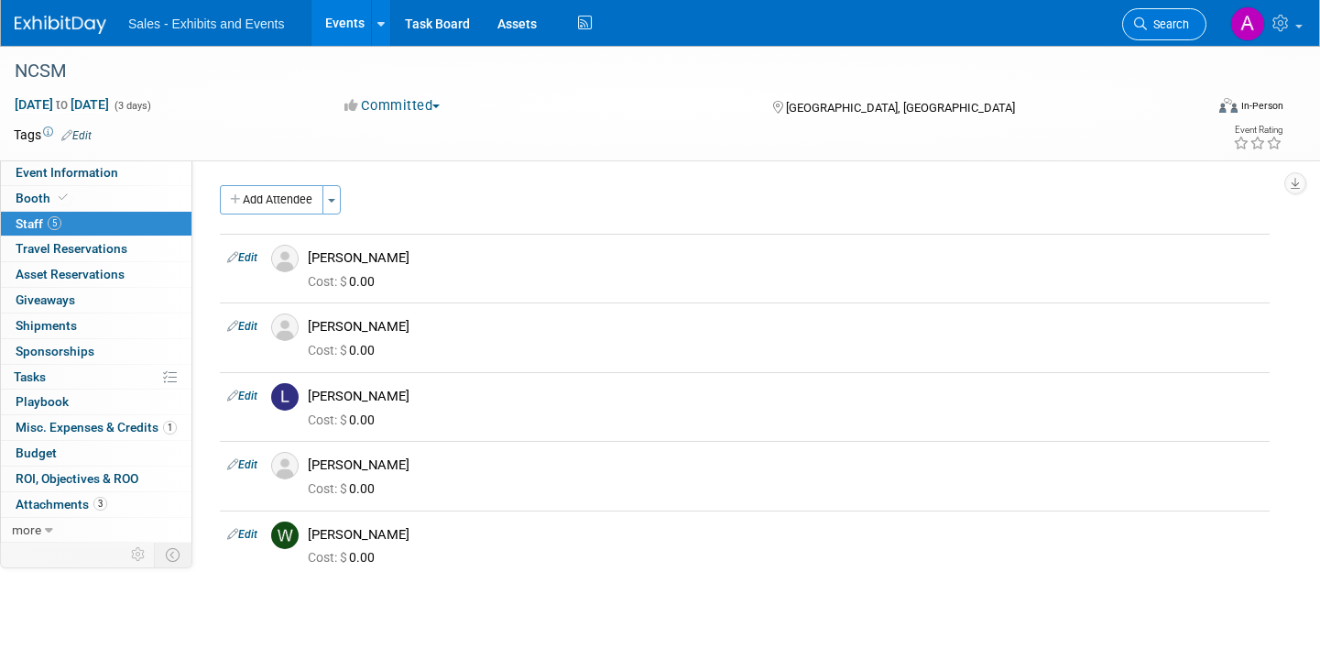
click at [1168, 35] on link "Search" at bounding box center [1164, 24] width 84 height 32
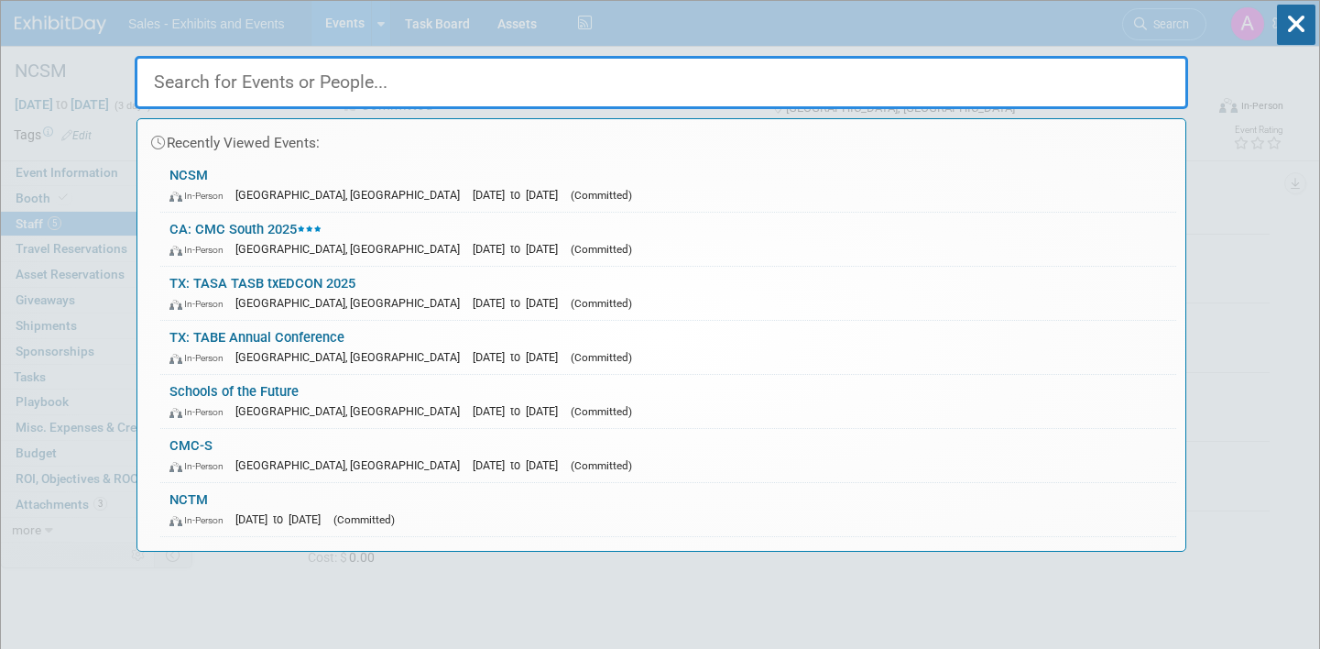
click at [828, 103] on input "text" at bounding box center [662, 82] width 1054 height 53
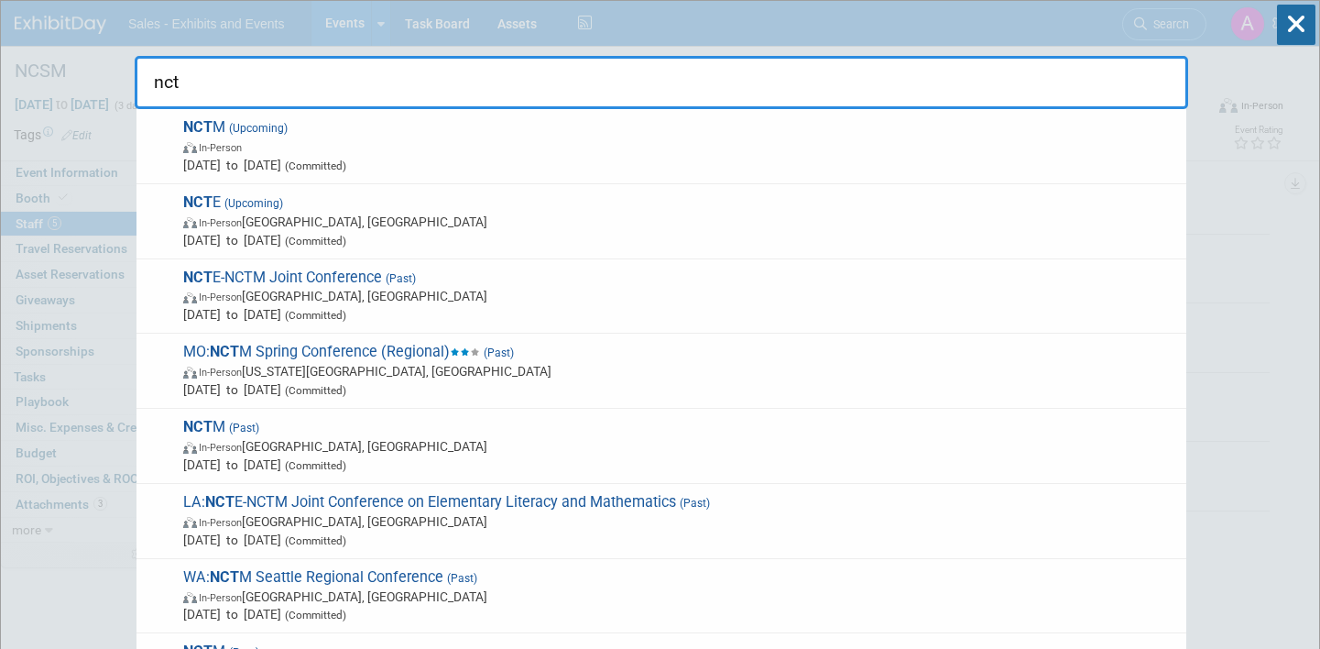
type input "nctm"
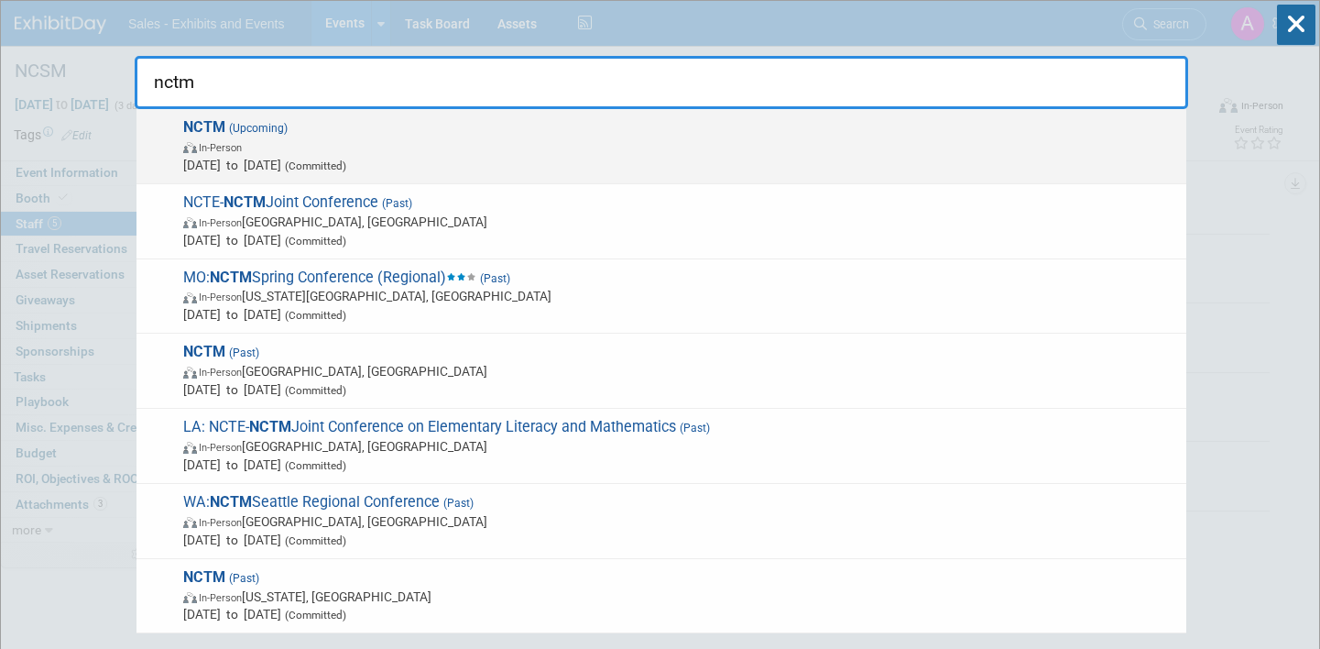
click at [385, 126] on span "NCTM (Upcoming) In-Person Oct 15, 2025 to Oct 18, 2025 (Committed)" at bounding box center [678, 146] width 1000 height 56
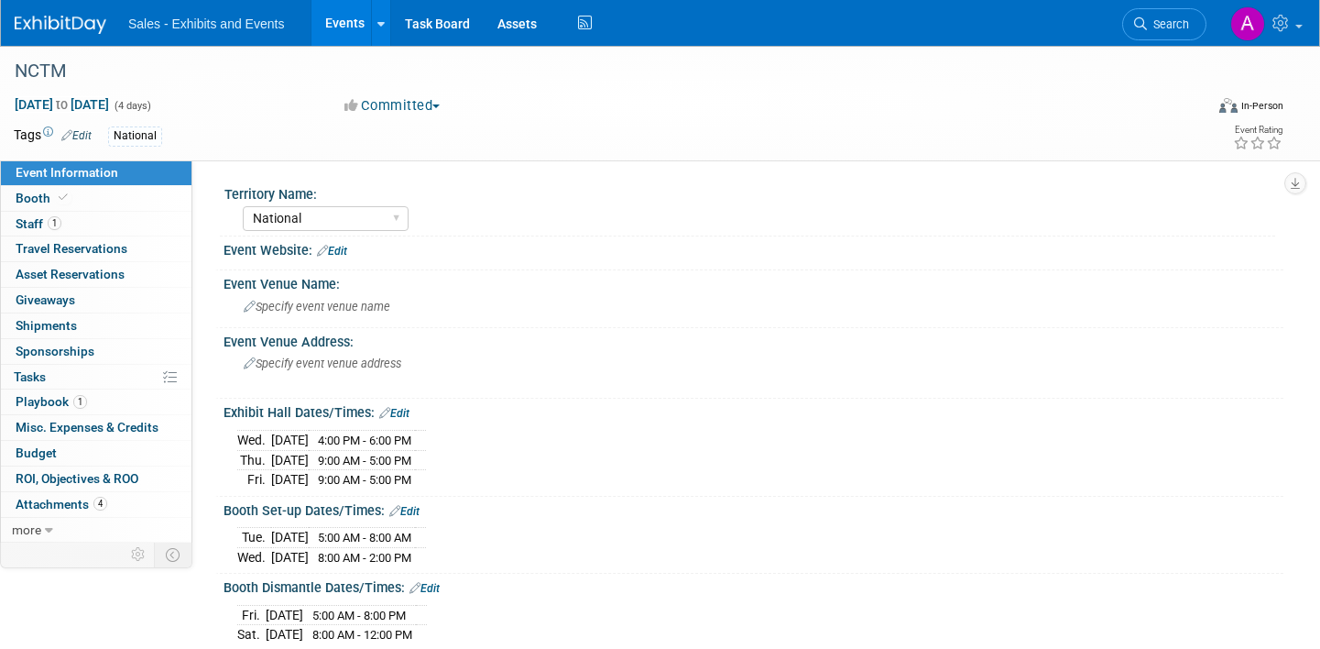
select select "National"
click at [91, 217] on link "1 Staff 1" at bounding box center [96, 224] width 191 height 25
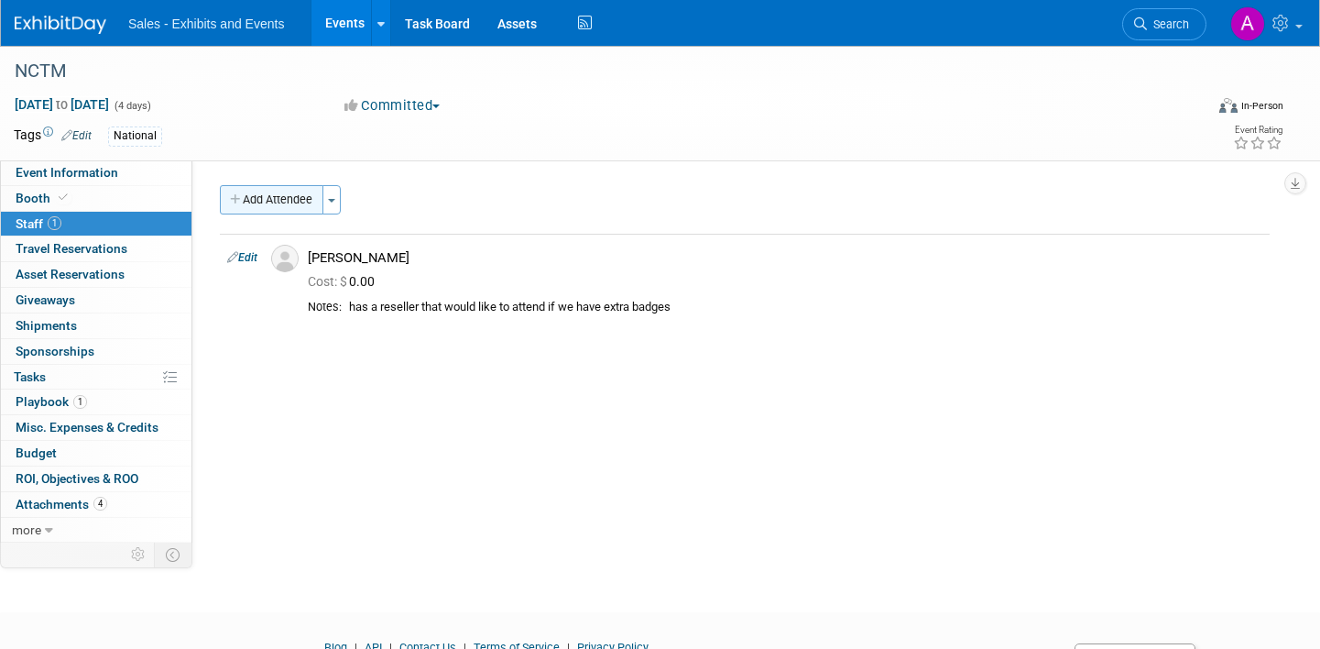
click at [280, 197] on button "Add Attendee" at bounding box center [272, 199] width 104 height 29
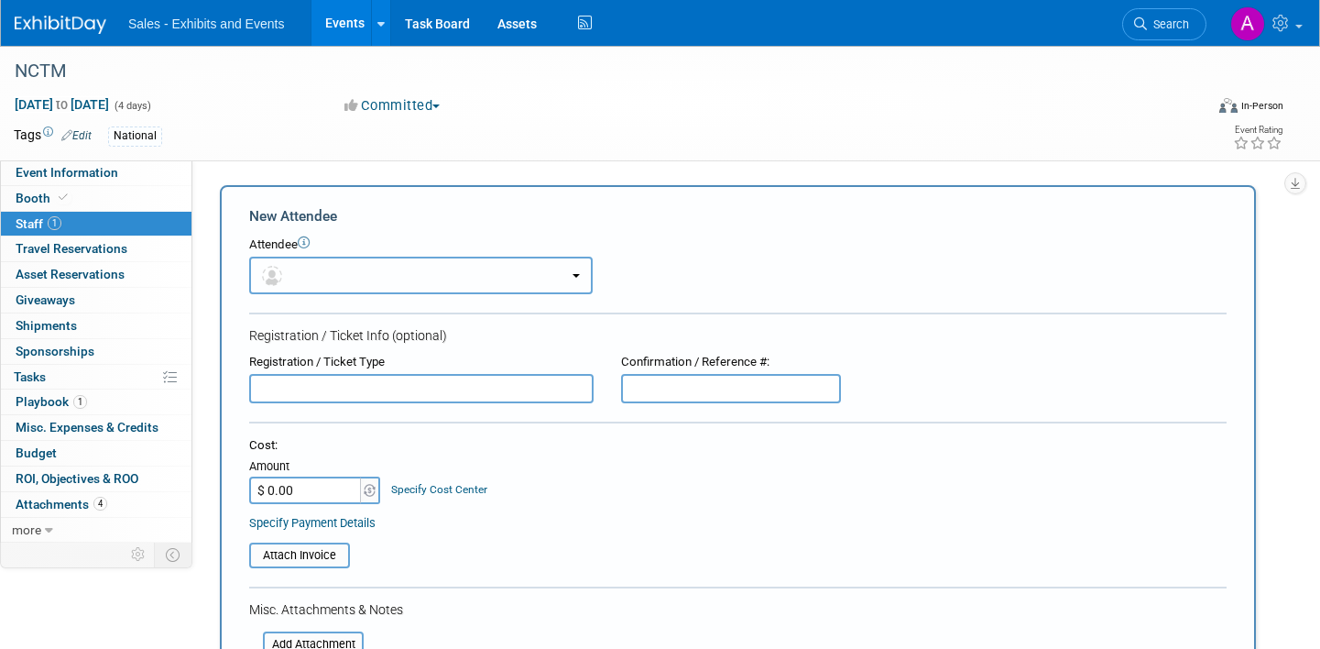
click at [328, 270] on button "button" at bounding box center [421, 276] width 344 height 38
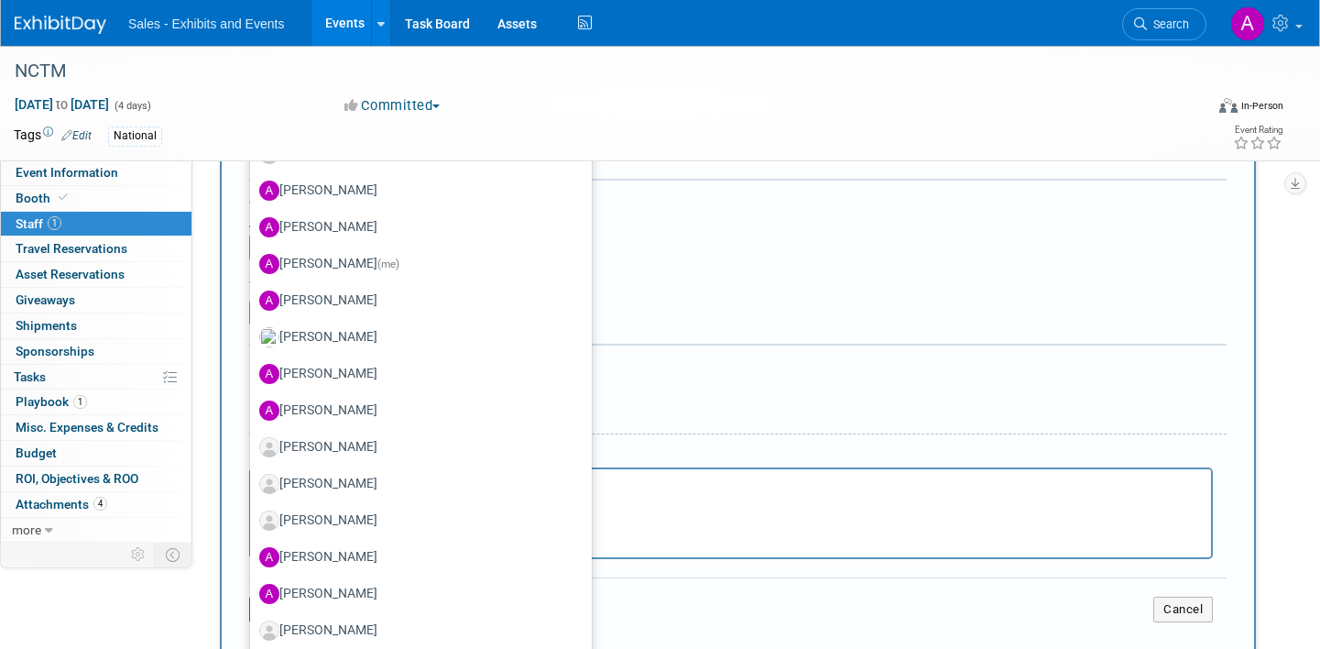
scroll to position [508, 0]
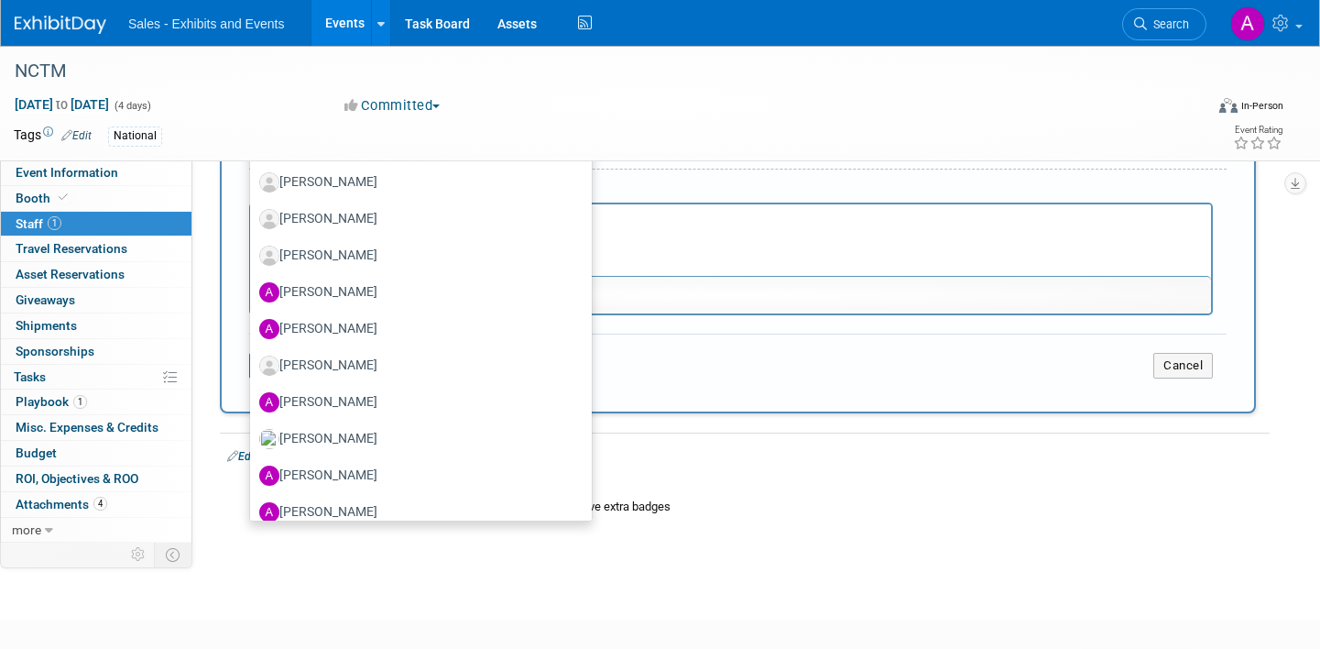
click at [714, 425] on div "Add Attendee Toggle Dropdown Quick -Tag Attendees Apply X (me) select all cancel" at bounding box center [745, 104] width 1050 height 854
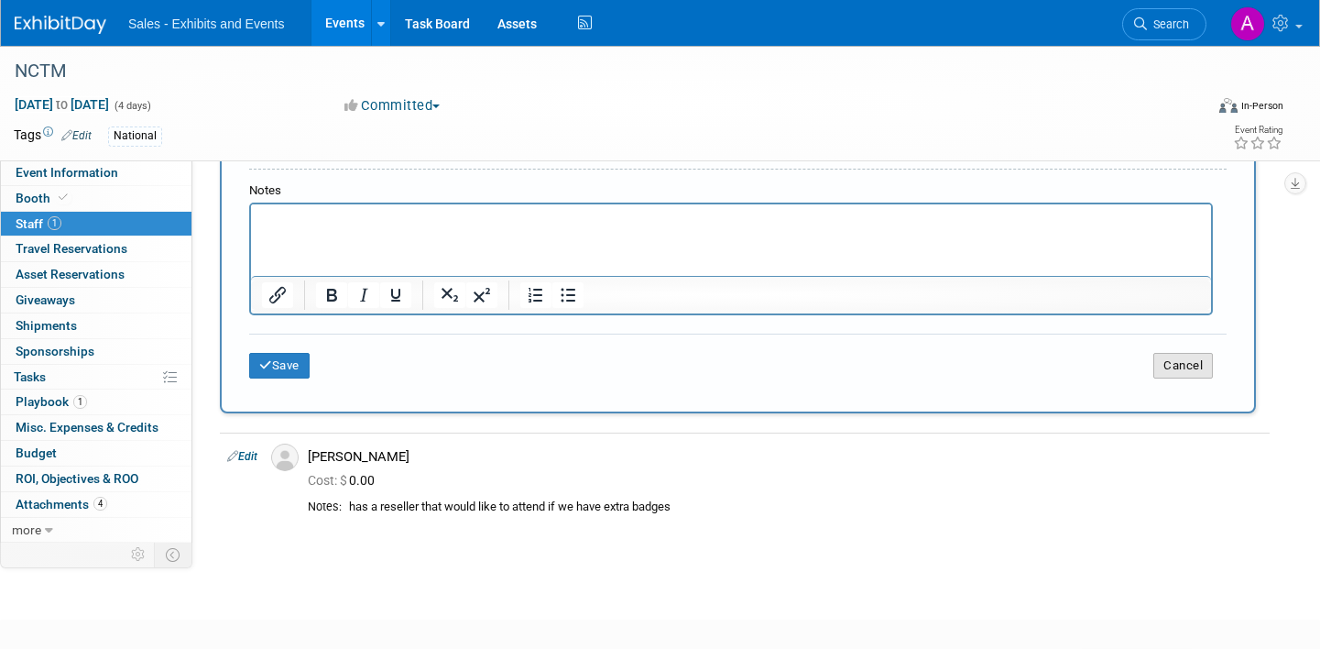
click at [1199, 356] on button "Cancel" at bounding box center [1184, 366] width 60 height 26
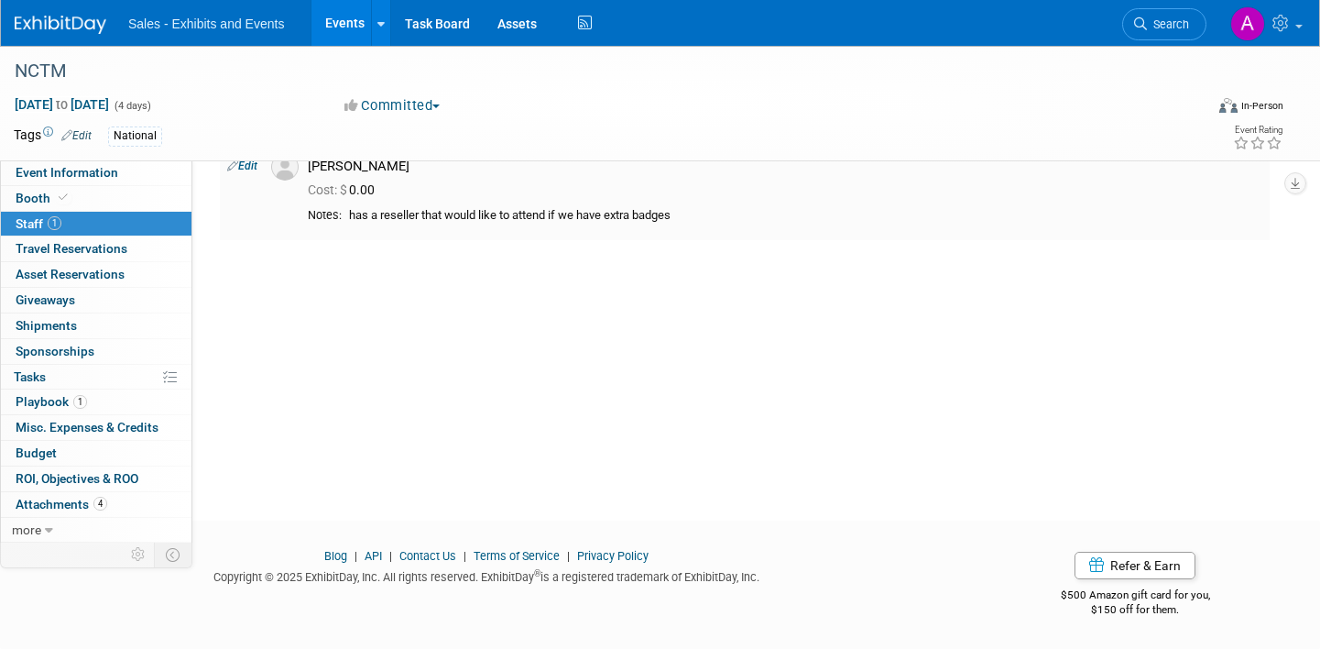
scroll to position [0, 0]
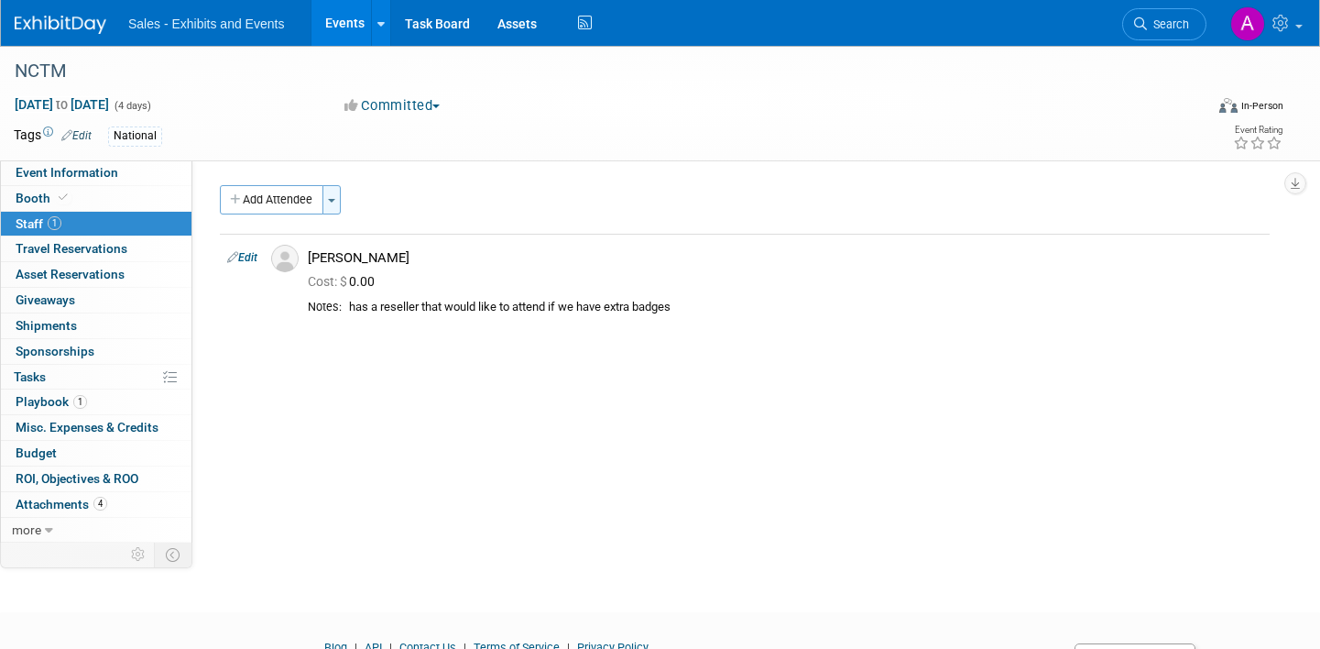
click at [335, 194] on button "Toggle Dropdown" at bounding box center [332, 199] width 18 height 29
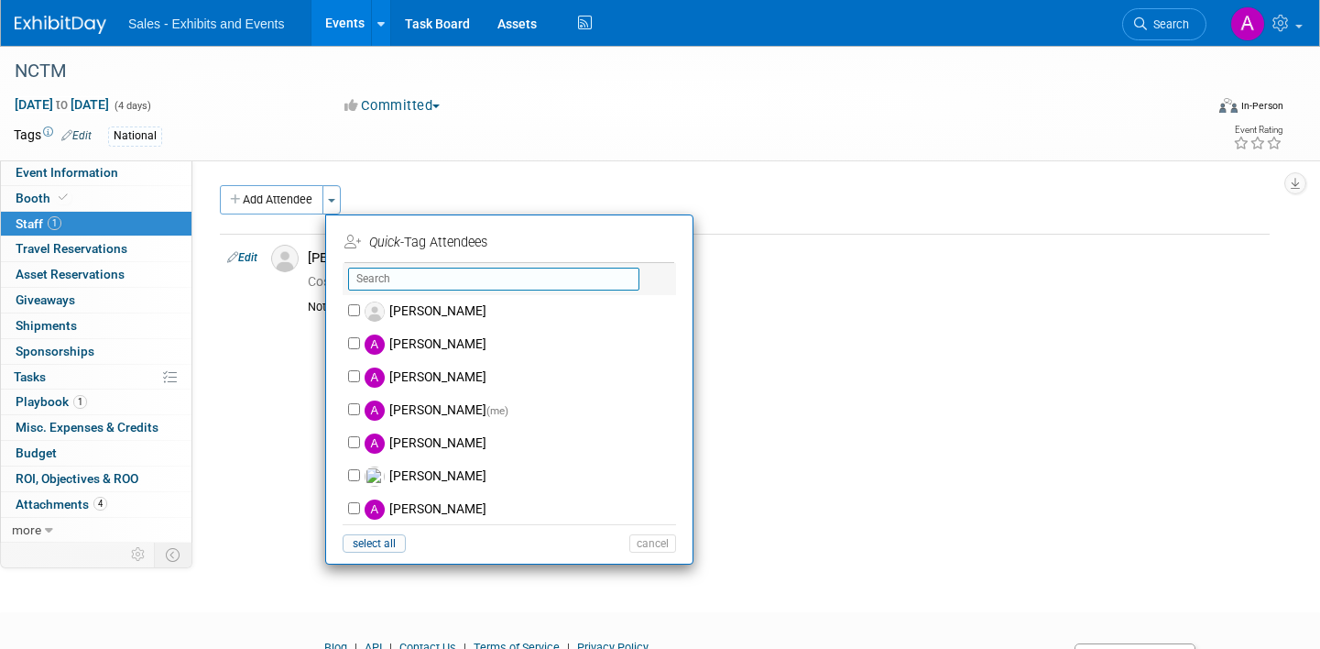
click at [483, 287] on input "text" at bounding box center [493, 279] width 291 height 23
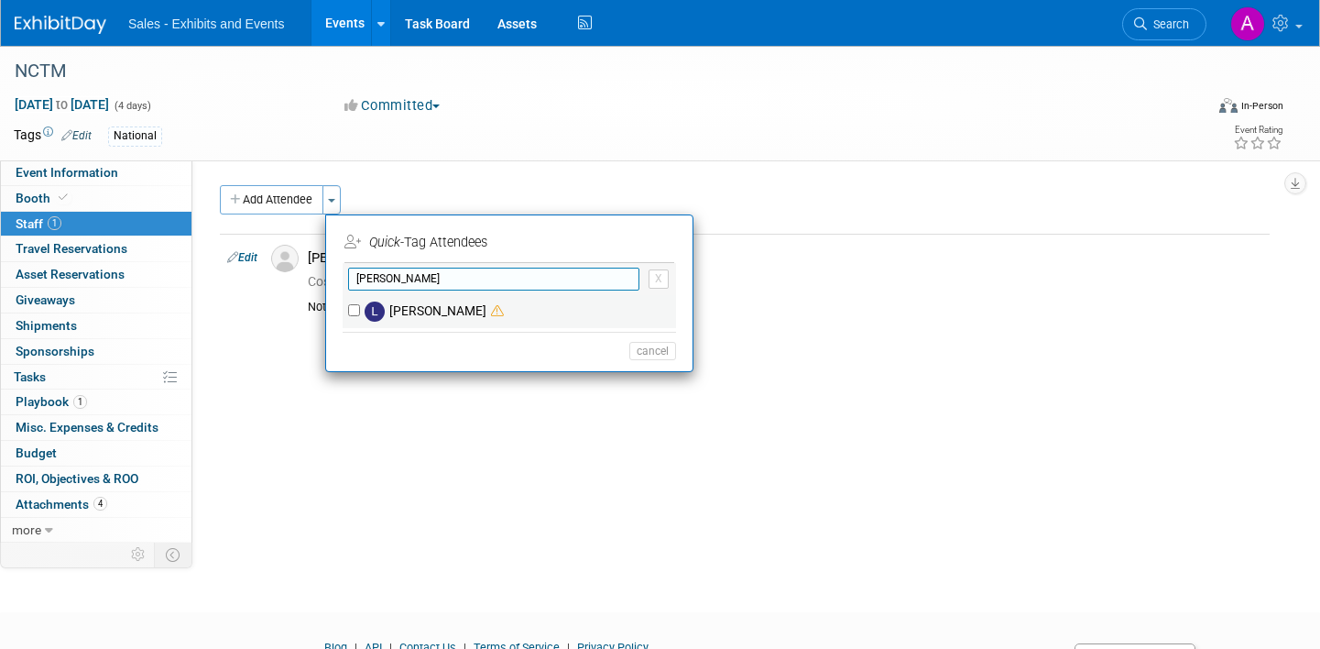
type input "[PERSON_NAME]"
click at [459, 306] on label "[PERSON_NAME]" at bounding box center [521, 311] width 323 height 33
click at [360, 306] on input "[PERSON_NAME]" at bounding box center [354, 310] width 12 height 12
checkbox input "true"
click at [419, 279] on input "[PERSON_NAME]" at bounding box center [493, 279] width 291 height 23
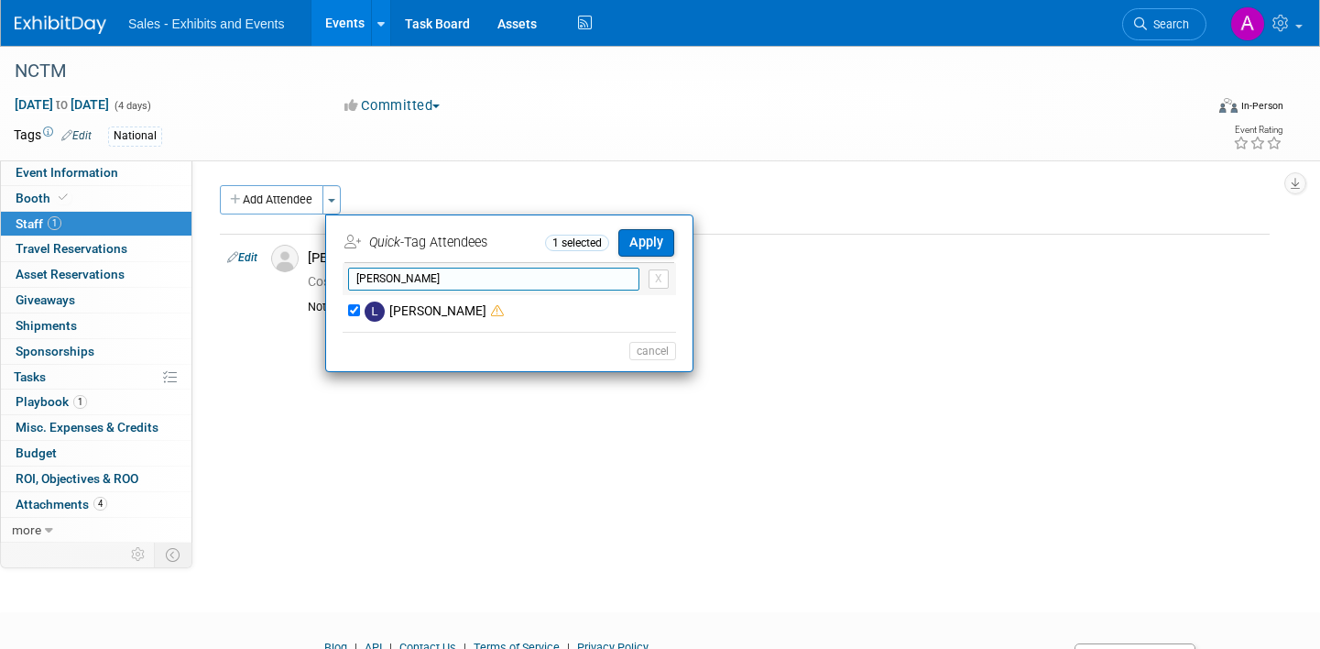
click at [419, 279] on input "[PERSON_NAME]" at bounding box center [493, 279] width 291 height 23
type input "regin"
click at [406, 305] on label "[PERSON_NAME]" at bounding box center [521, 311] width 323 height 33
click at [360, 305] on input "[PERSON_NAME]" at bounding box center [354, 310] width 12 height 12
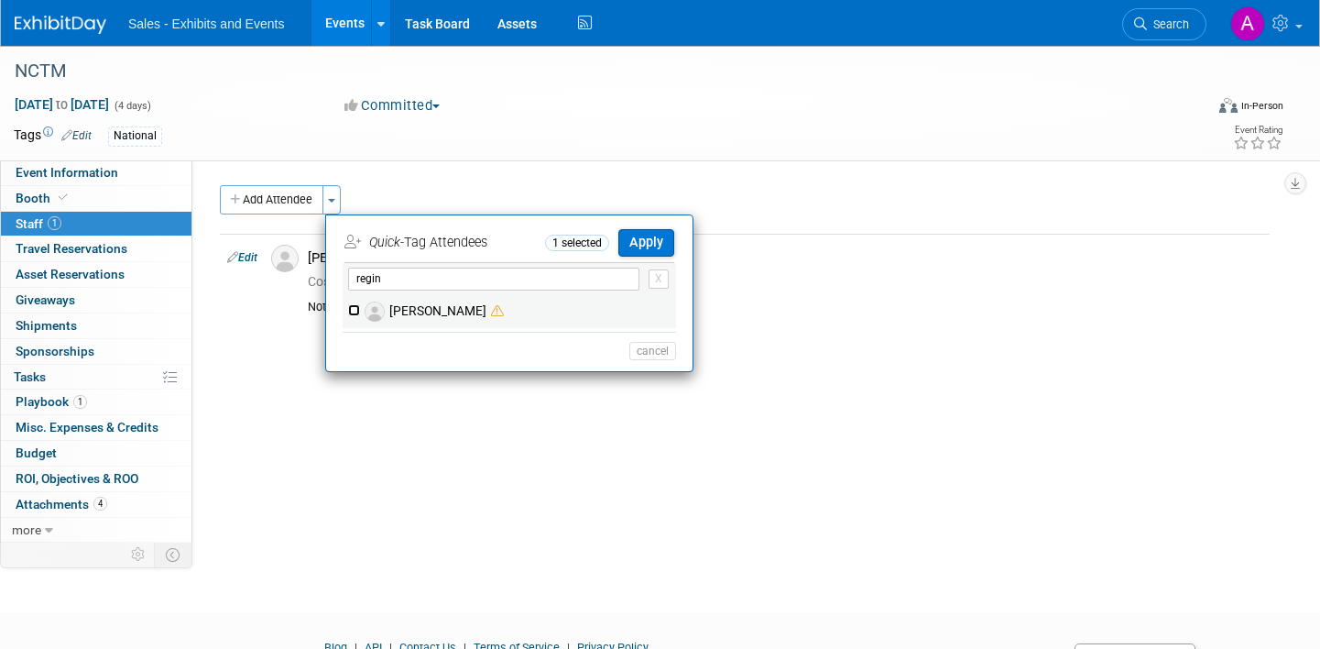
checkbox input "true"
click at [407, 282] on input "regin" at bounding box center [493, 279] width 291 height 23
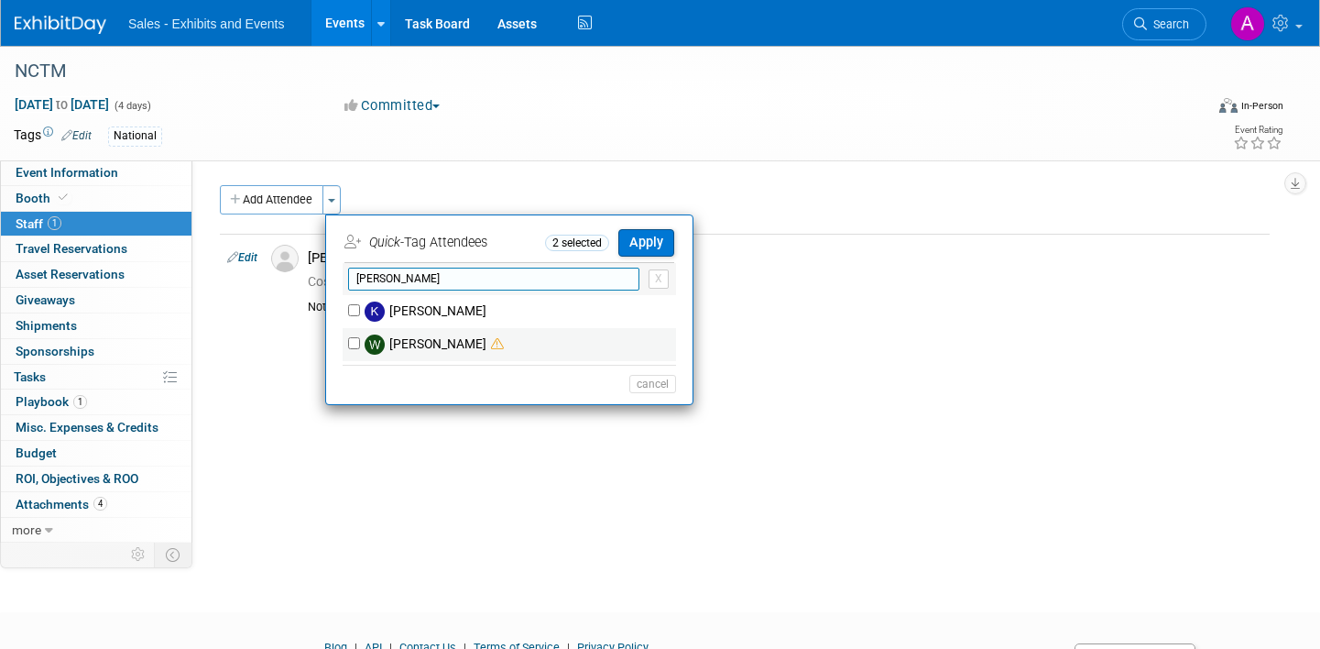
type input "[PERSON_NAME]"
click at [396, 342] on label "[PERSON_NAME]" at bounding box center [521, 344] width 323 height 33
click at [360, 342] on input "[PERSON_NAME]" at bounding box center [354, 343] width 12 height 12
checkbox input "true"
click at [408, 282] on input "[PERSON_NAME]" at bounding box center [493, 279] width 291 height 23
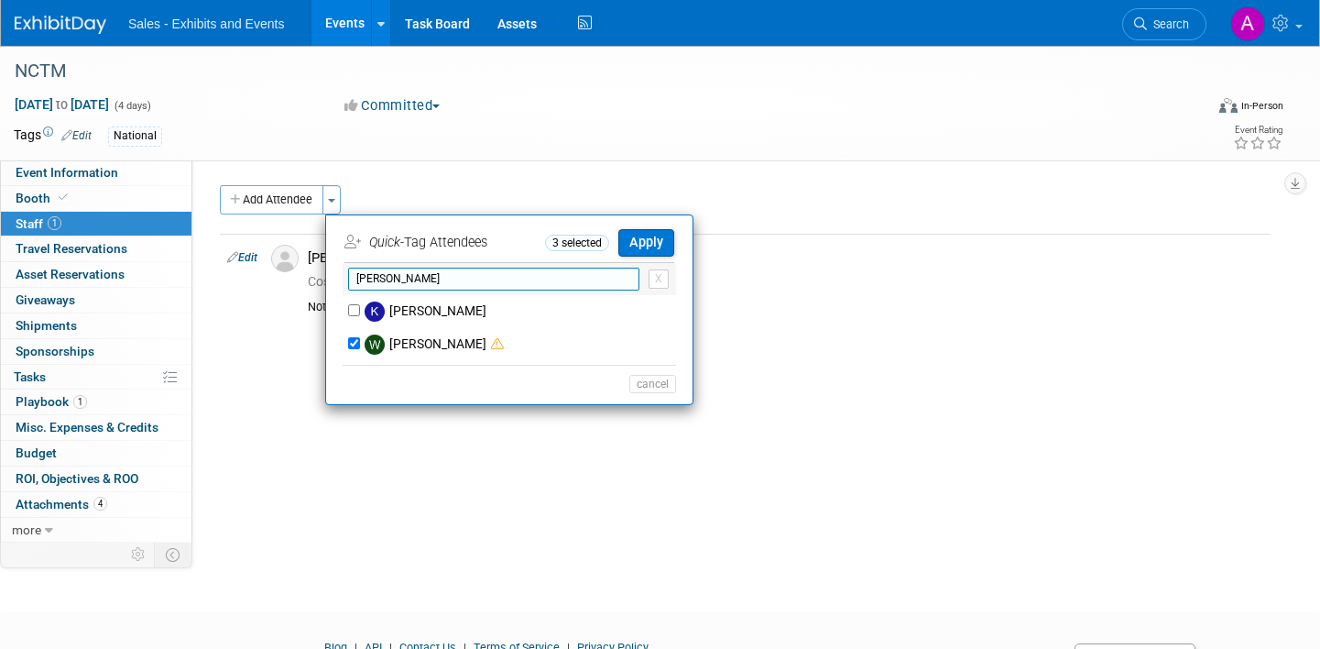
click at [408, 282] on input "[PERSON_NAME]" at bounding box center [493, 279] width 291 height 23
type input "duke"
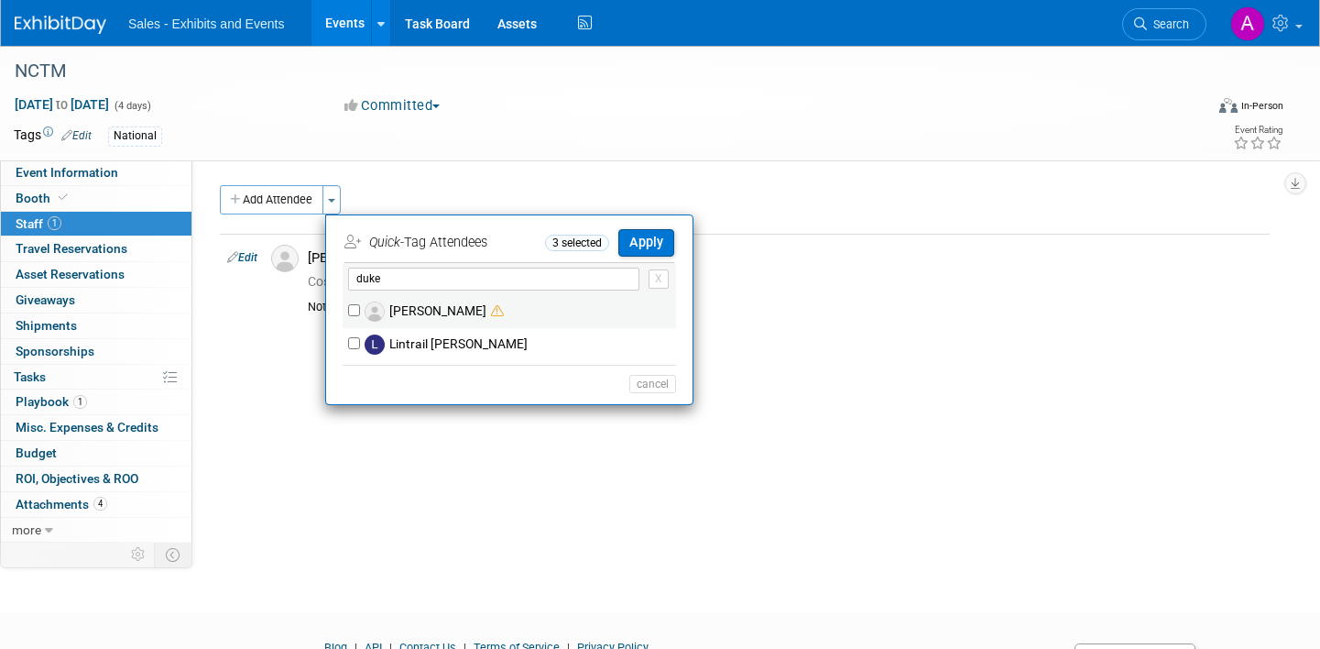
click at [418, 298] on label "[PERSON_NAME]" at bounding box center [521, 311] width 323 height 33
click at [360, 304] on input "[PERSON_NAME]" at bounding box center [354, 310] width 12 height 12
checkbox input "true"
click at [647, 246] on button "Apply" at bounding box center [647, 242] width 56 height 27
